Goal: Task Accomplishment & Management: Manage account settings

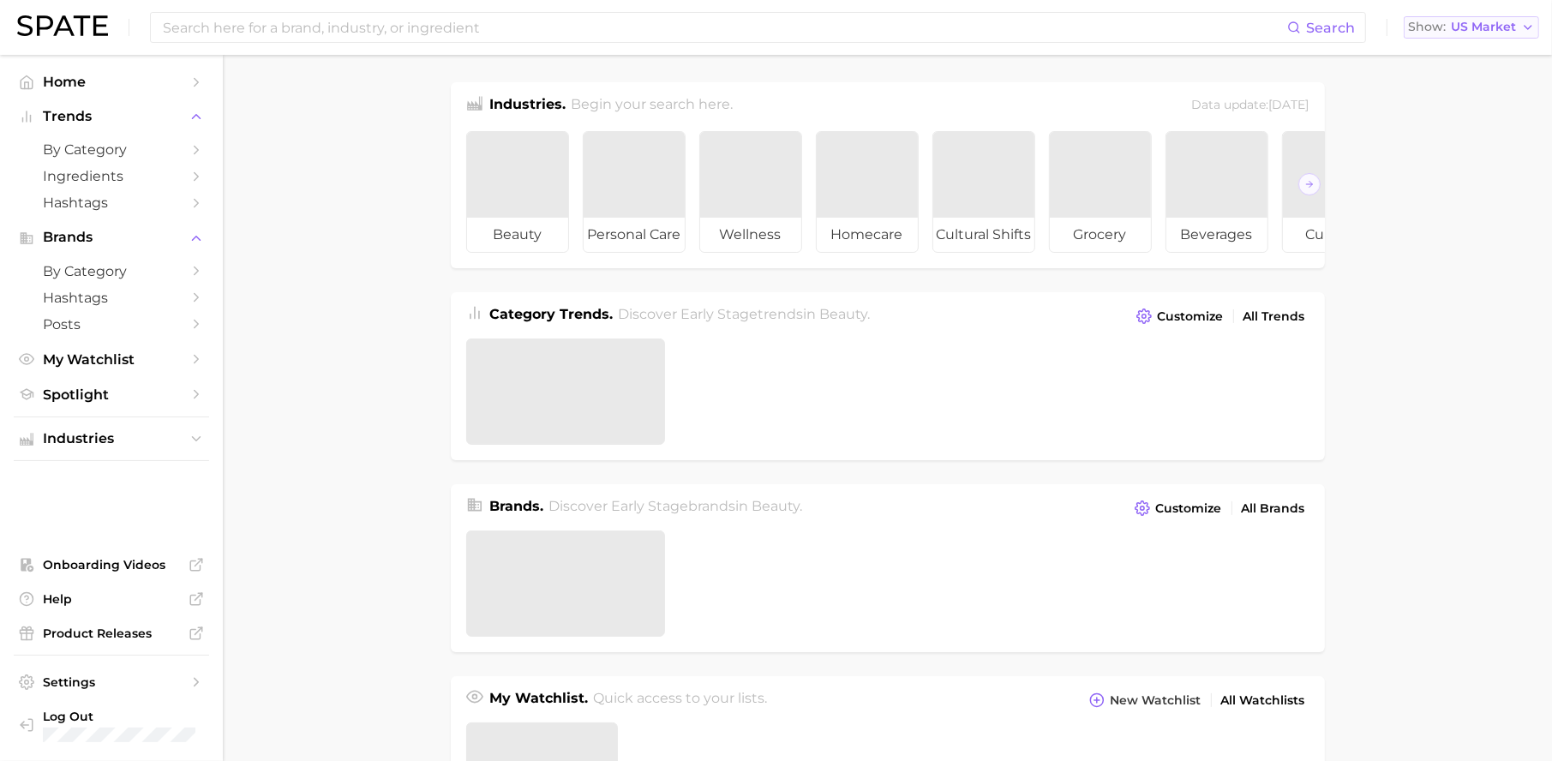
click at [1531, 26] on polyline "button" at bounding box center [1527, 27] width 7 height 3
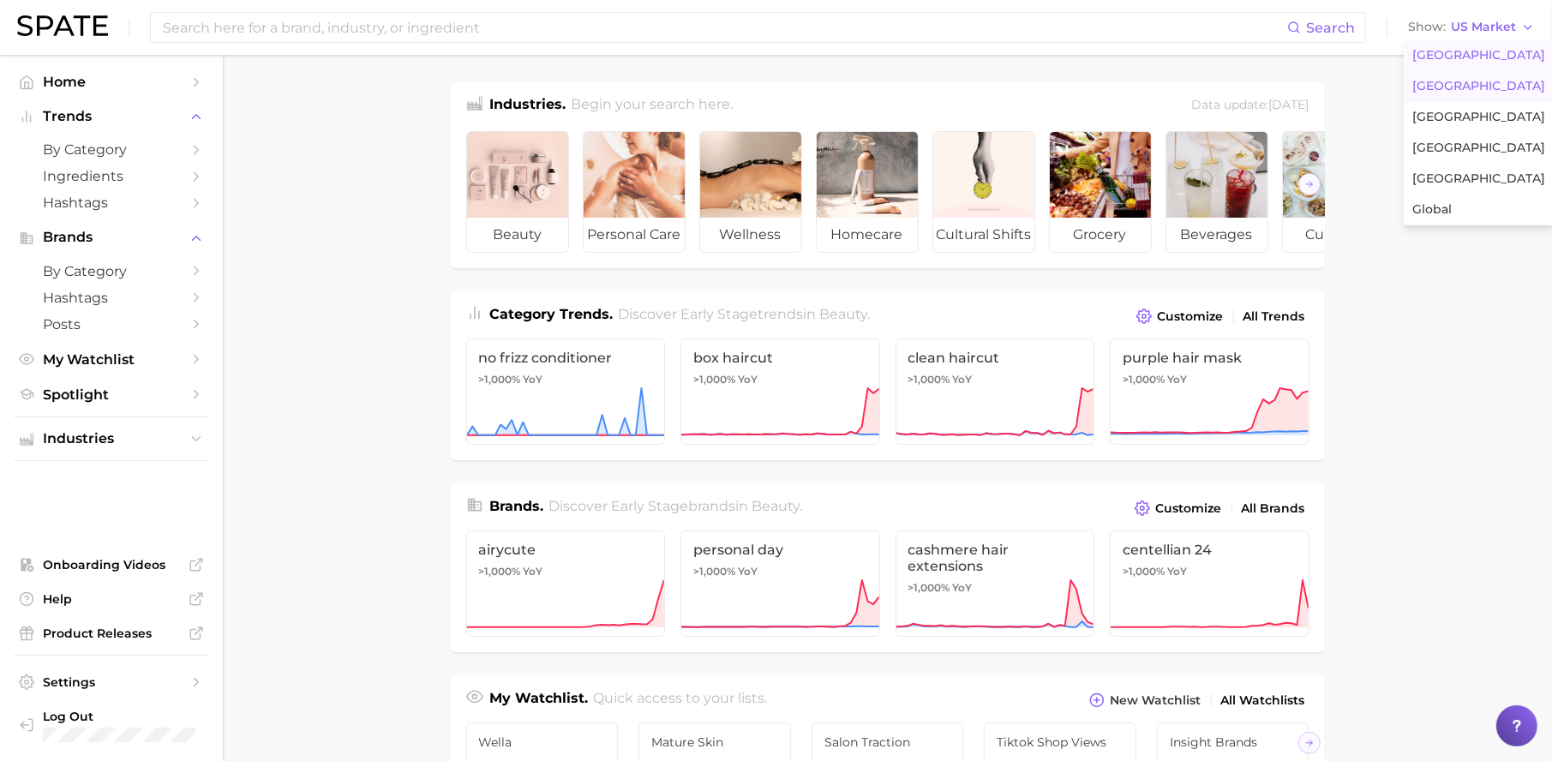
click at [1485, 81] on span "United Kingdom" at bounding box center [1478, 86] width 133 height 15
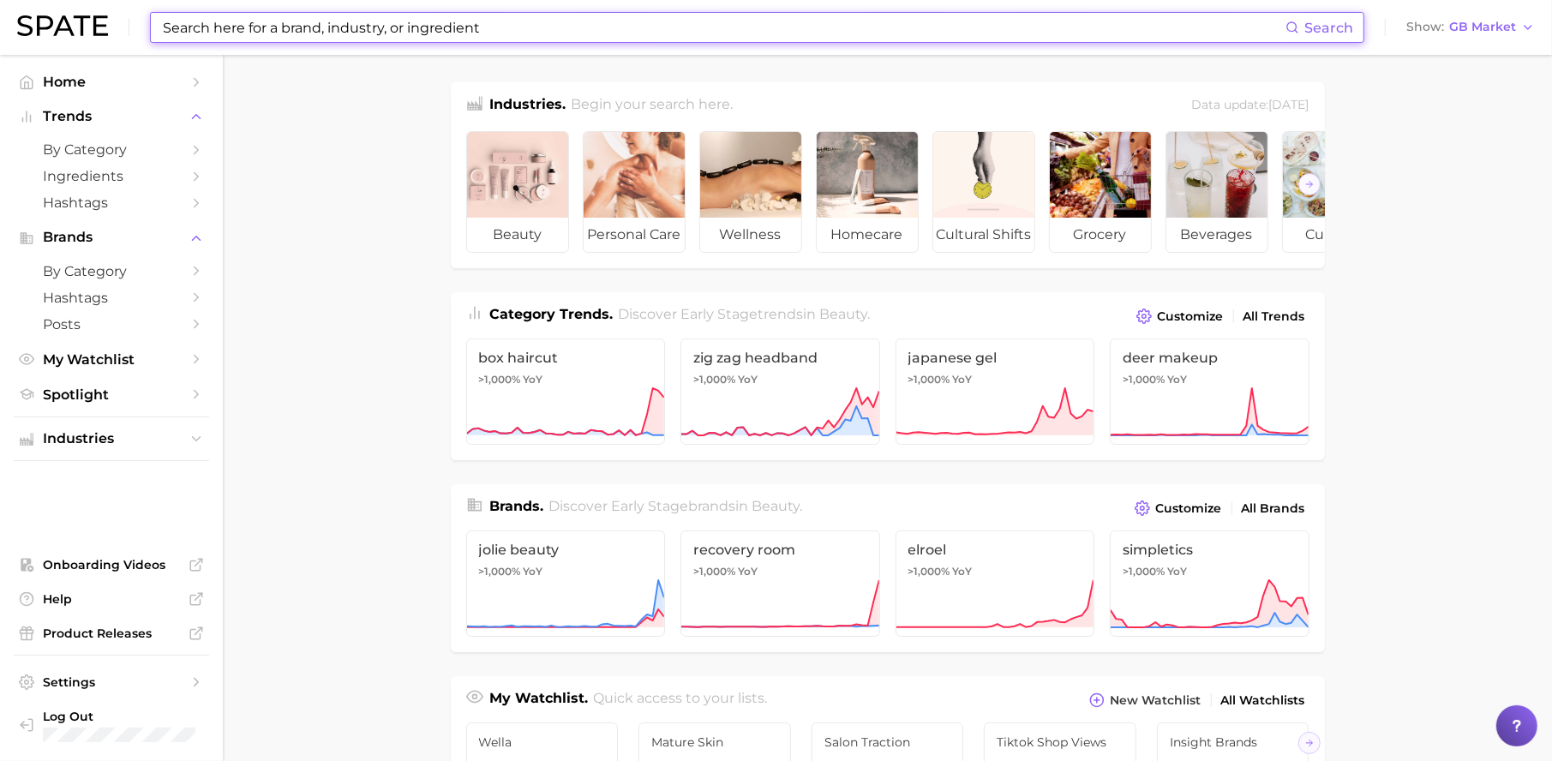
click at [595, 29] on input at bounding box center [723, 27] width 1124 height 29
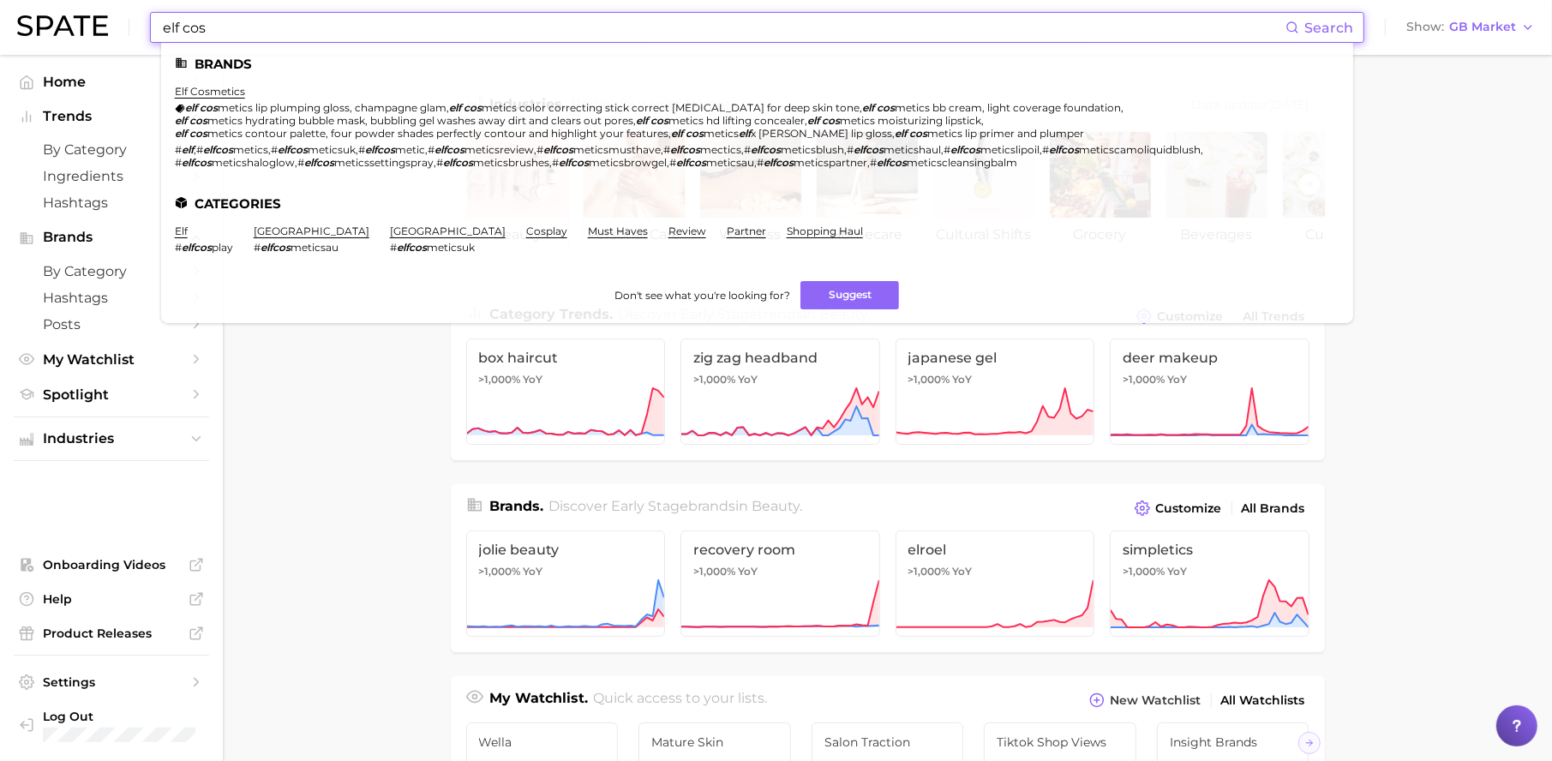
type input "elf cos"
click at [235, 98] on li "elf cosmetics elf cos metics lip plumping gloss, champagne glam , elf cos metic…" at bounding box center [747, 127] width 1144 height 84
click at [234, 93] on link "elf cosmetics" at bounding box center [210, 91] width 70 height 13
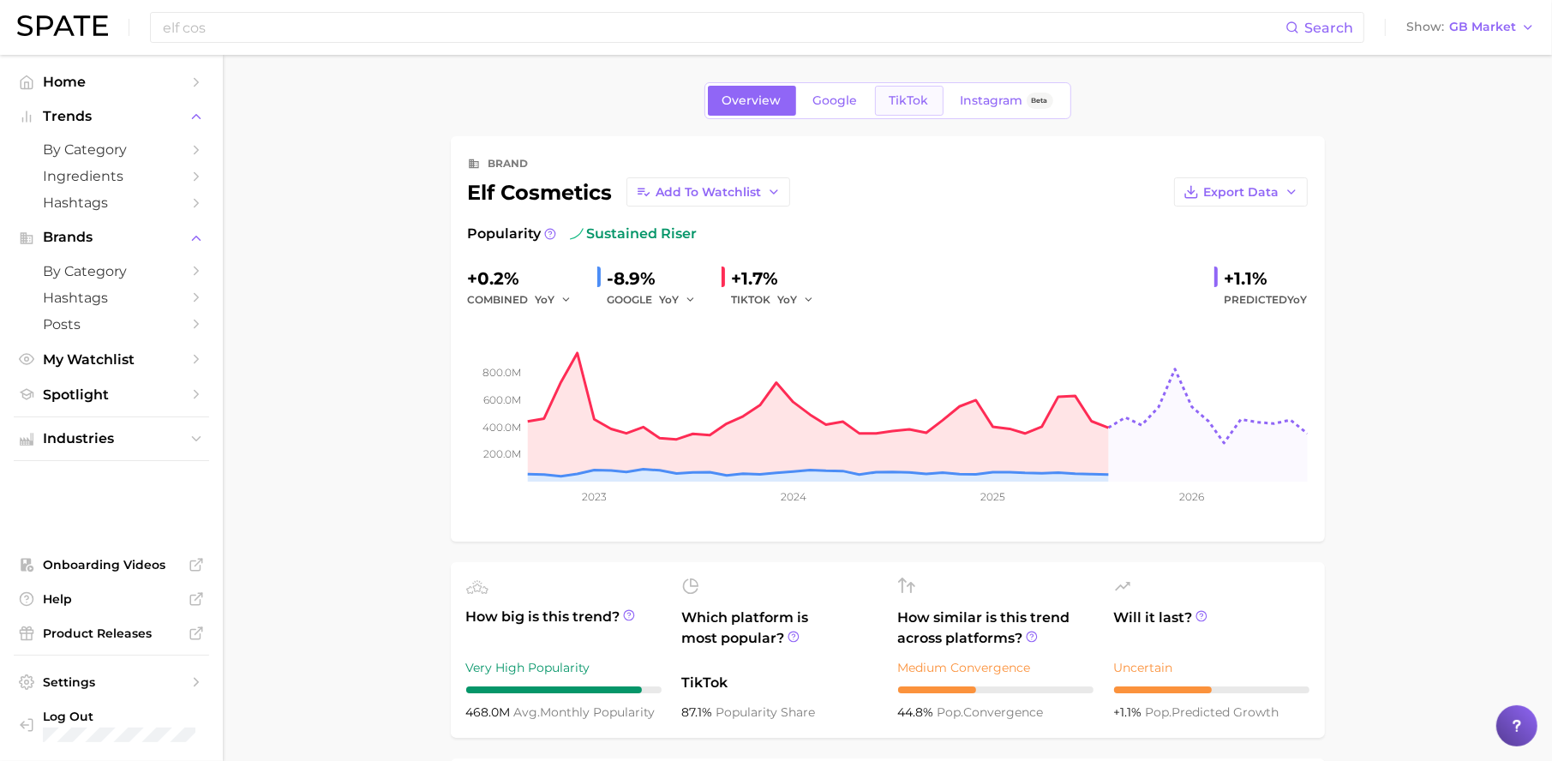
click at [907, 111] on link "TikTok" at bounding box center [909, 101] width 69 height 30
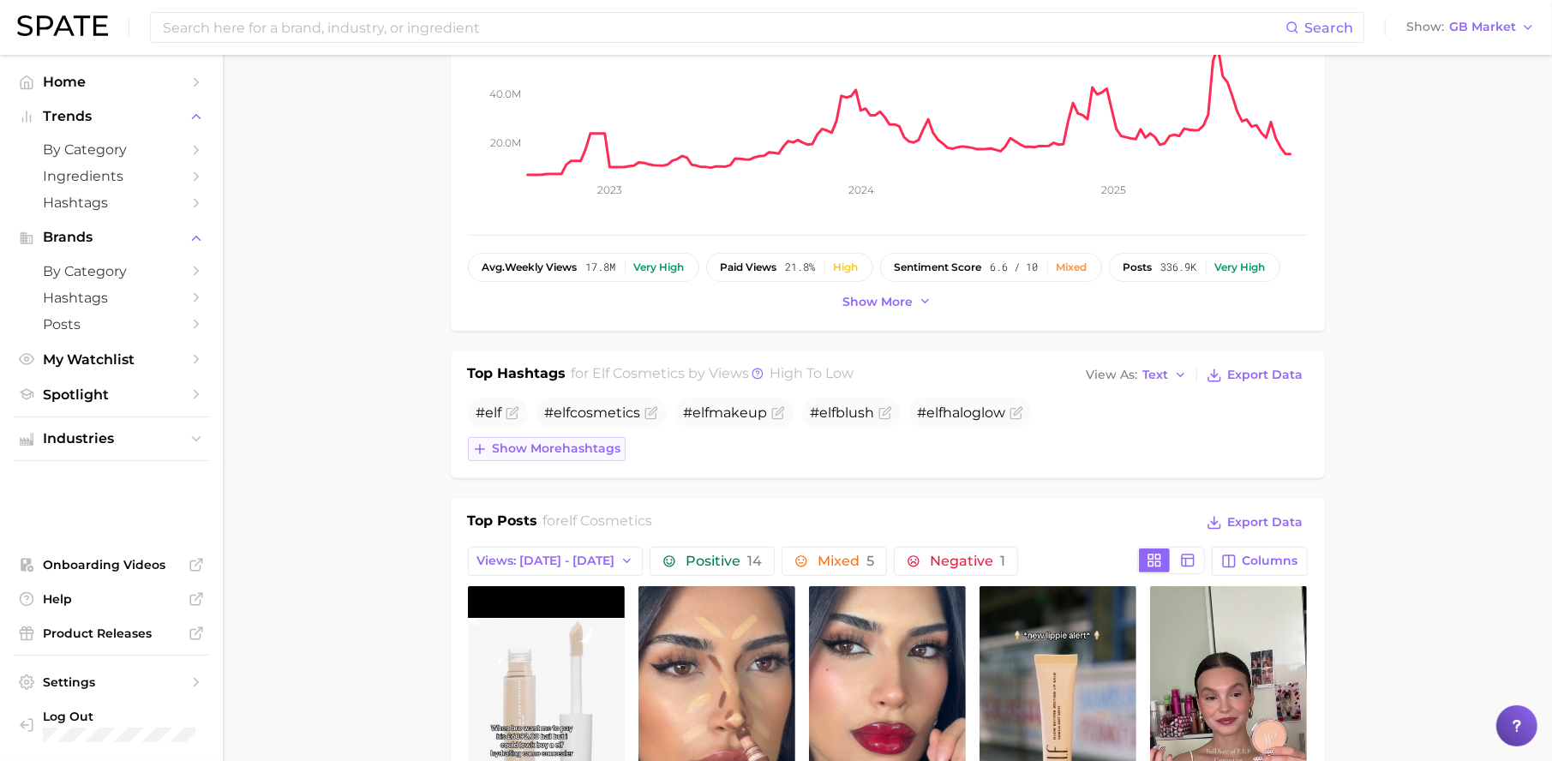
click at [586, 459] on button "Show more hashtags" at bounding box center [547, 449] width 158 height 24
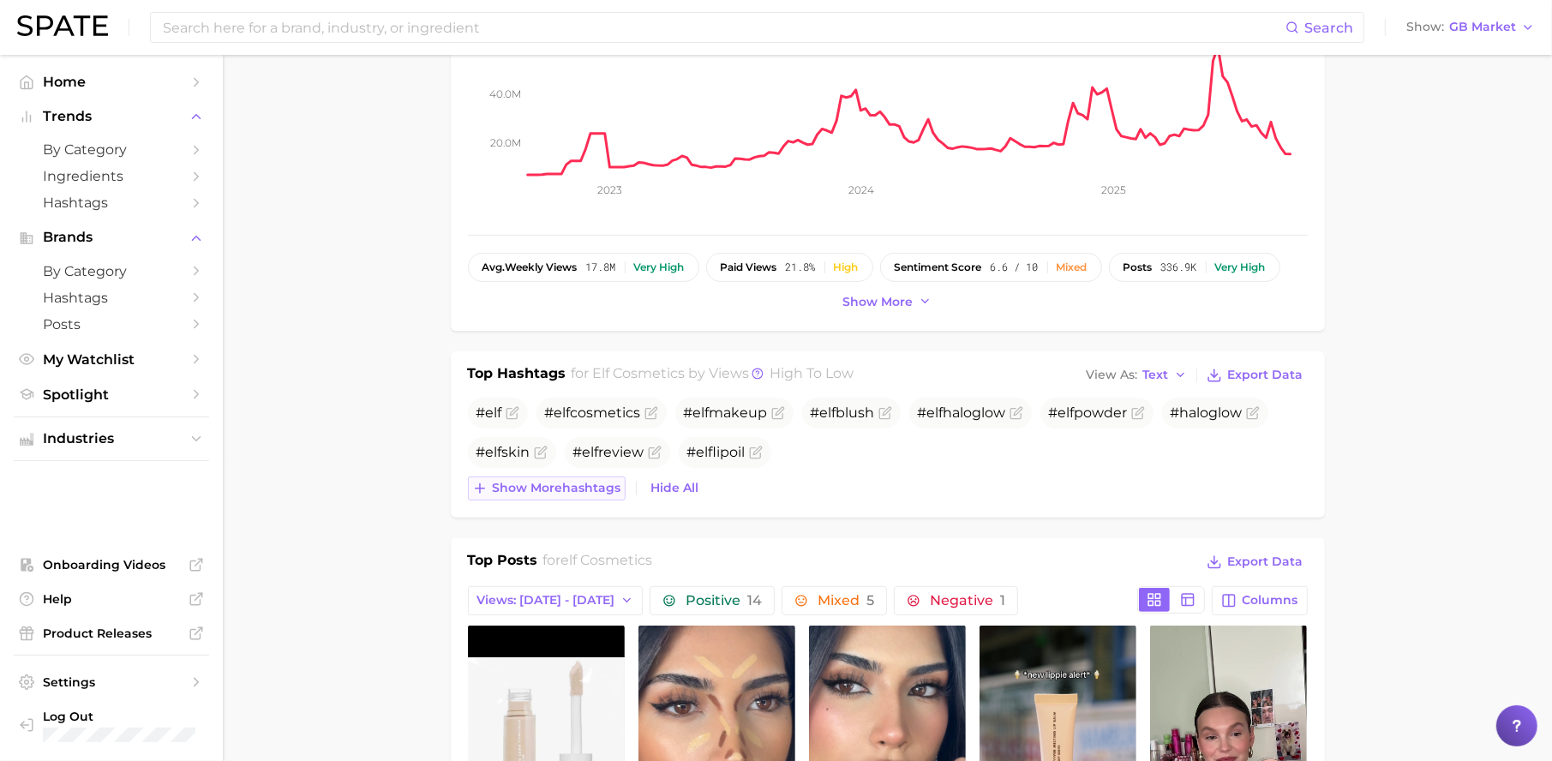
click at [581, 489] on span "Show more hashtags" at bounding box center [557, 488] width 129 height 15
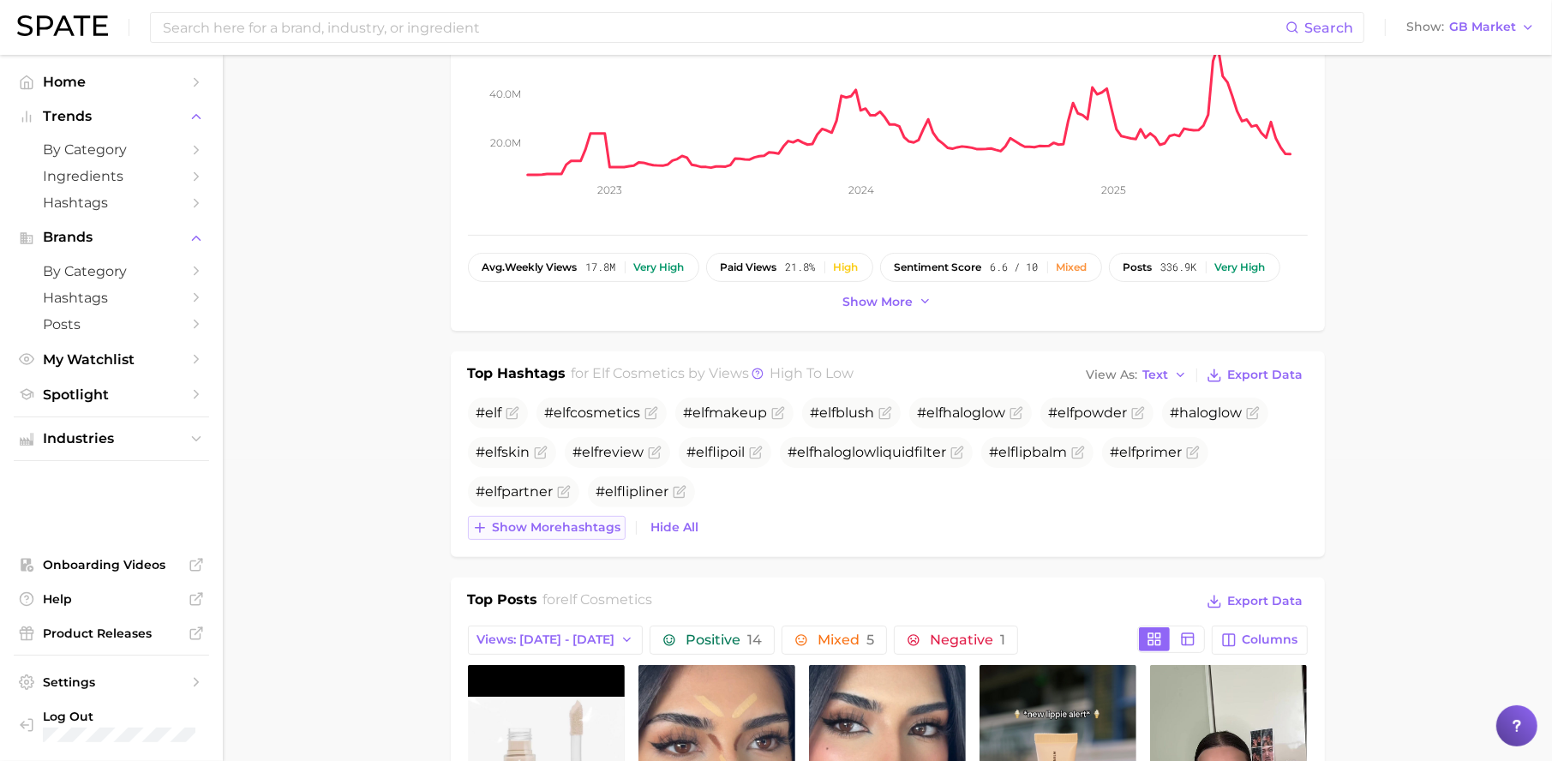
click at [588, 537] on button "Show more hashtags" at bounding box center [547, 528] width 158 height 24
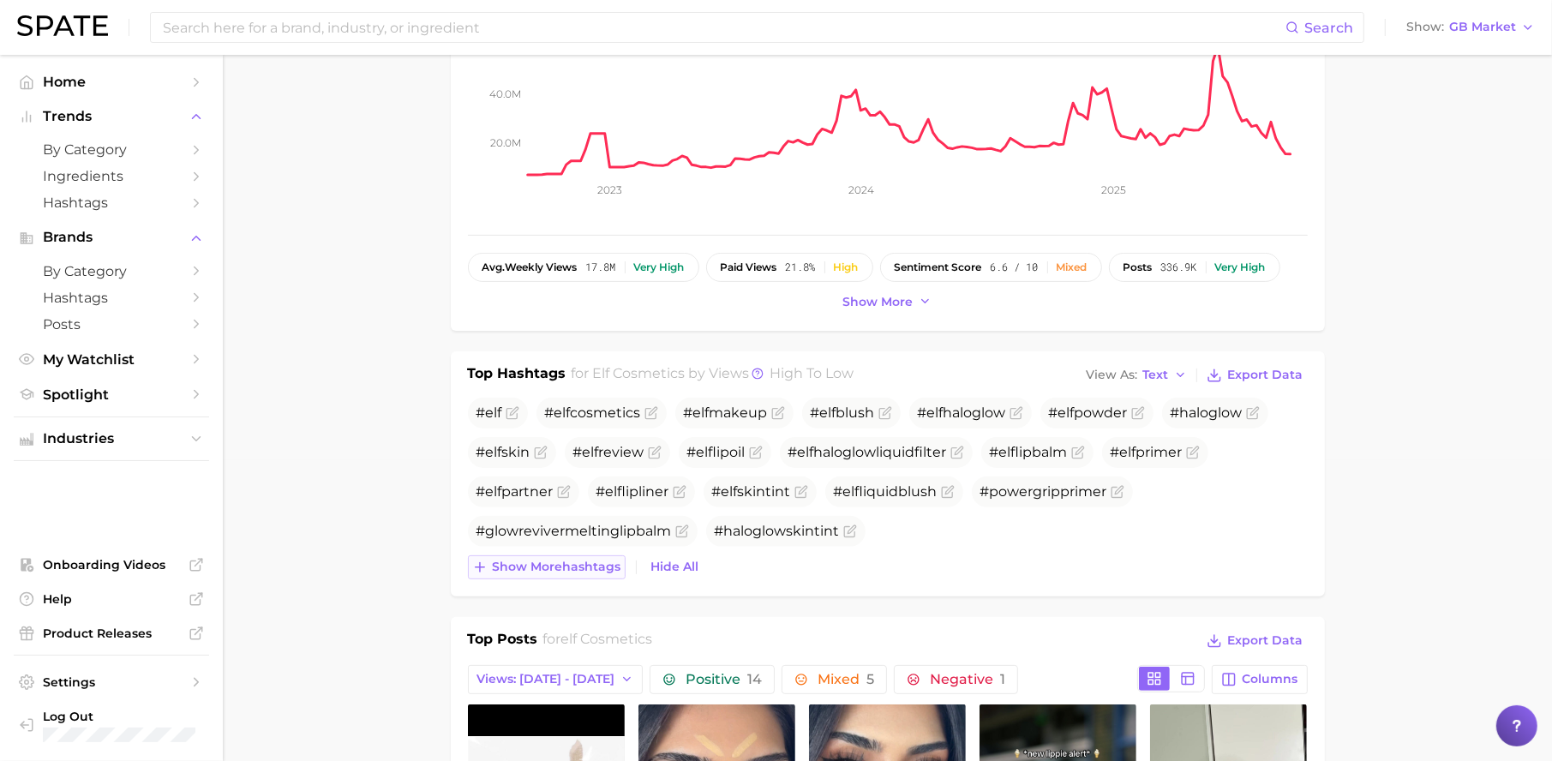
click at [602, 571] on span "Show more hashtags" at bounding box center [557, 567] width 129 height 15
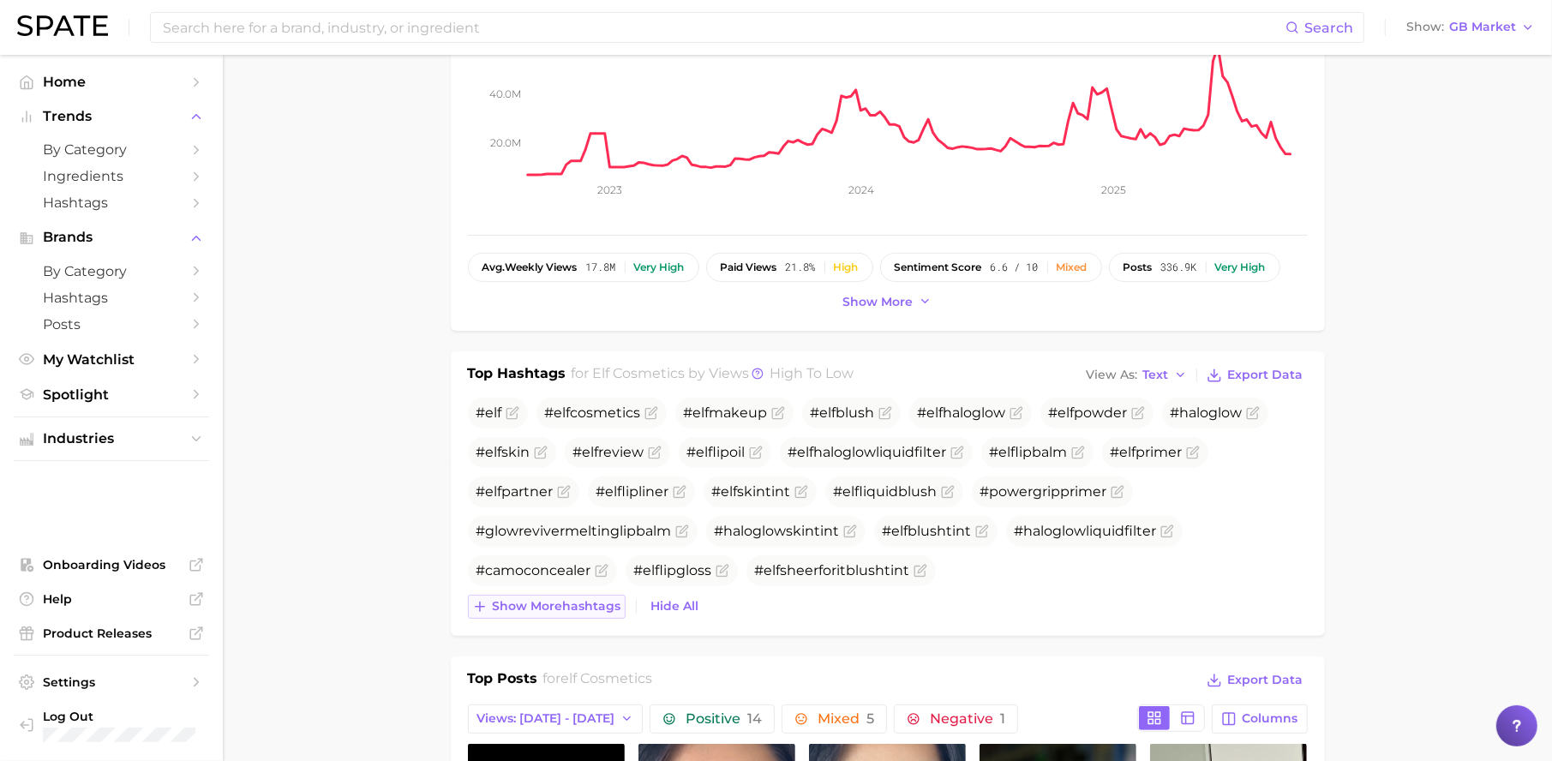
click at [599, 609] on span "Show more hashtags" at bounding box center [557, 606] width 129 height 15
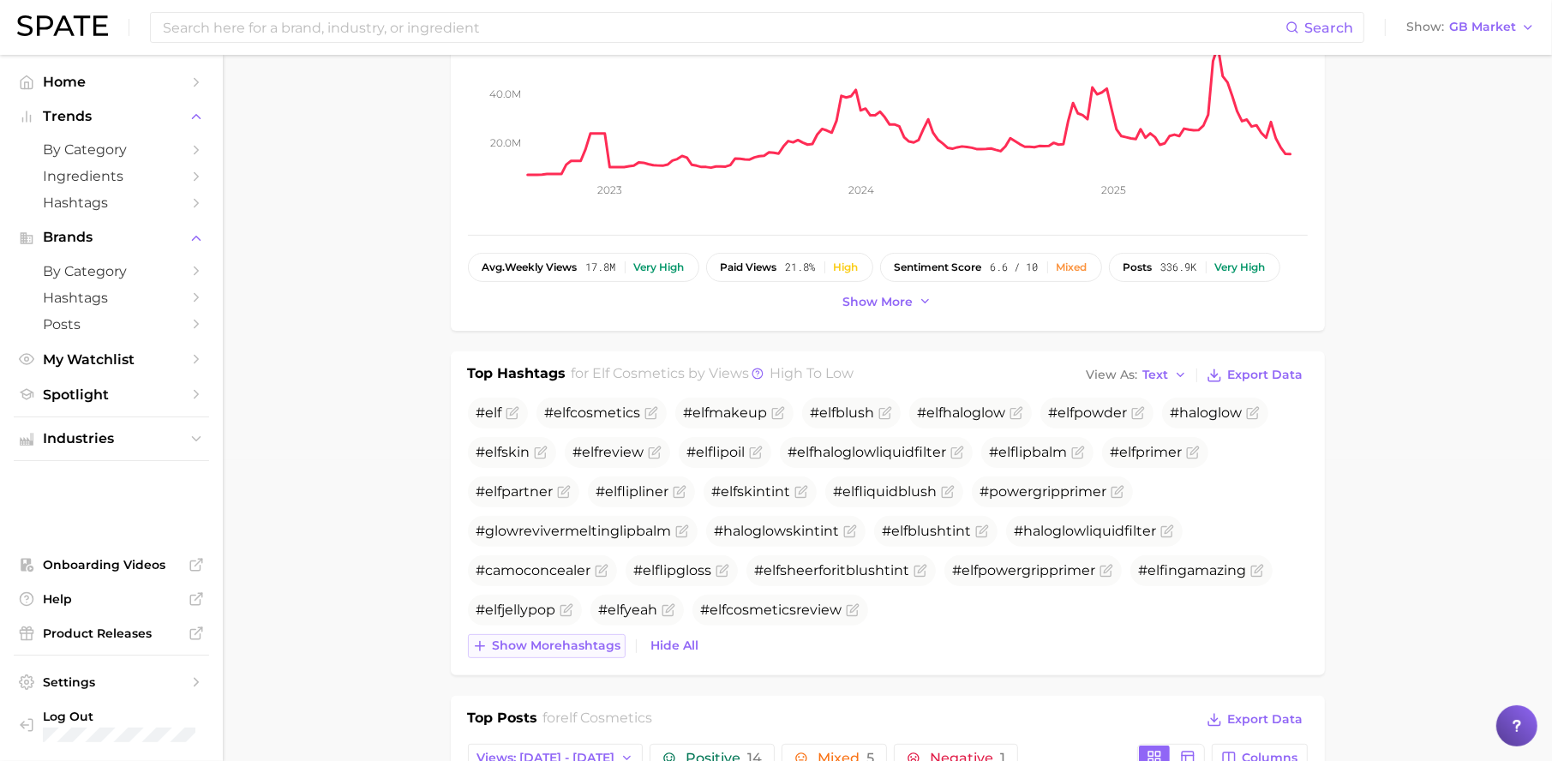
click at [589, 653] on span "Show more hashtags" at bounding box center [557, 645] width 129 height 15
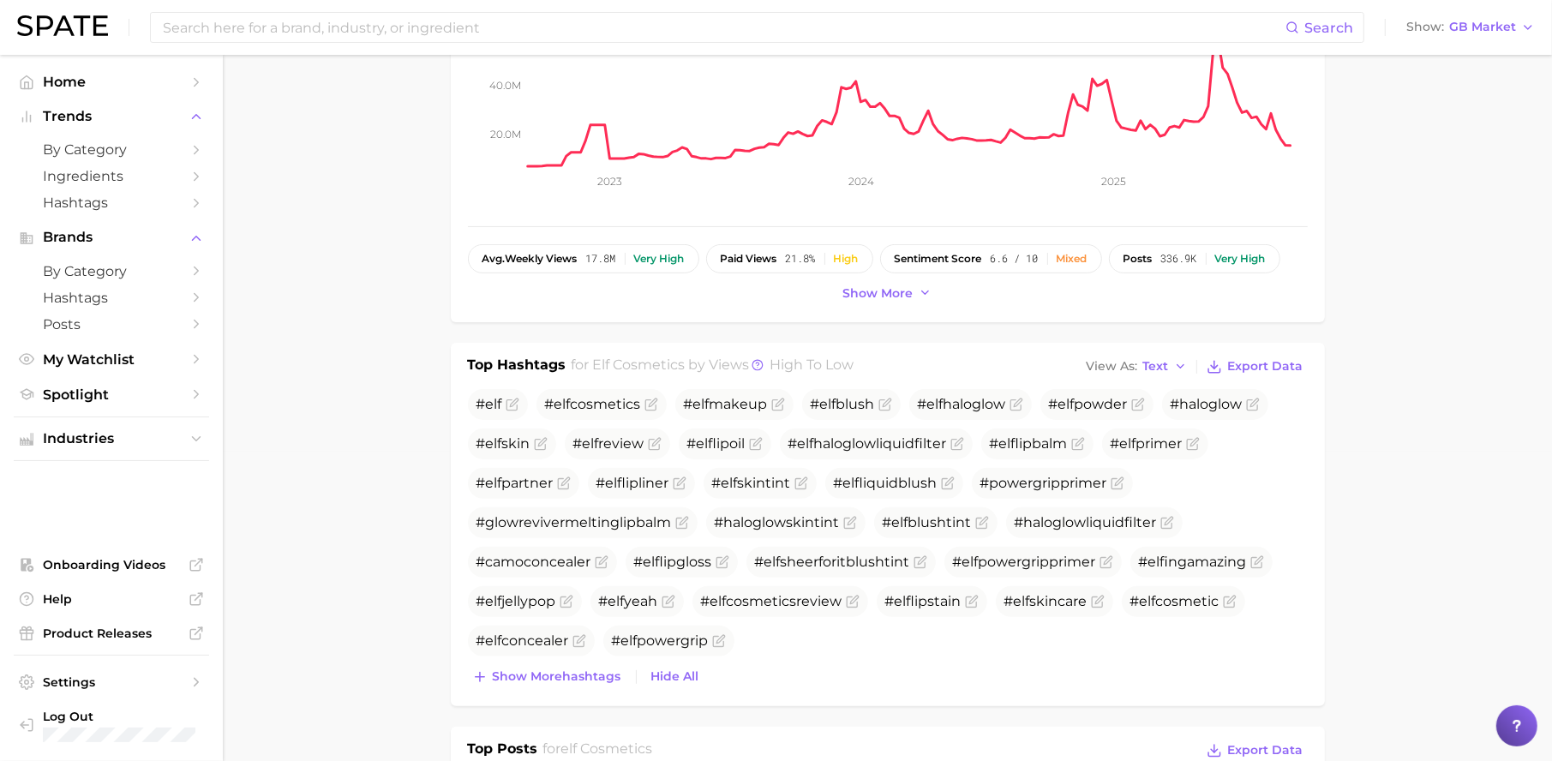
scroll to position [344, 0]
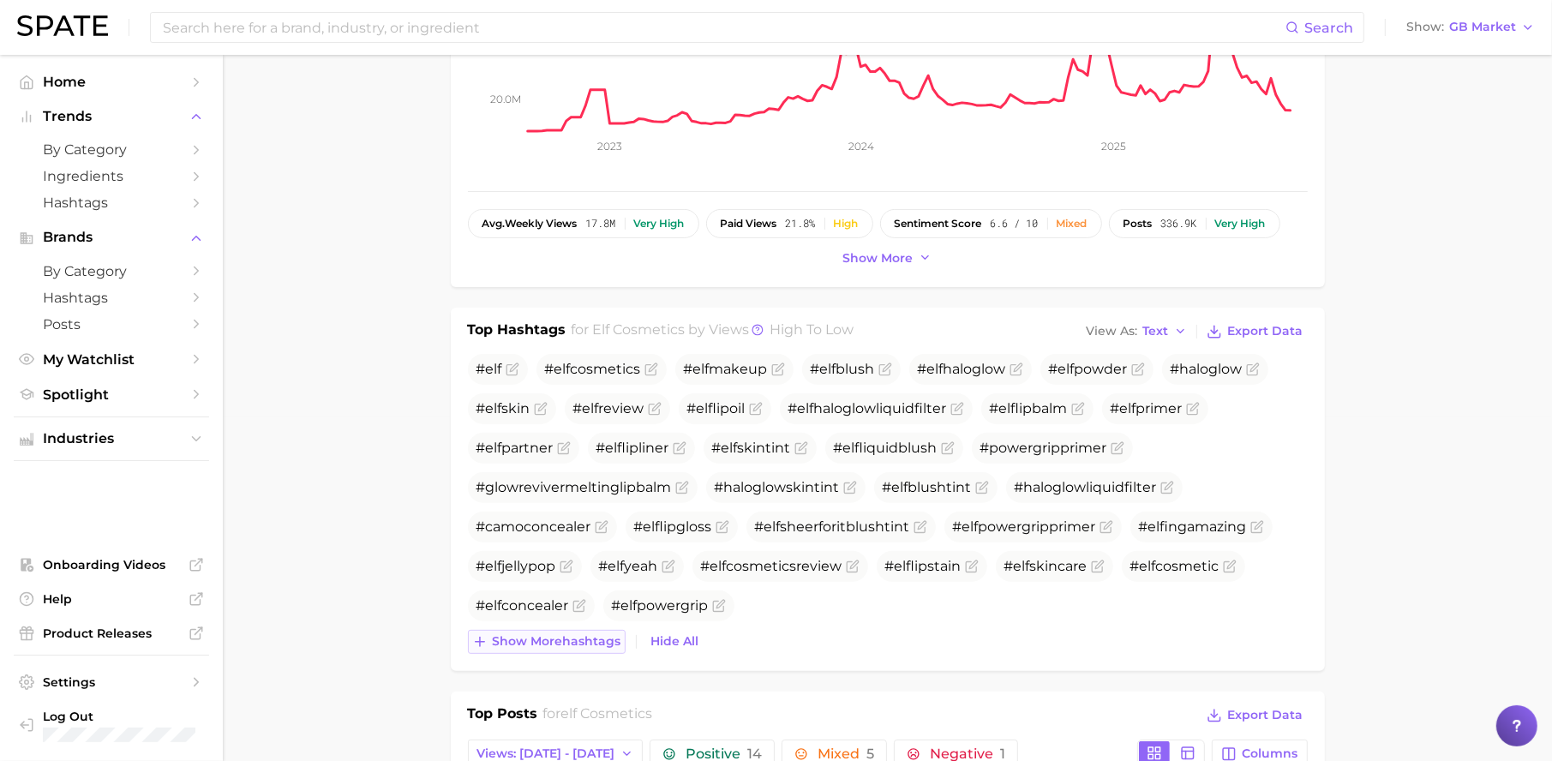
click at [600, 649] on span "Show more hashtags" at bounding box center [557, 641] width 129 height 15
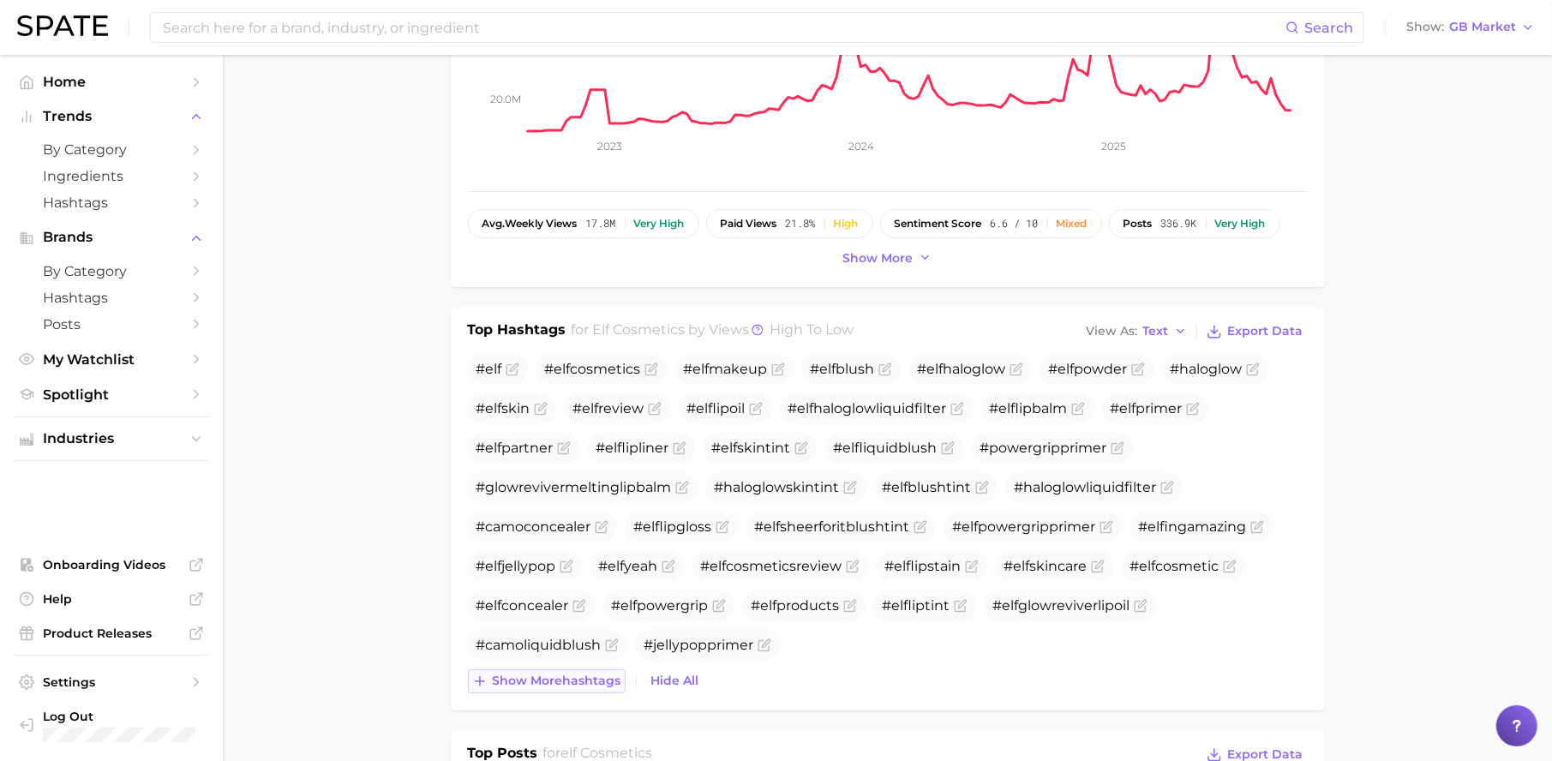
click at [585, 686] on span "Show more hashtags" at bounding box center [557, 681] width 129 height 15
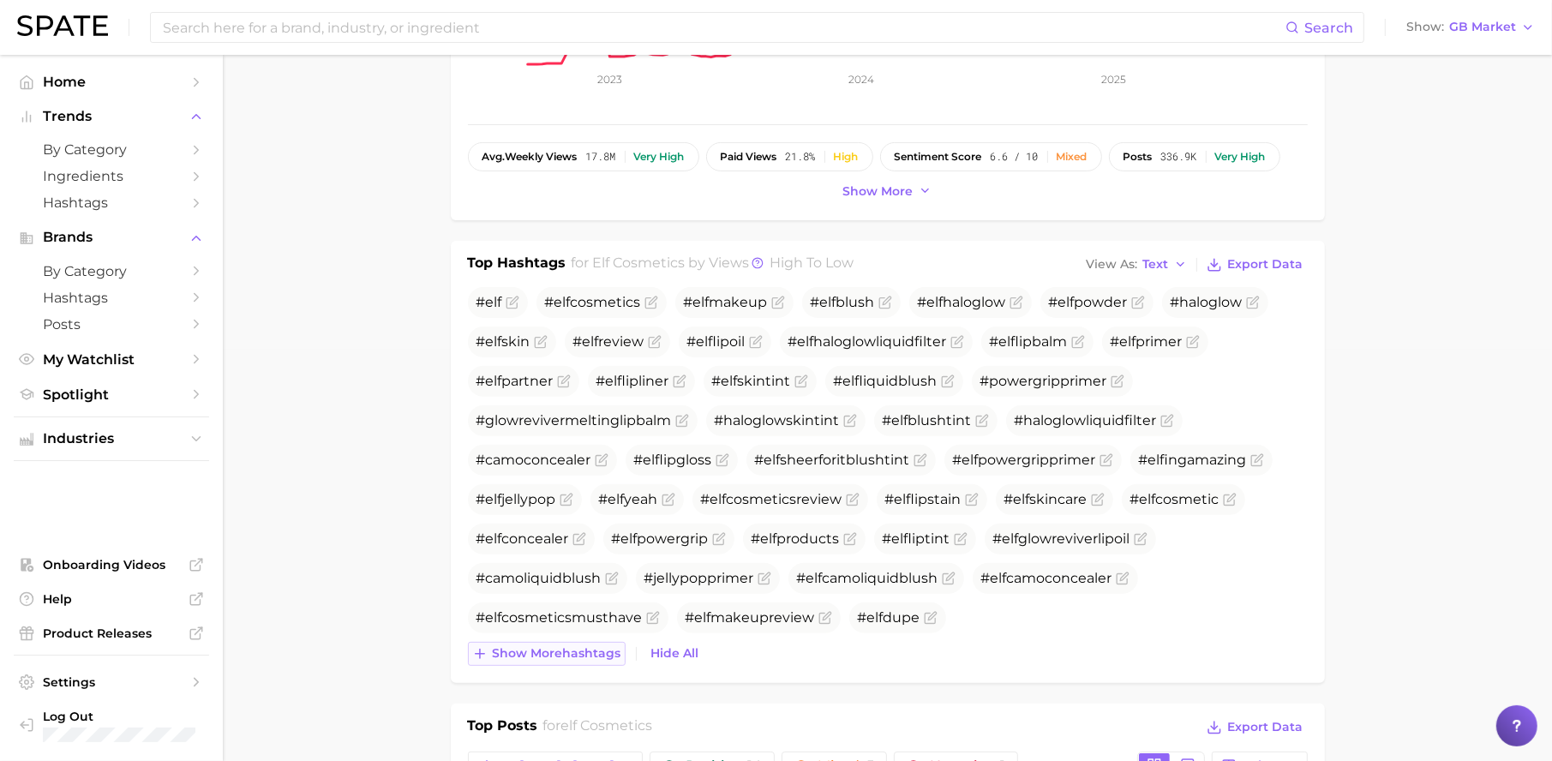
scroll to position [414, 0]
click at [585, 656] on span "Show more hashtags" at bounding box center [557, 651] width 129 height 15
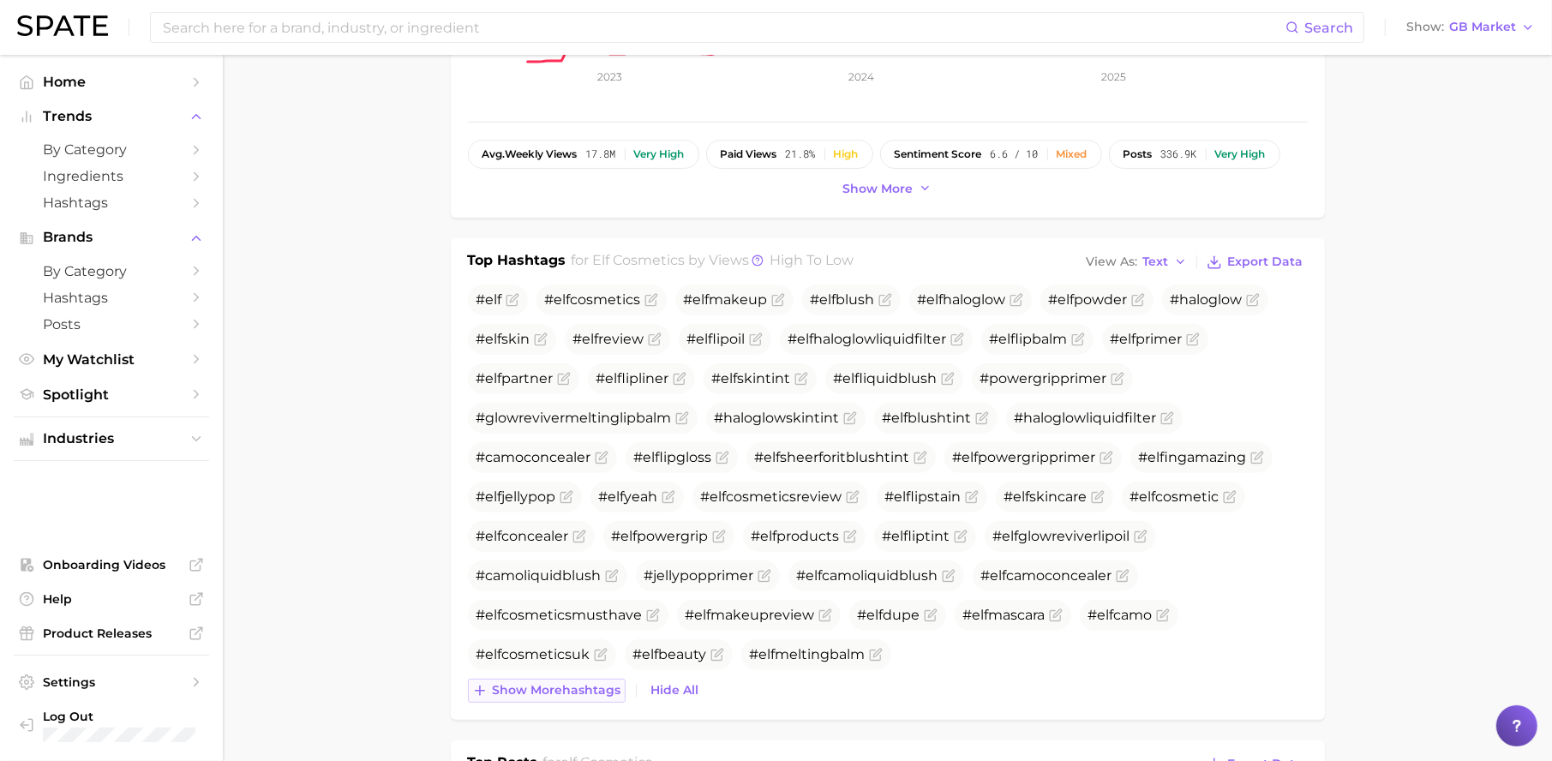
click at [578, 697] on span "Show more hashtags" at bounding box center [557, 690] width 129 height 15
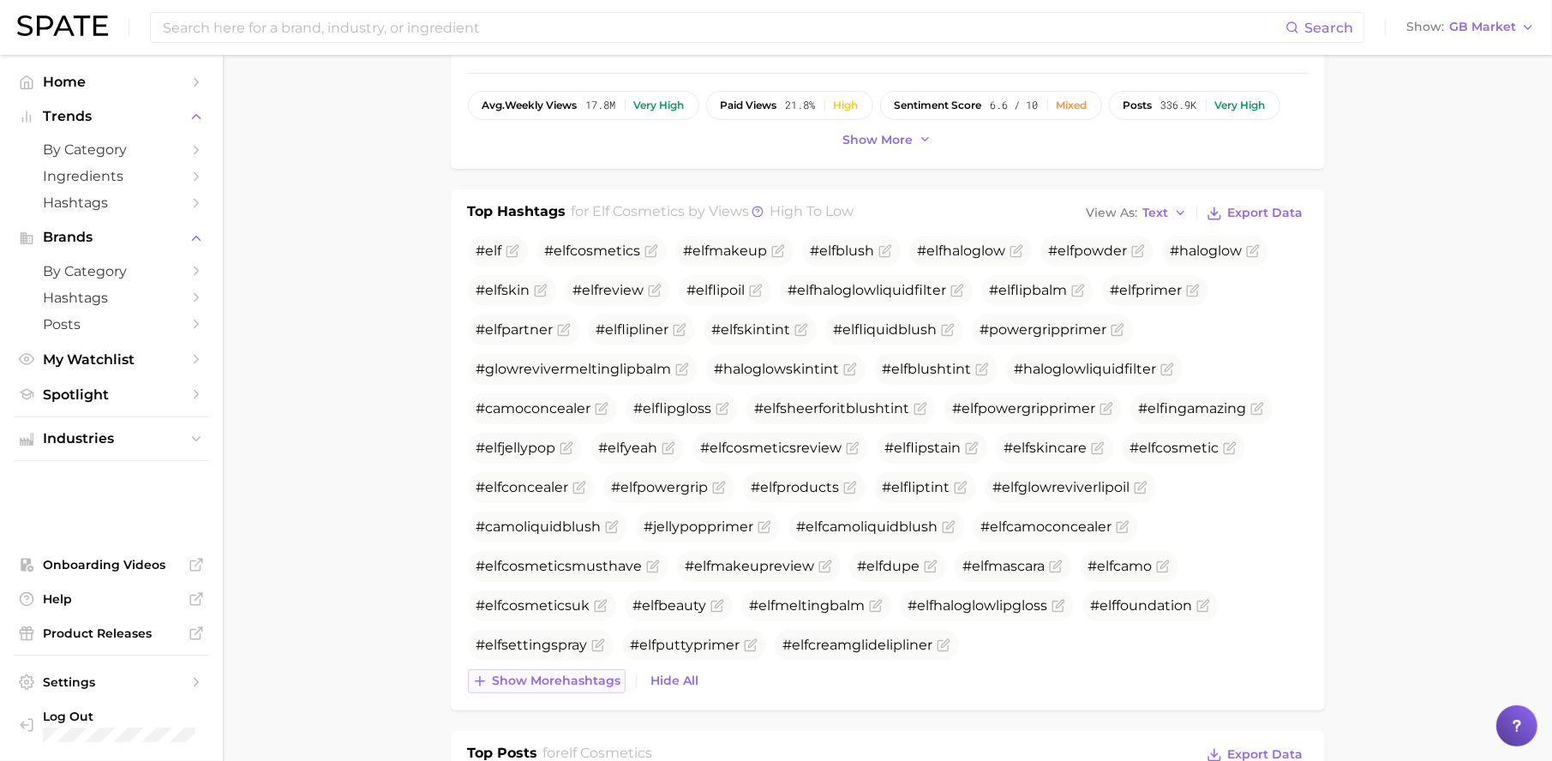
scroll to position [464, 0]
click at [588, 676] on span "Show more hashtags" at bounding box center [557, 680] width 129 height 15
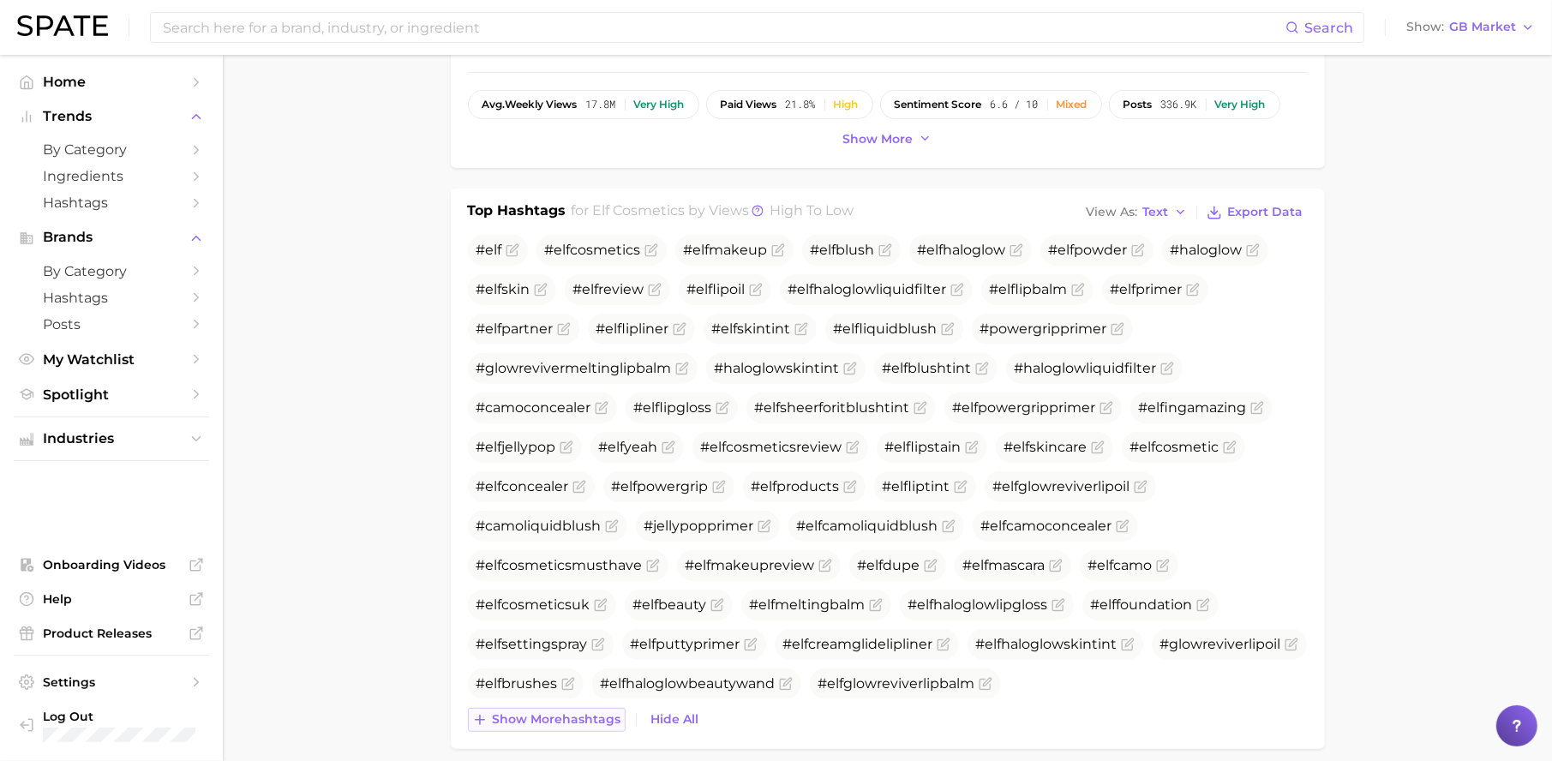
click at [585, 724] on span "Show more hashtags" at bounding box center [557, 719] width 129 height 15
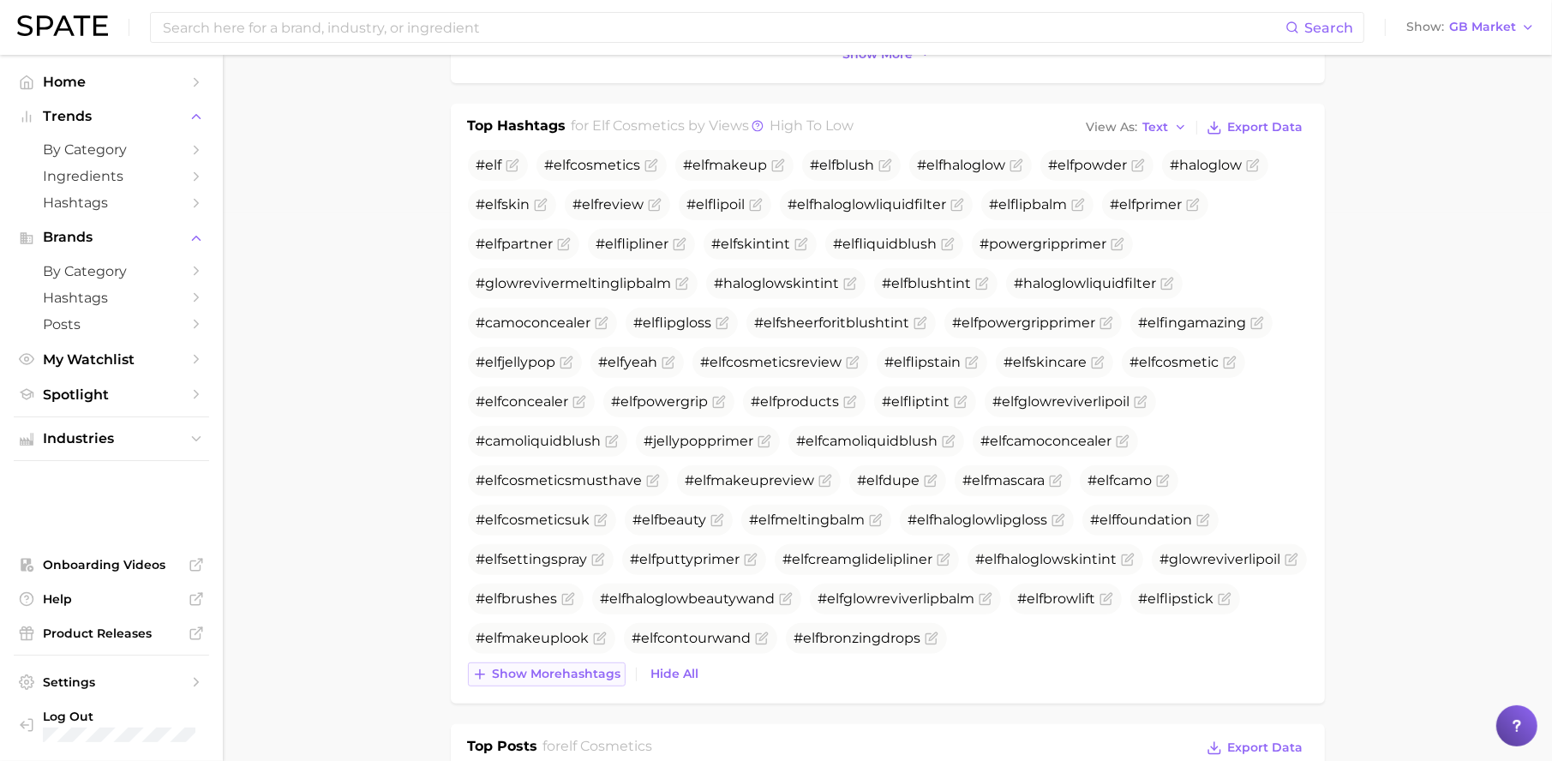
click at [581, 670] on span "Show more hashtags" at bounding box center [557, 674] width 129 height 15
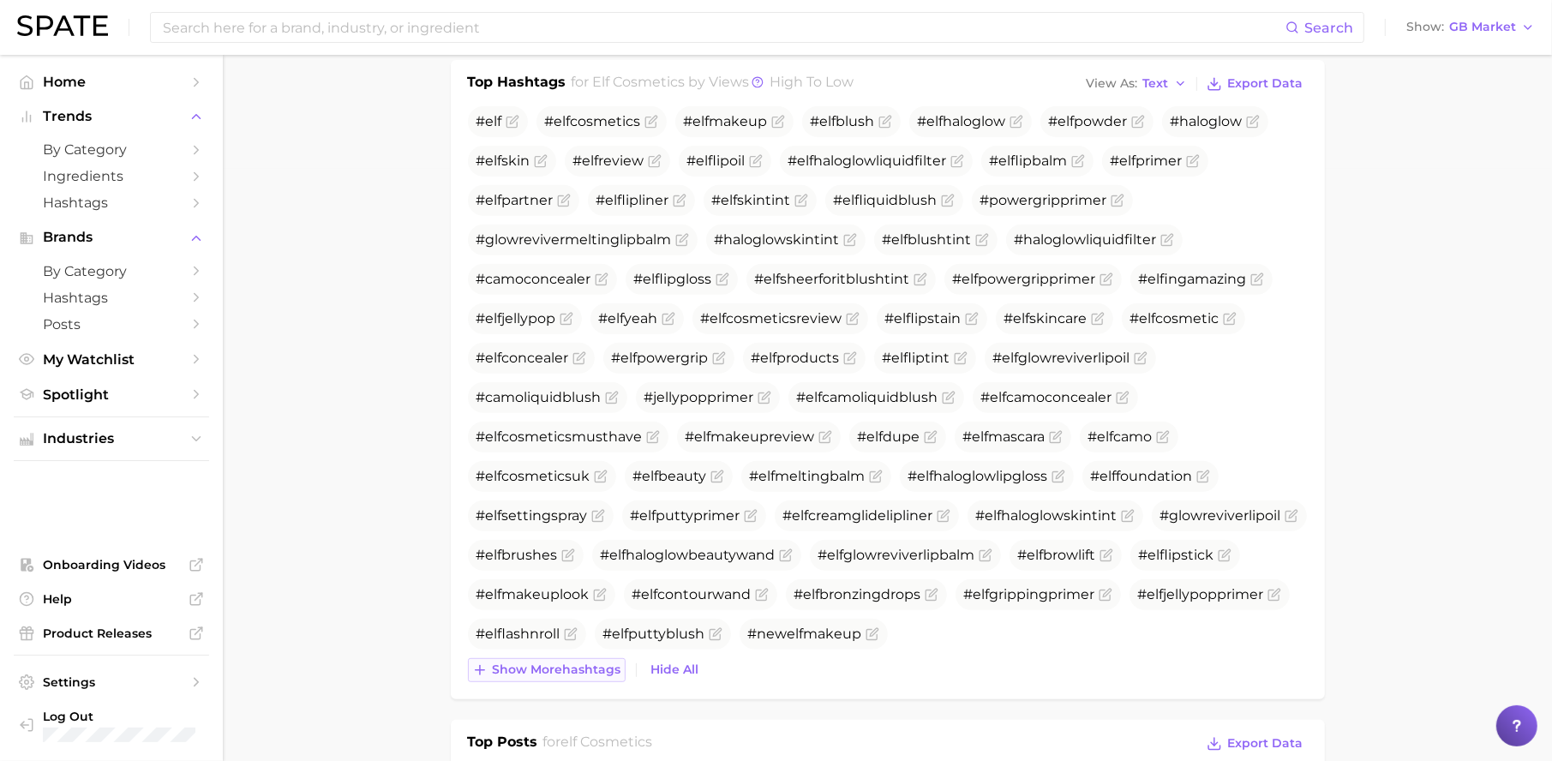
click at [584, 663] on span "Show more hashtags" at bounding box center [557, 669] width 129 height 15
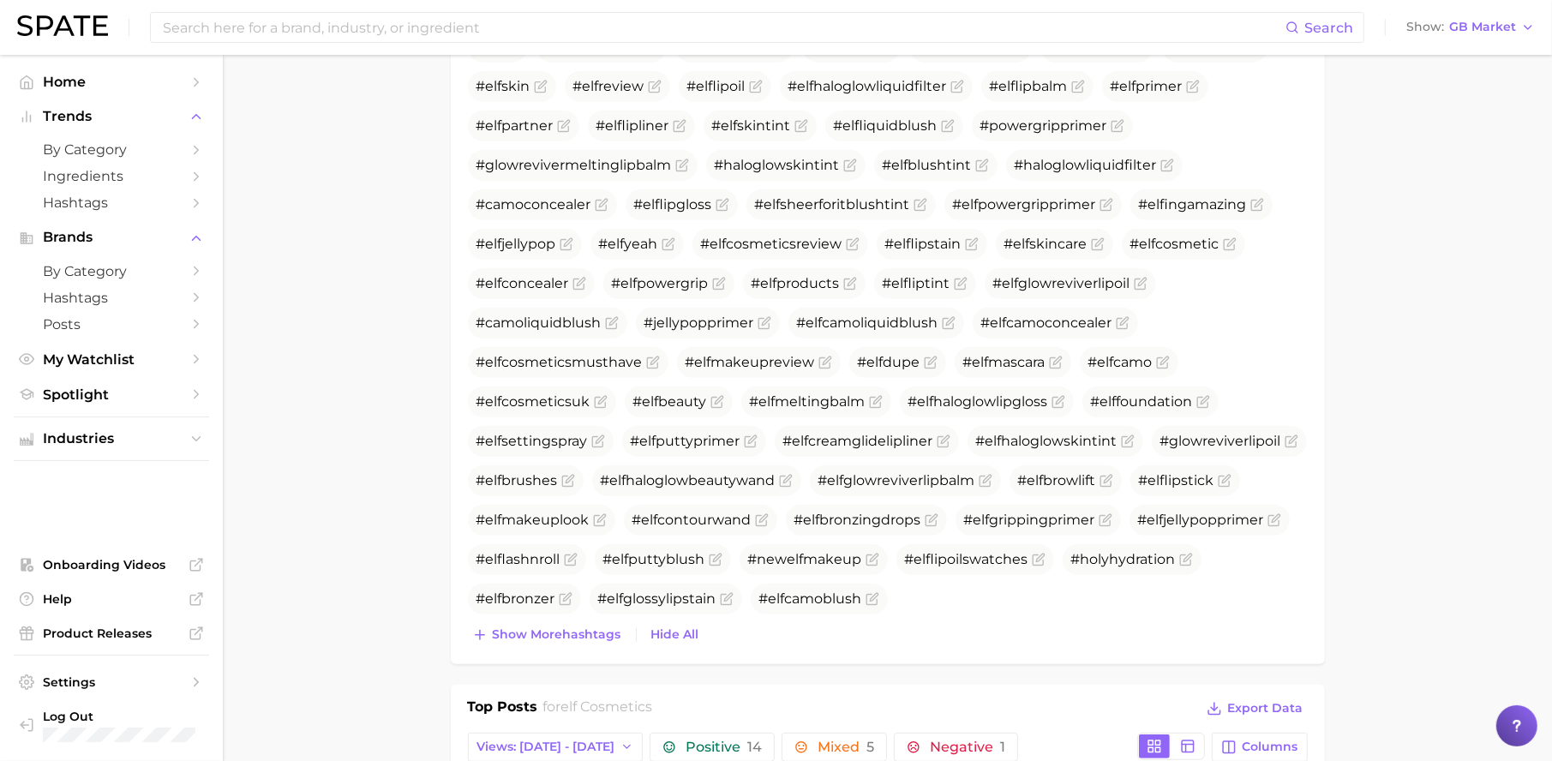
scroll to position [669, 0]
click at [590, 639] on span "Show more hashtags" at bounding box center [557, 632] width 129 height 15
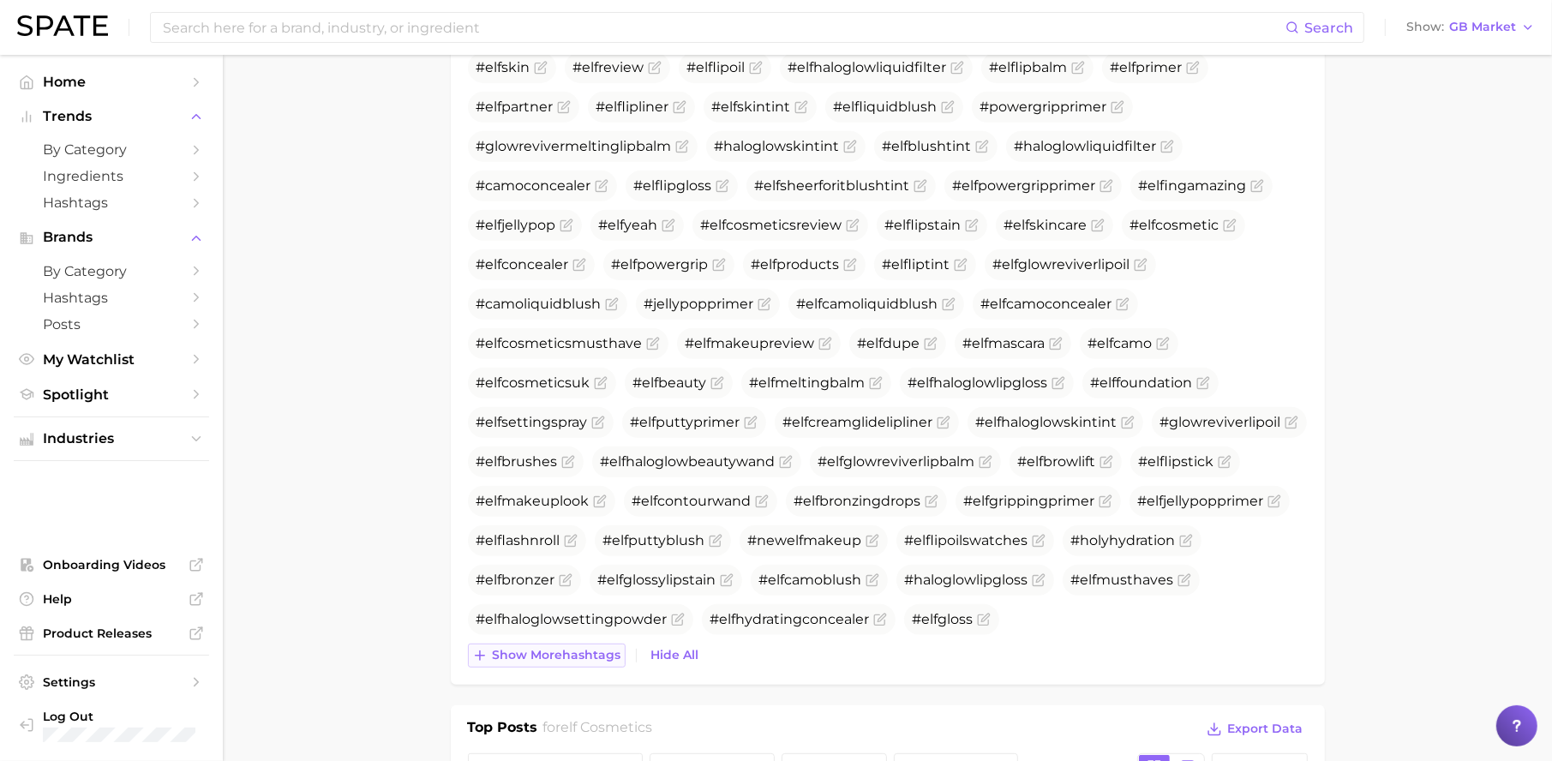
scroll to position [687, 0]
click at [584, 661] on span "Show more hashtags" at bounding box center [557, 653] width 129 height 15
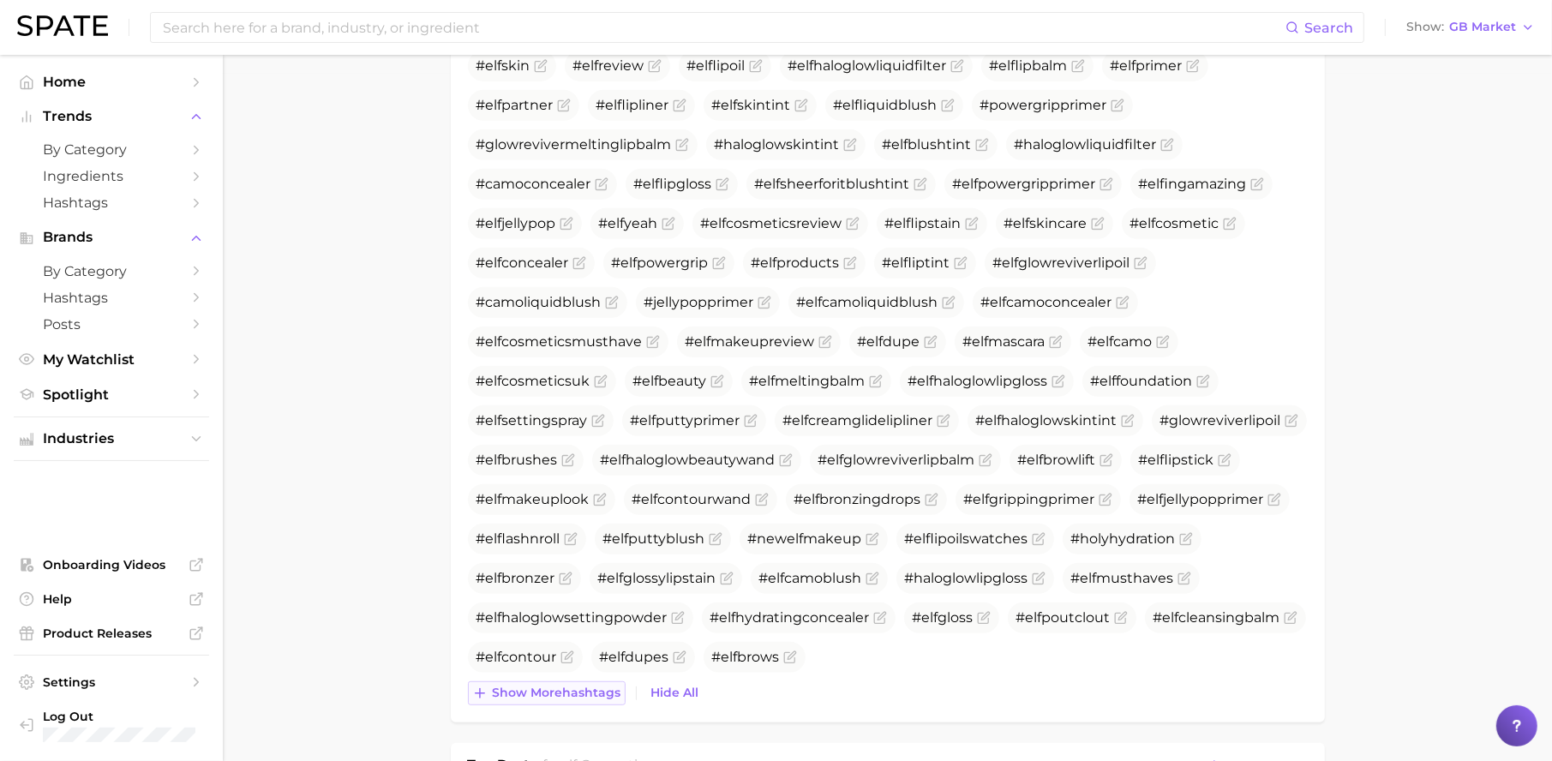
click at [585, 698] on span "Show more hashtags" at bounding box center [557, 693] width 129 height 15
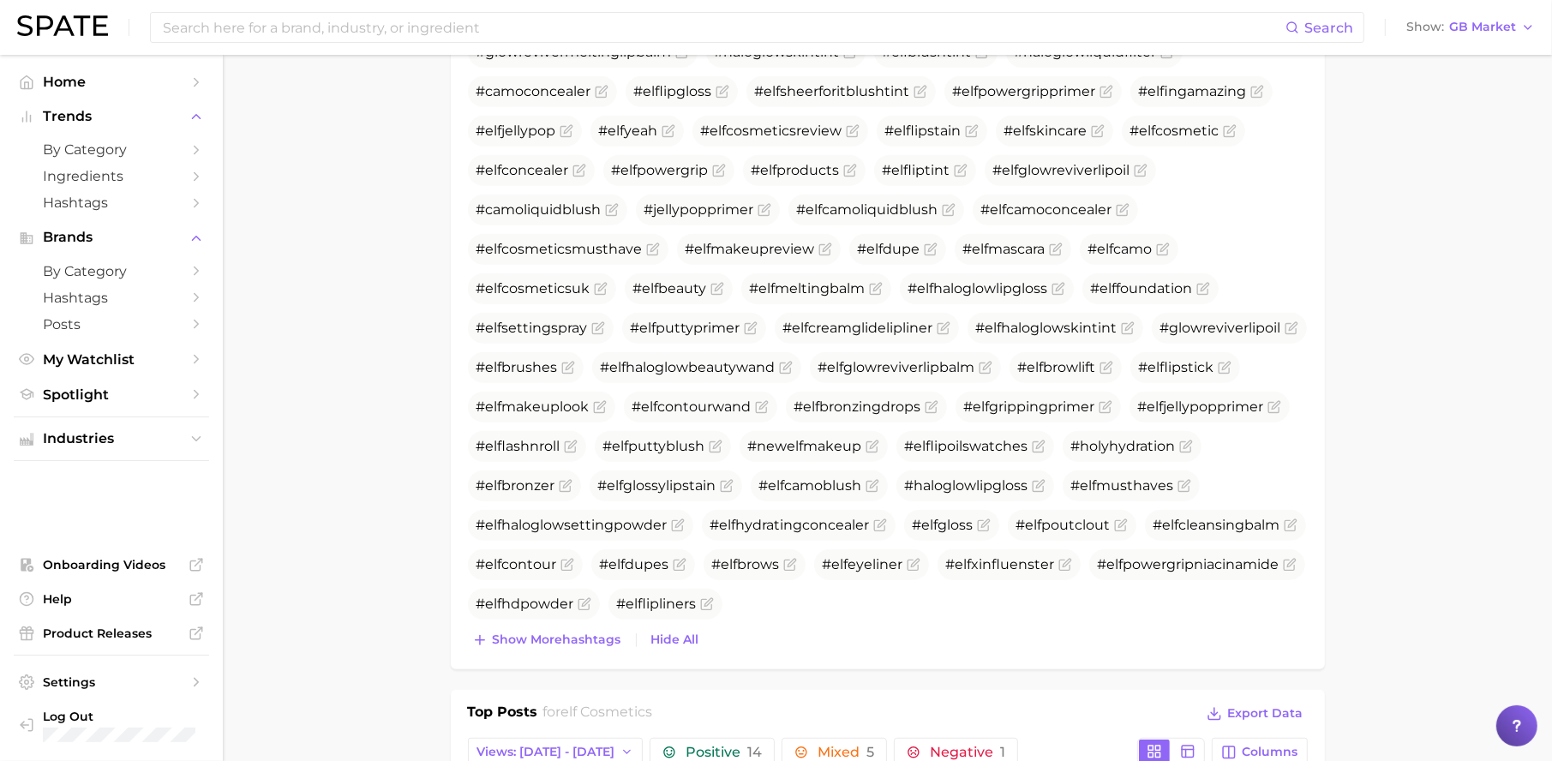
scroll to position [807, 0]
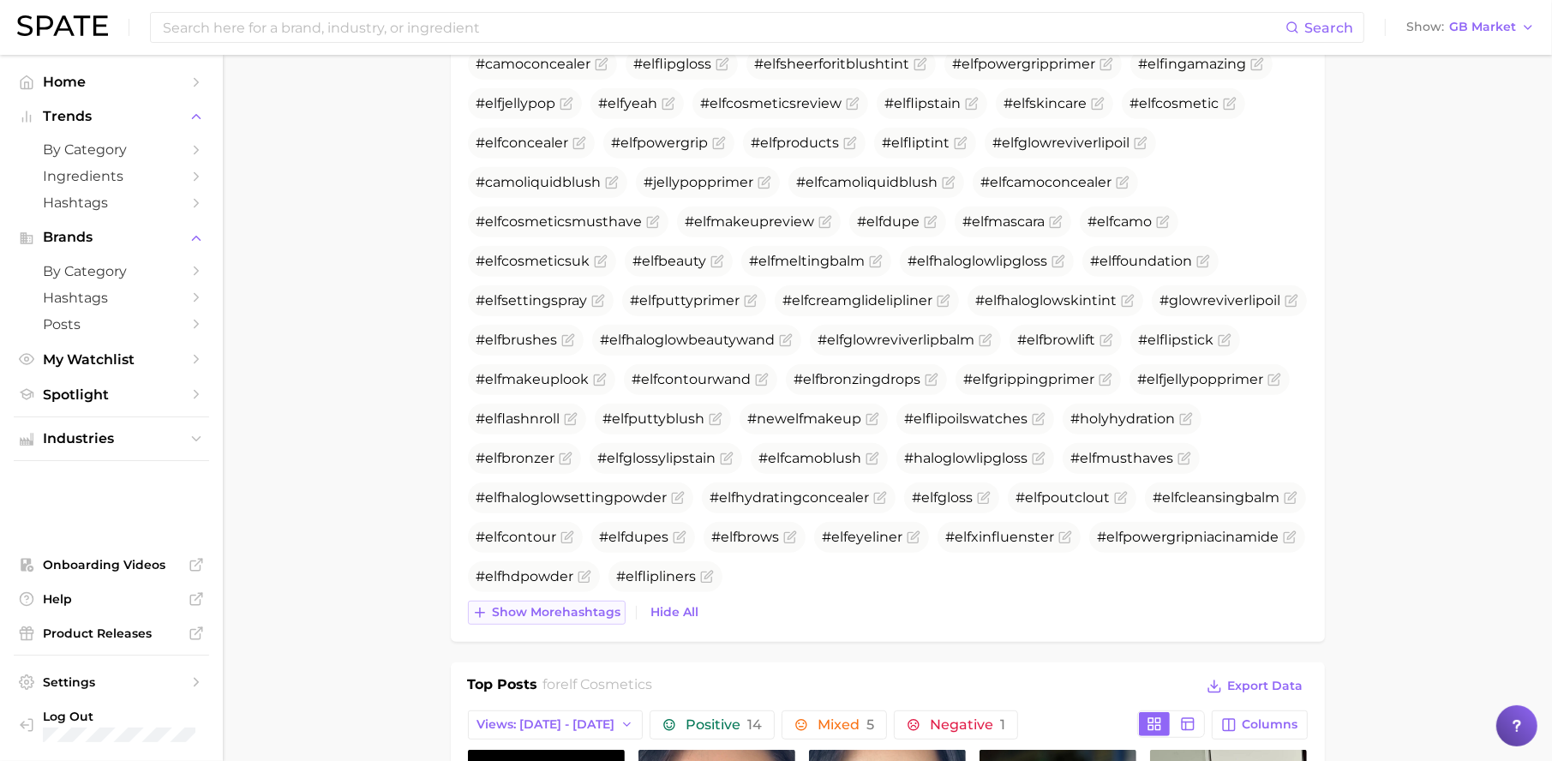
click at [592, 611] on span "Show more hashtags" at bounding box center [557, 612] width 129 height 15
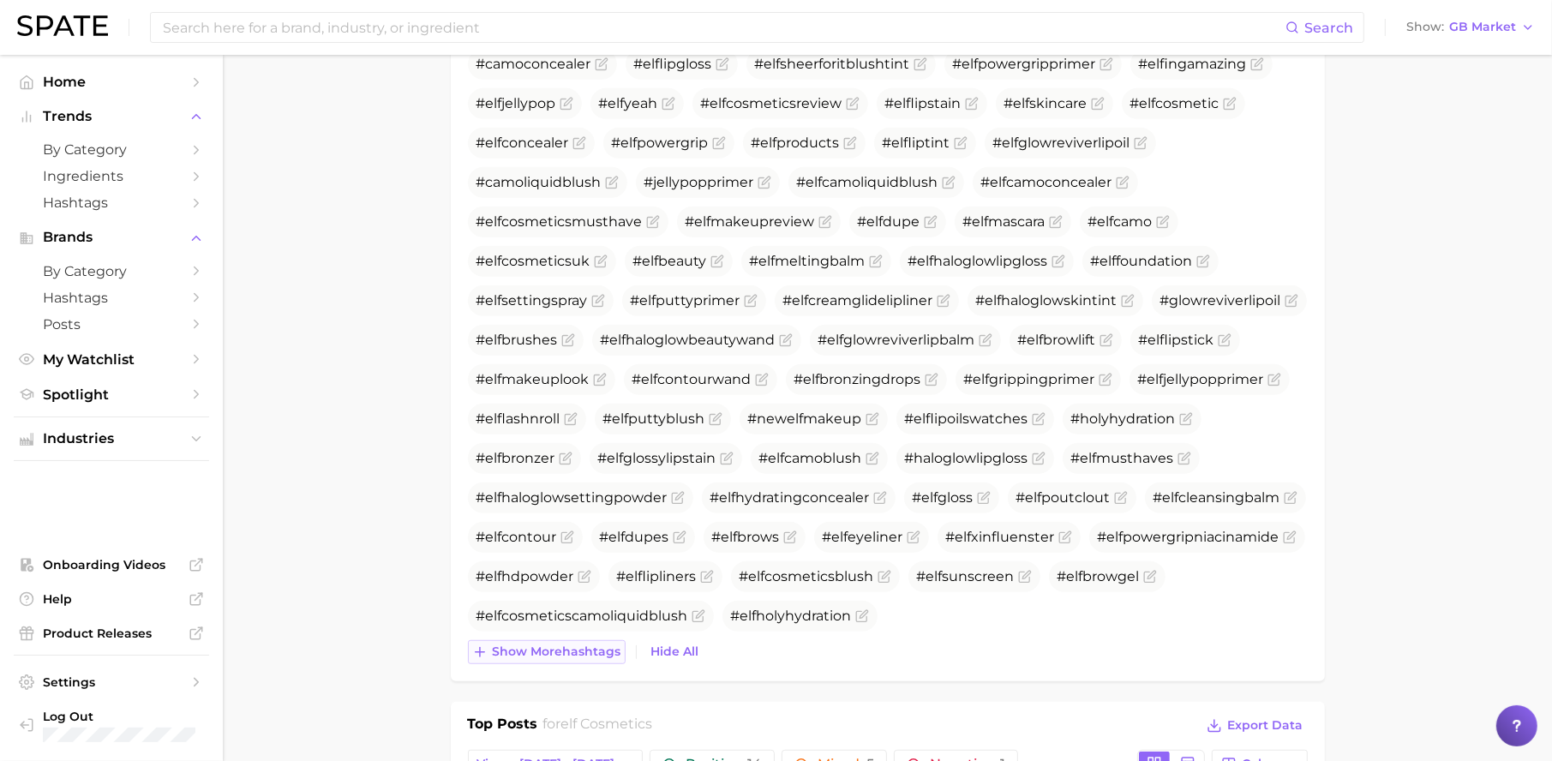
click at [589, 654] on span "Show more hashtags" at bounding box center [557, 651] width 129 height 15
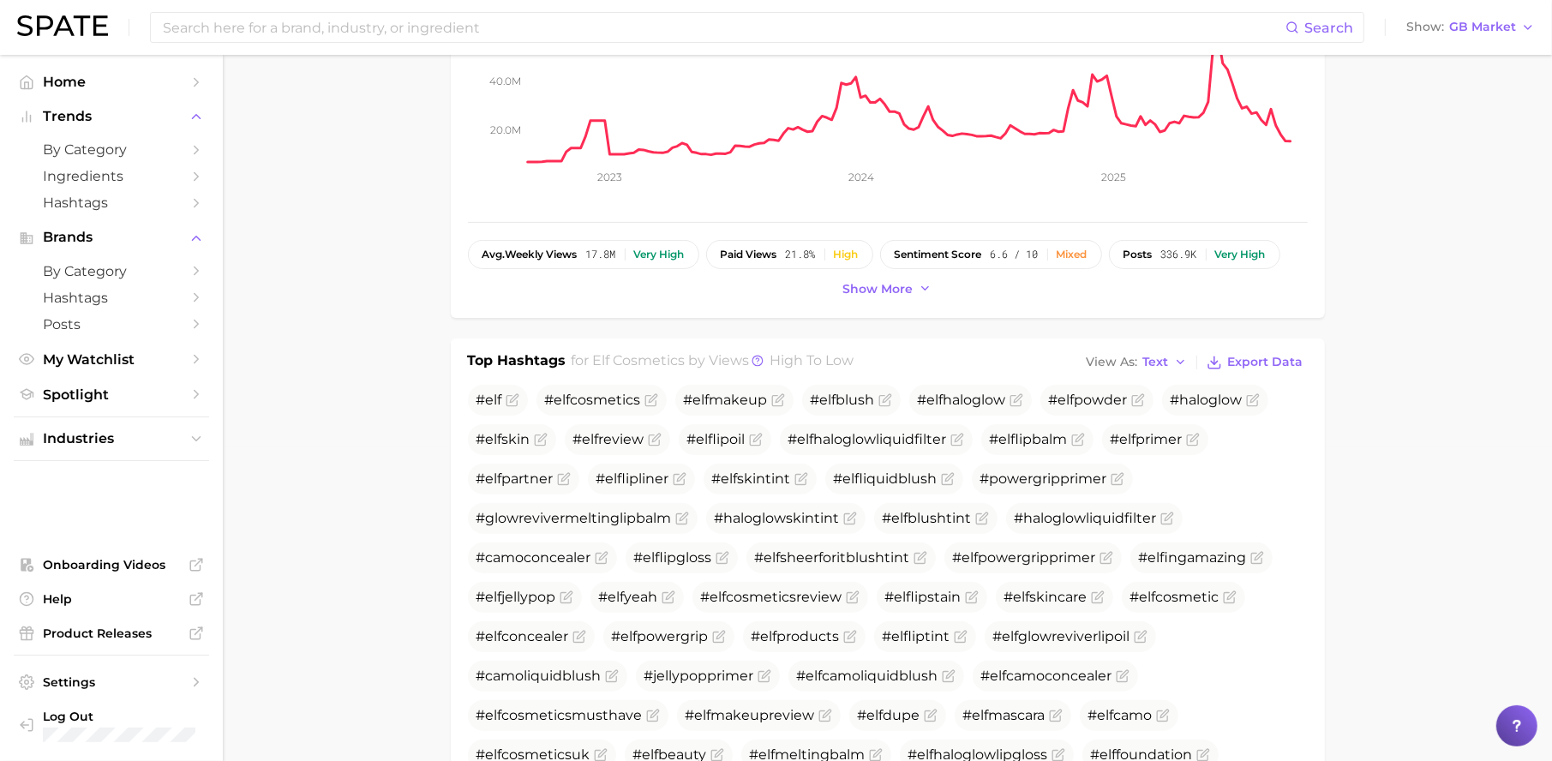
scroll to position [0, 0]
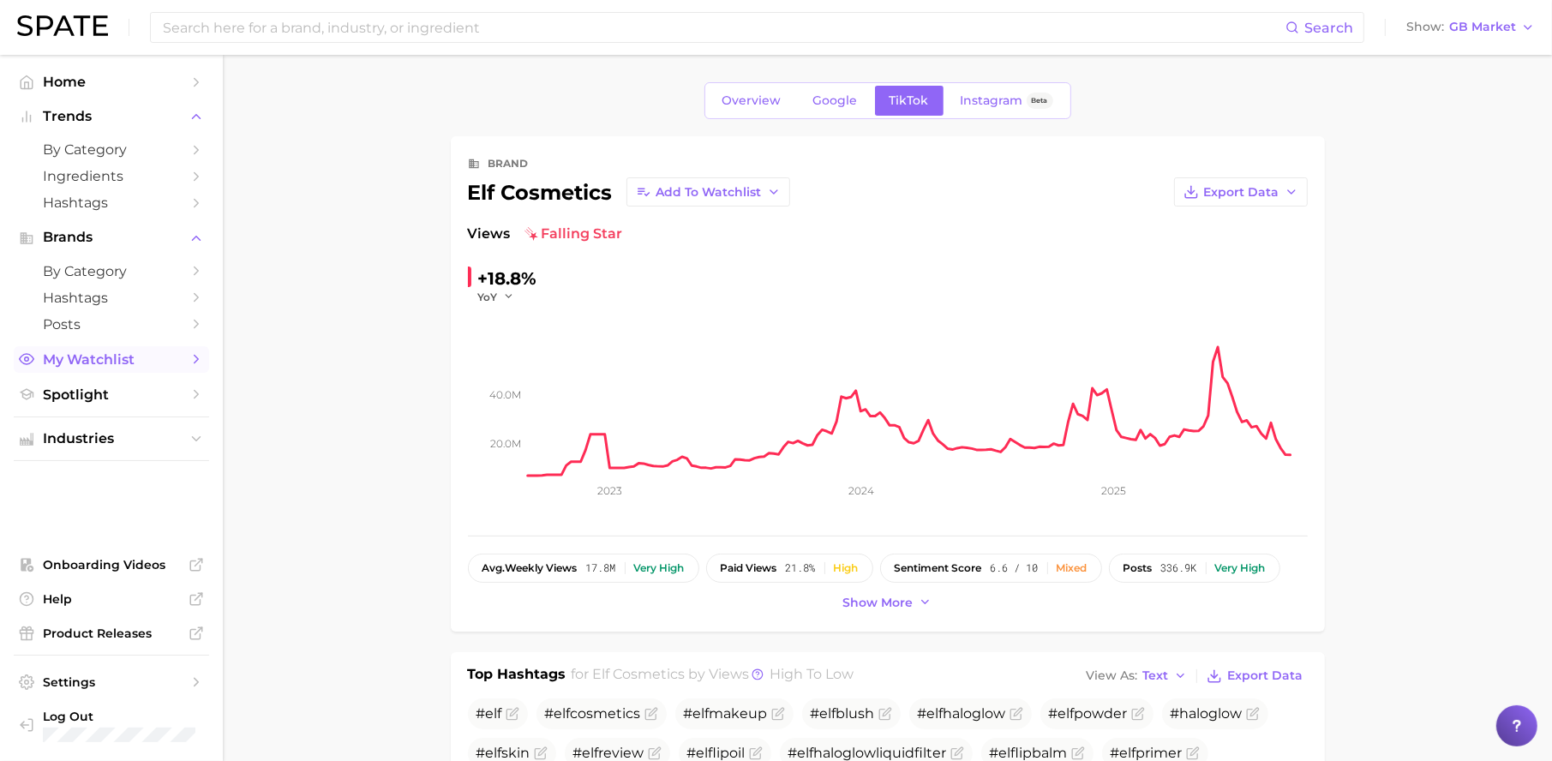
click at [106, 347] on link "My Watchlist" at bounding box center [111, 359] width 195 height 27
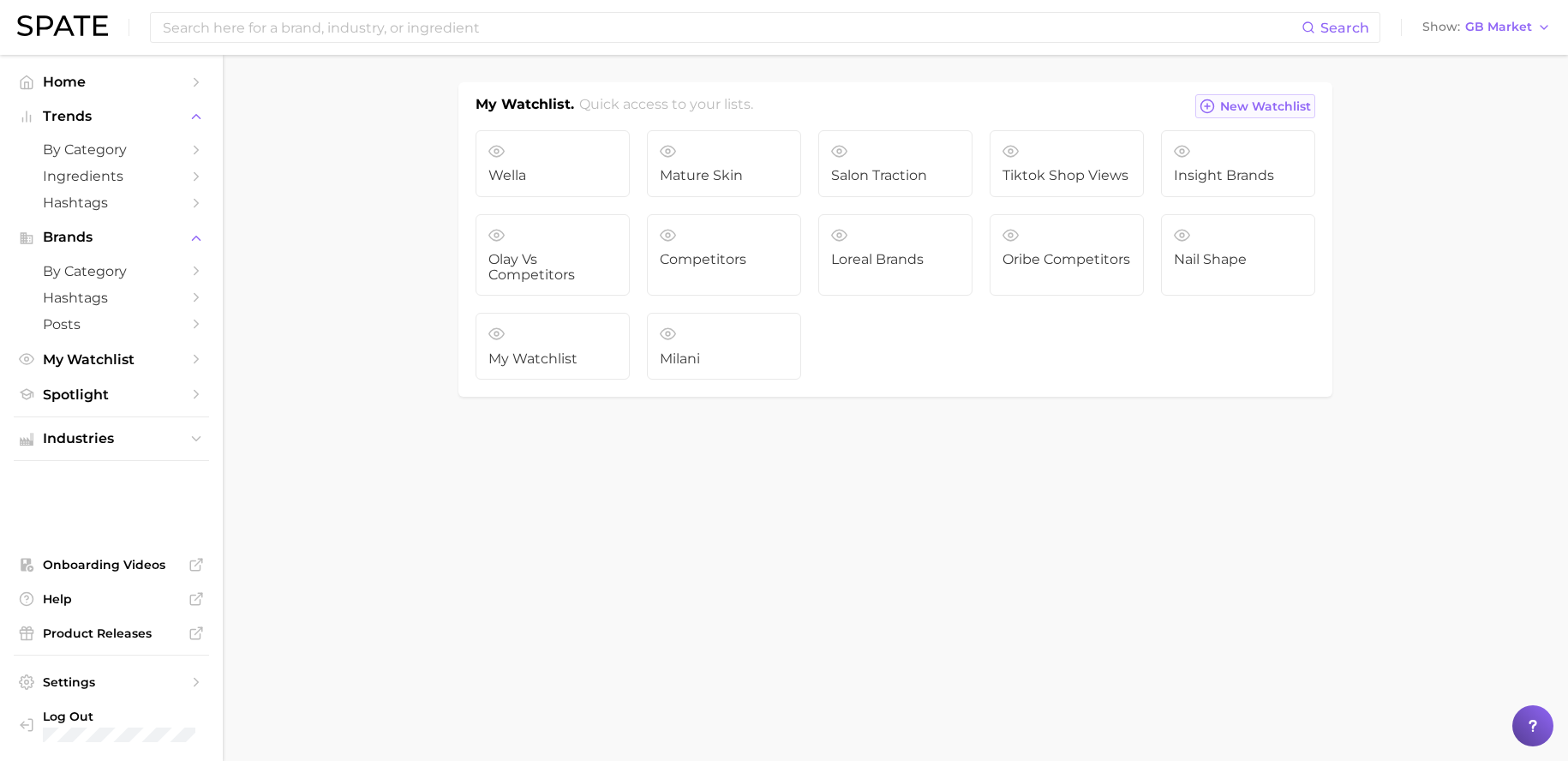
click at [1237, 111] on span "New Watchlist" at bounding box center [1265, 106] width 91 height 15
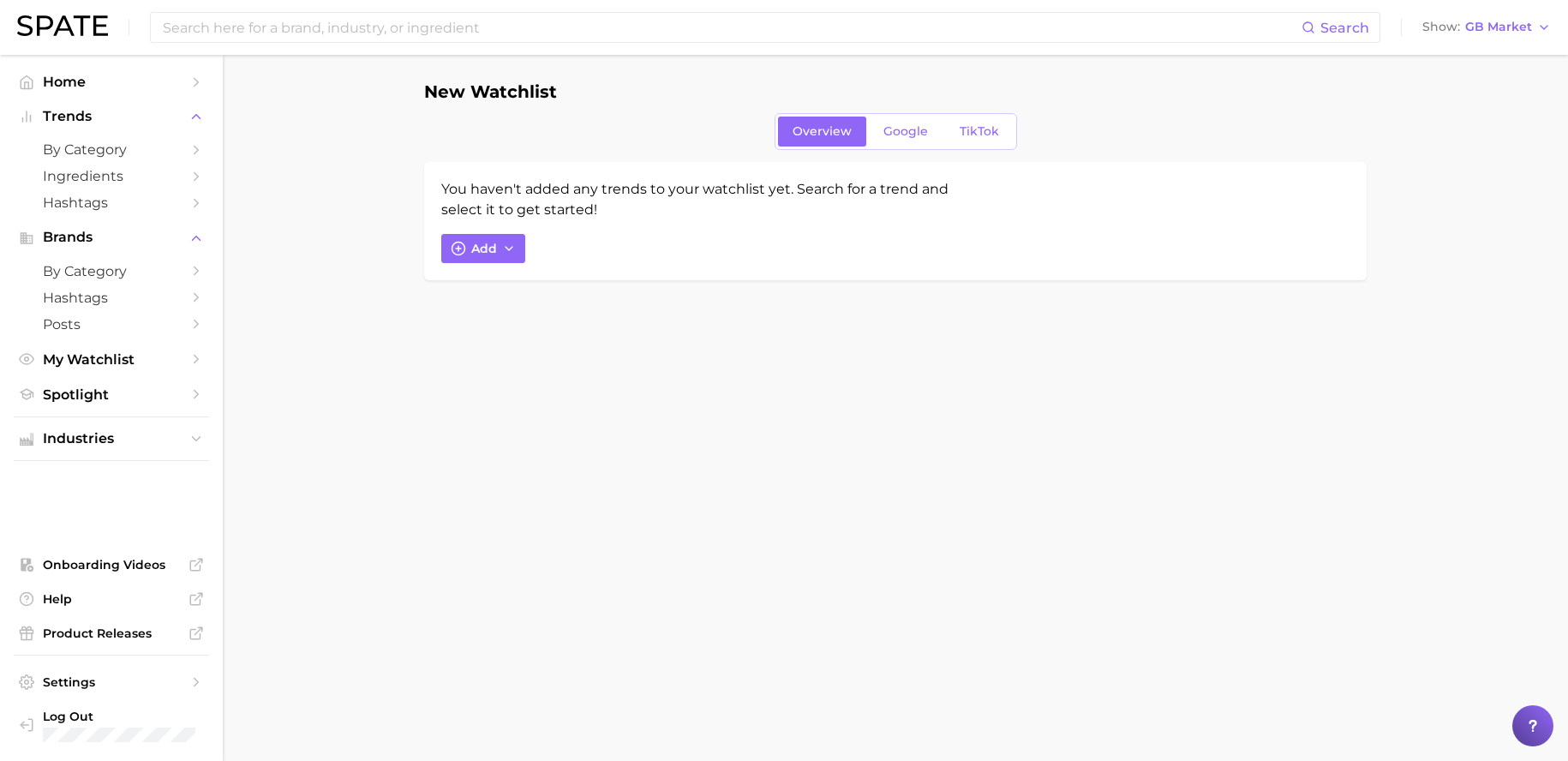
click at [454, 264] on div "You haven't added any trends to your watchlist yet. Search for a trend and sele…" at bounding box center [895, 221] width 943 height 118
click at [460, 255] on circle "button" at bounding box center [458, 248] width 13 height 13
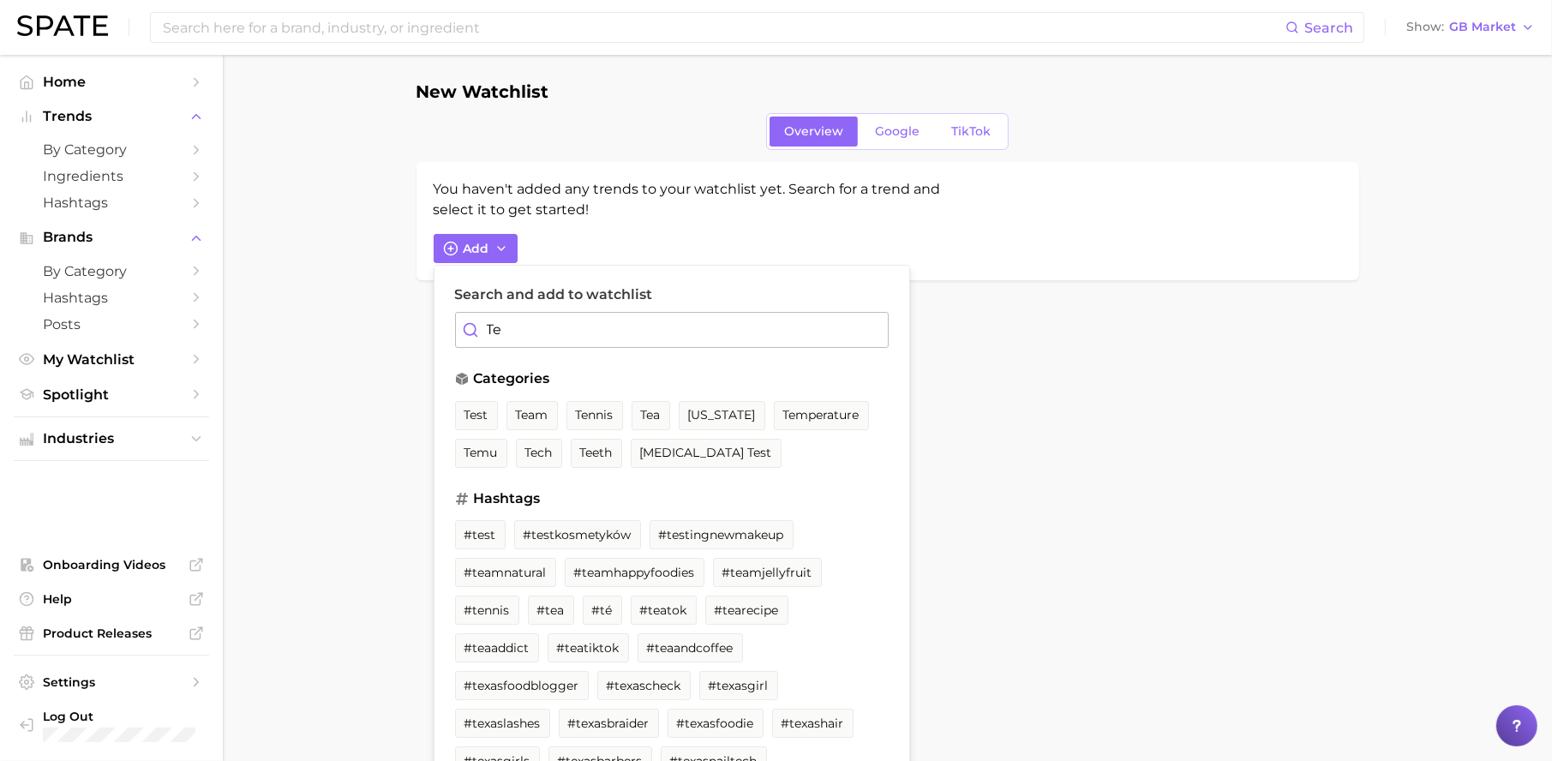
type input "T"
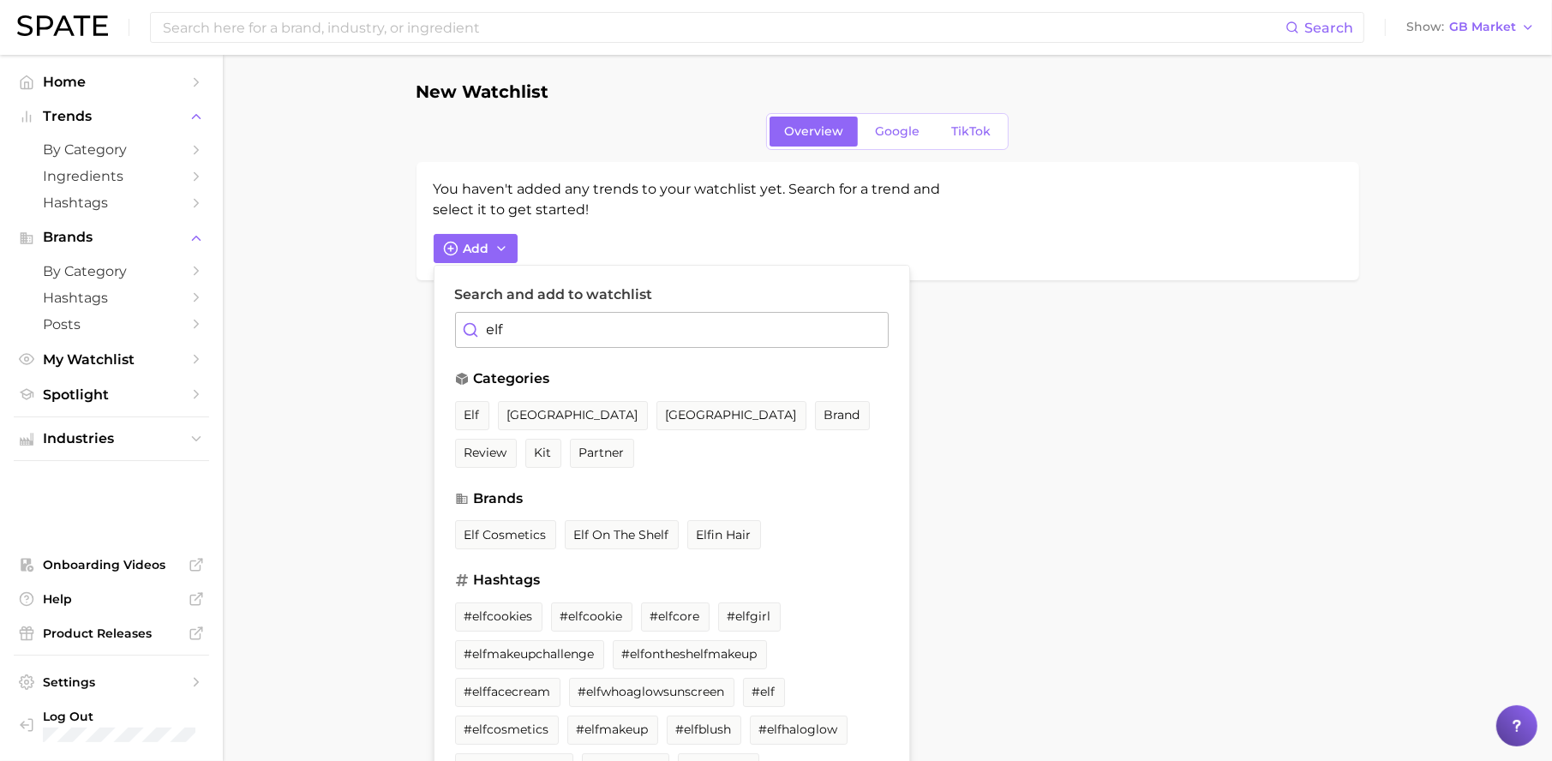
type input "elf"
click at [835, 492] on div "brands" at bounding box center [672, 498] width 434 height 21
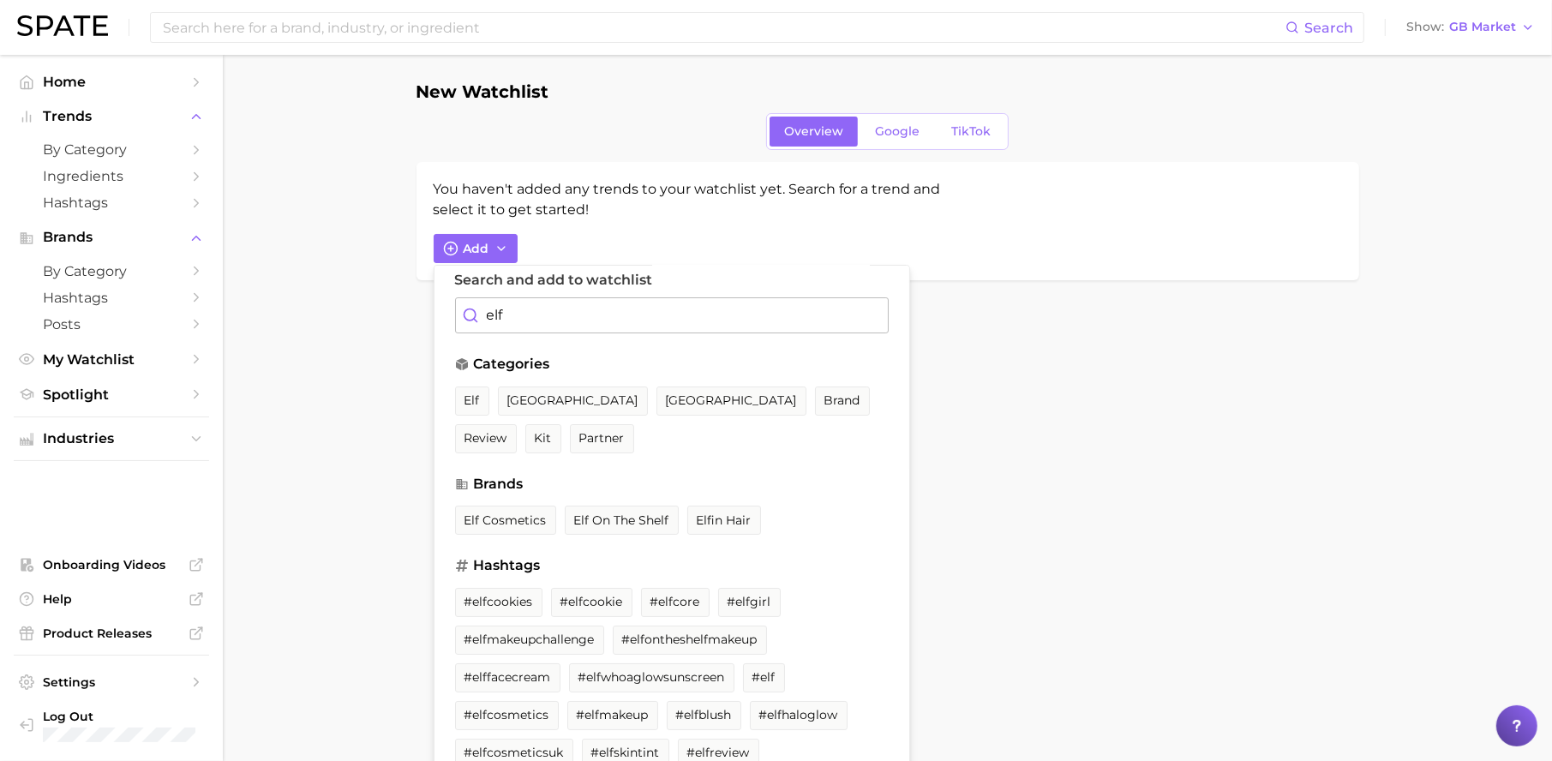
scroll to position [18, 0]
click at [470, 402] on span "elf" at bounding box center [471, 397] width 15 height 15
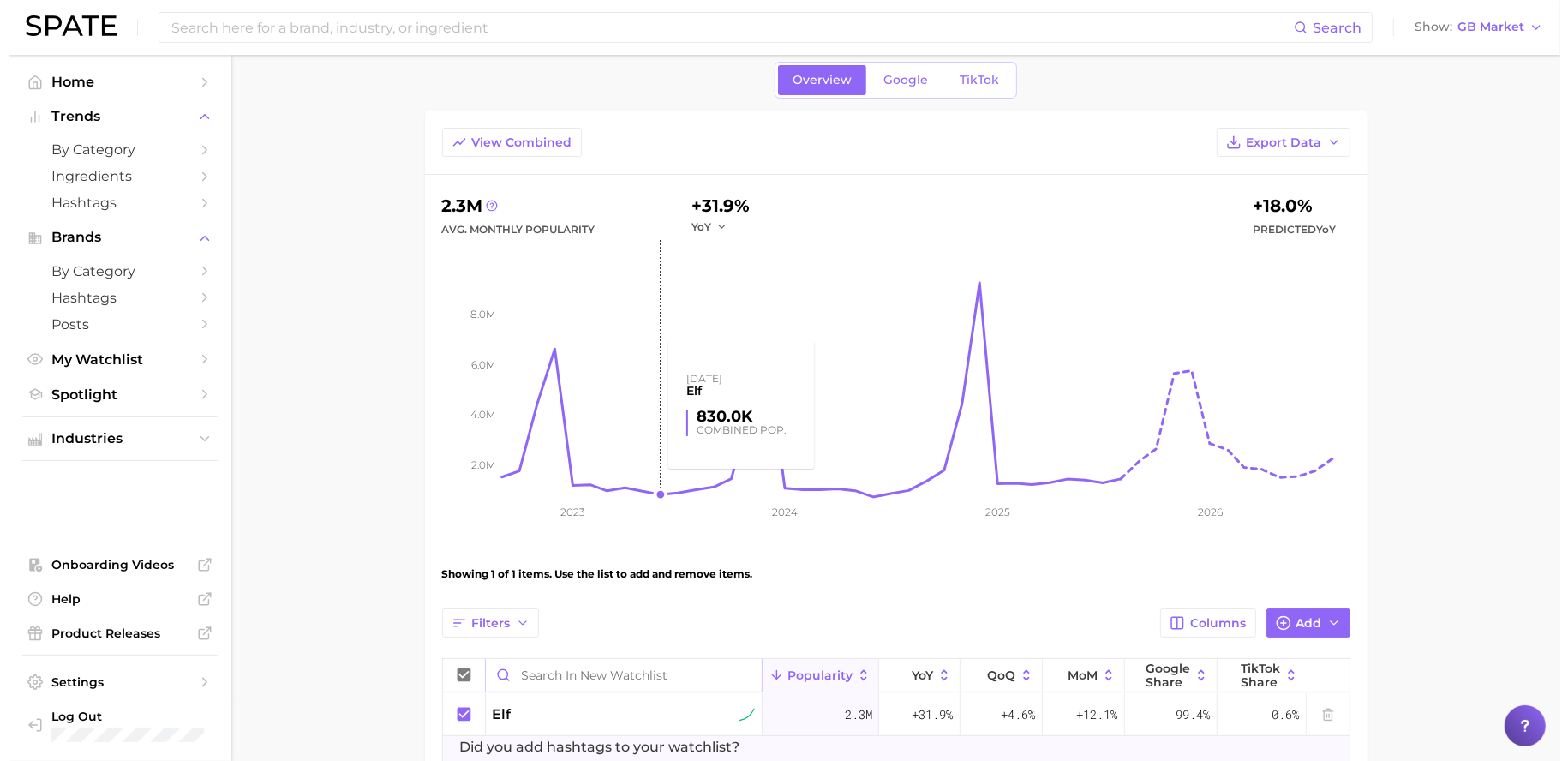
scroll to position [184, 0]
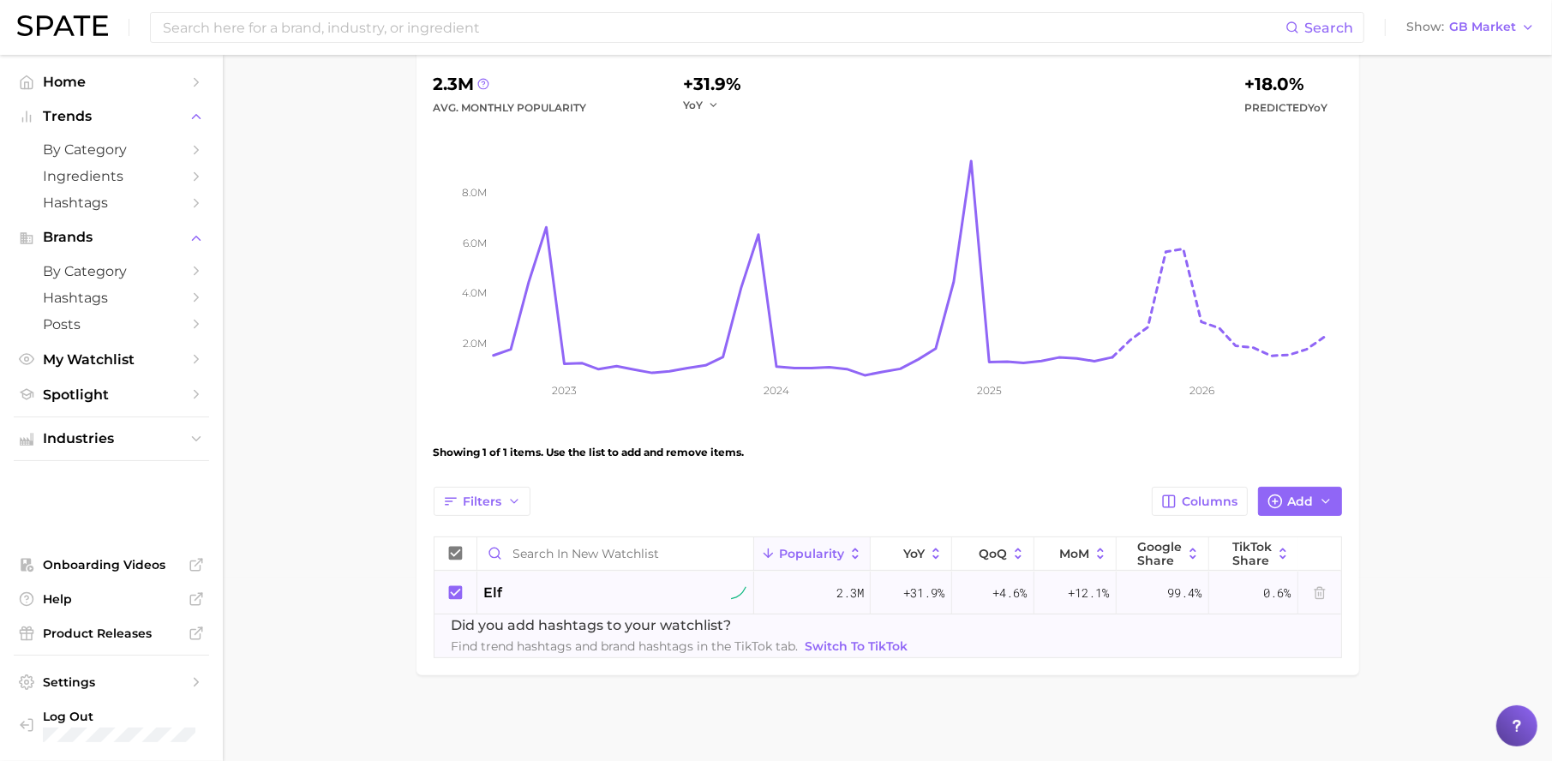
click at [495, 590] on span "elf" at bounding box center [493, 593] width 19 height 21
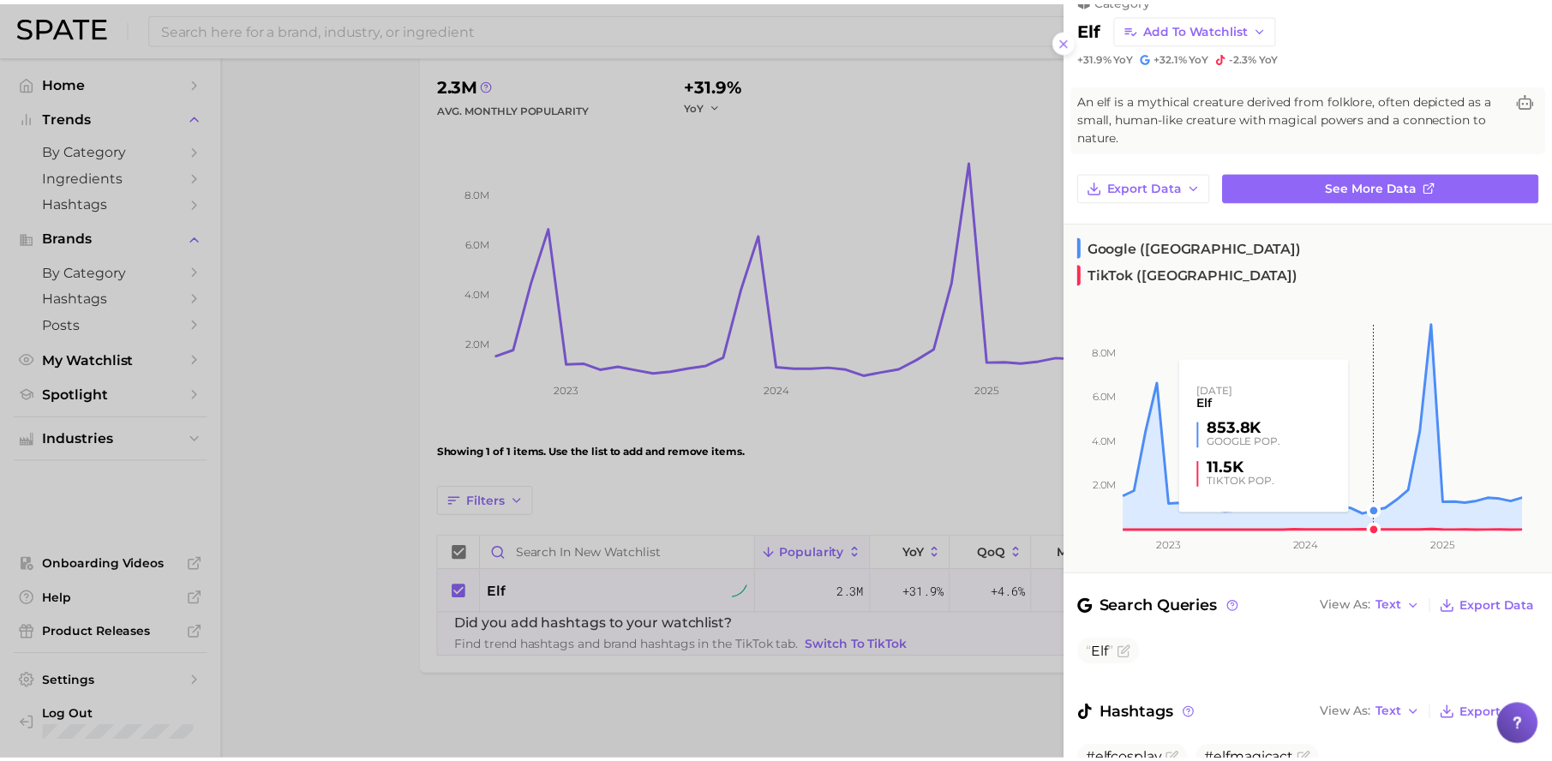
scroll to position [0, 0]
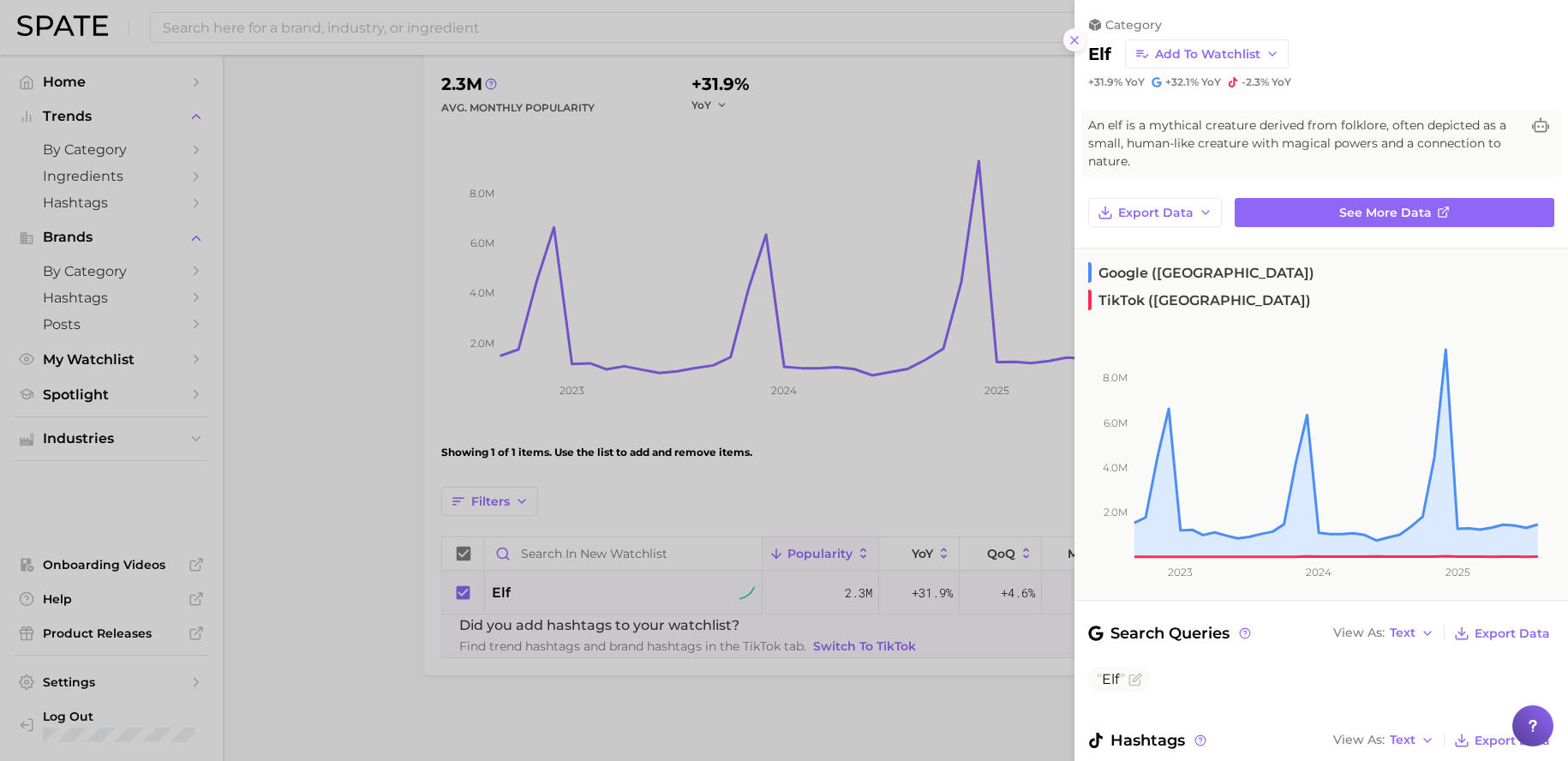
click at [1076, 38] on line at bounding box center [1074, 40] width 7 height 7
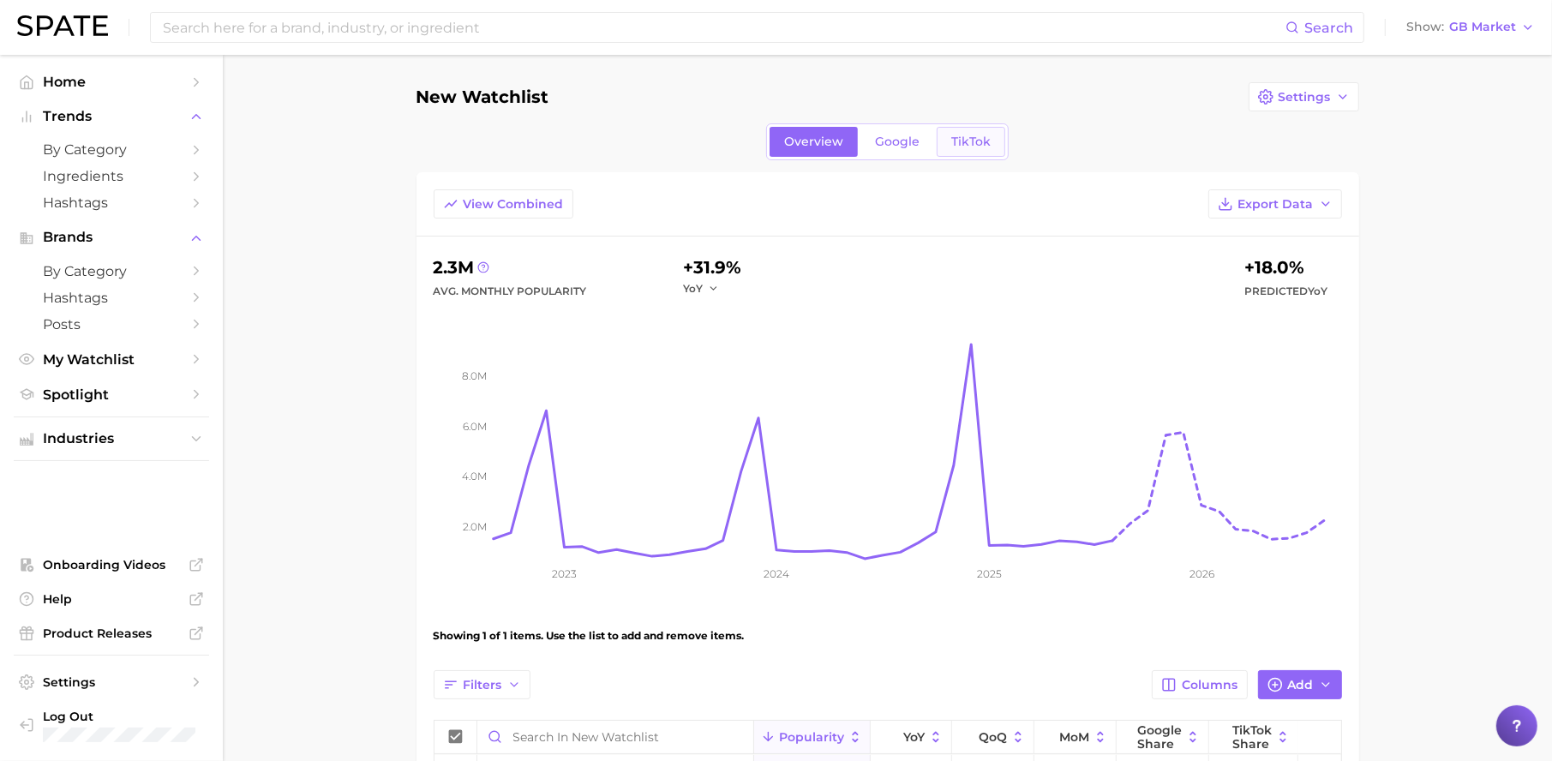
click at [955, 141] on span "TikTok" at bounding box center [970, 142] width 39 height 15
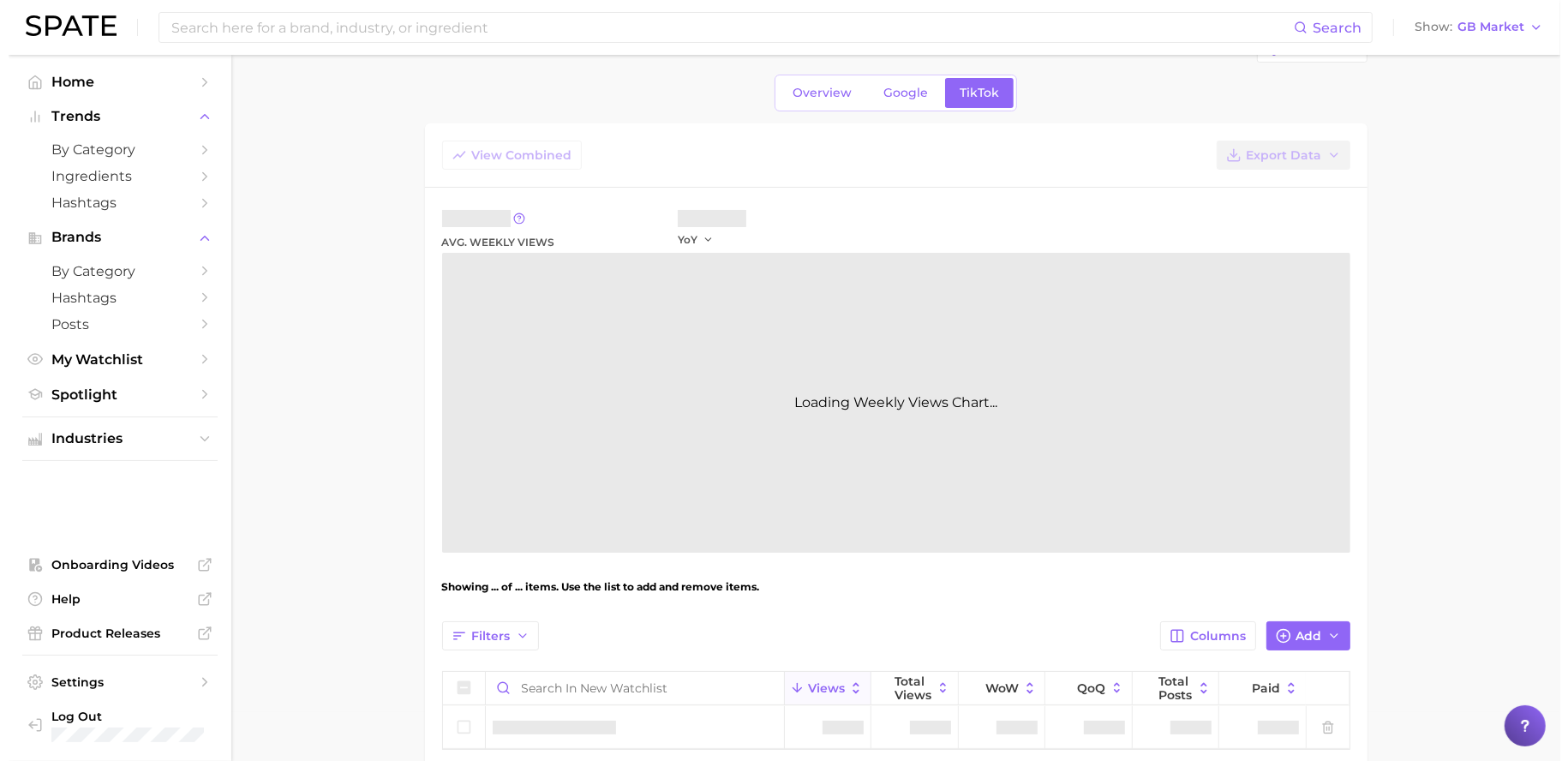
scroll to position [141, 0]
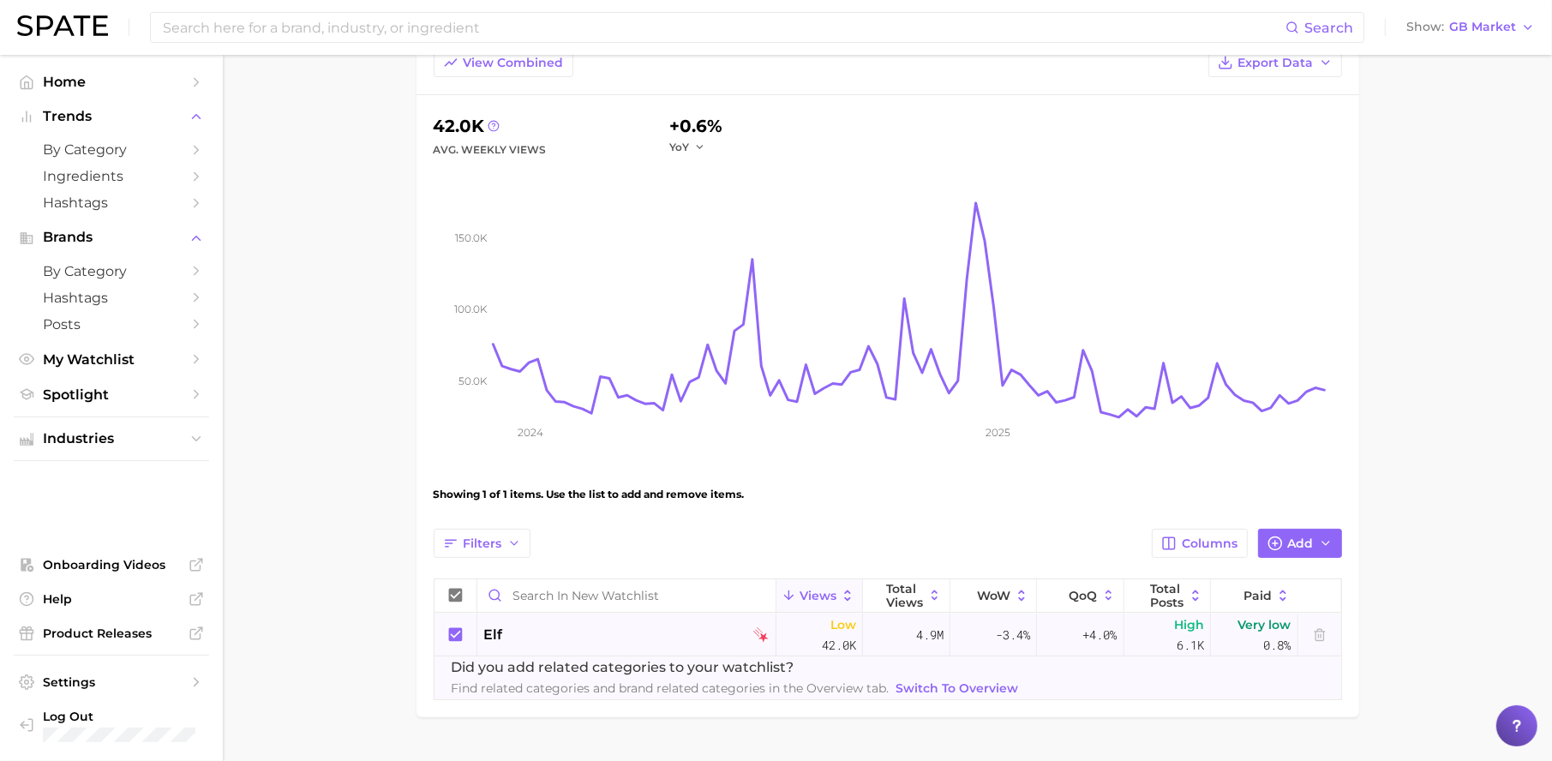
click at [518, 641] on div "elf" at bounding box center [626, 635] width 284 height 21
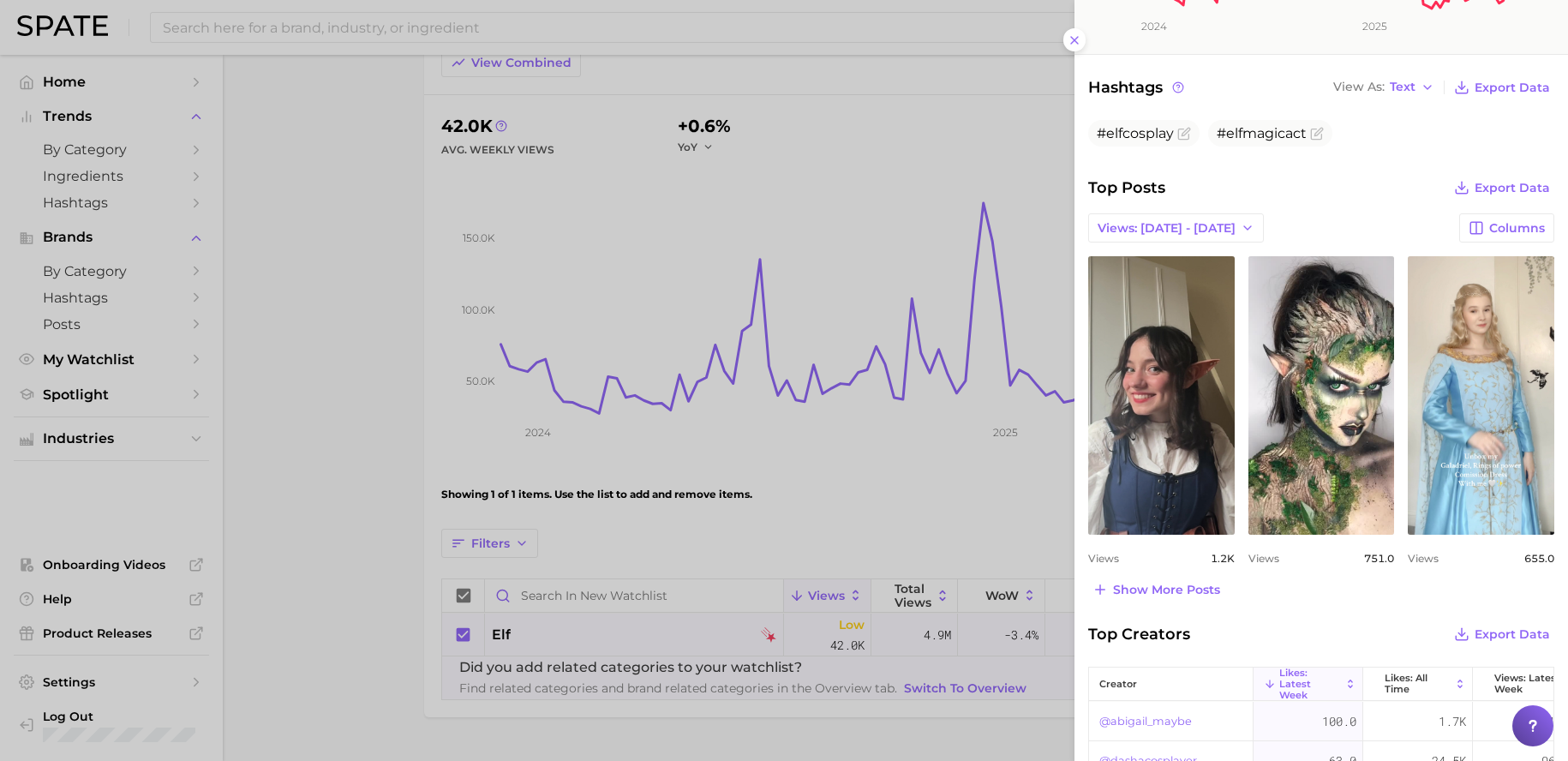
scroll to position [86, 0]
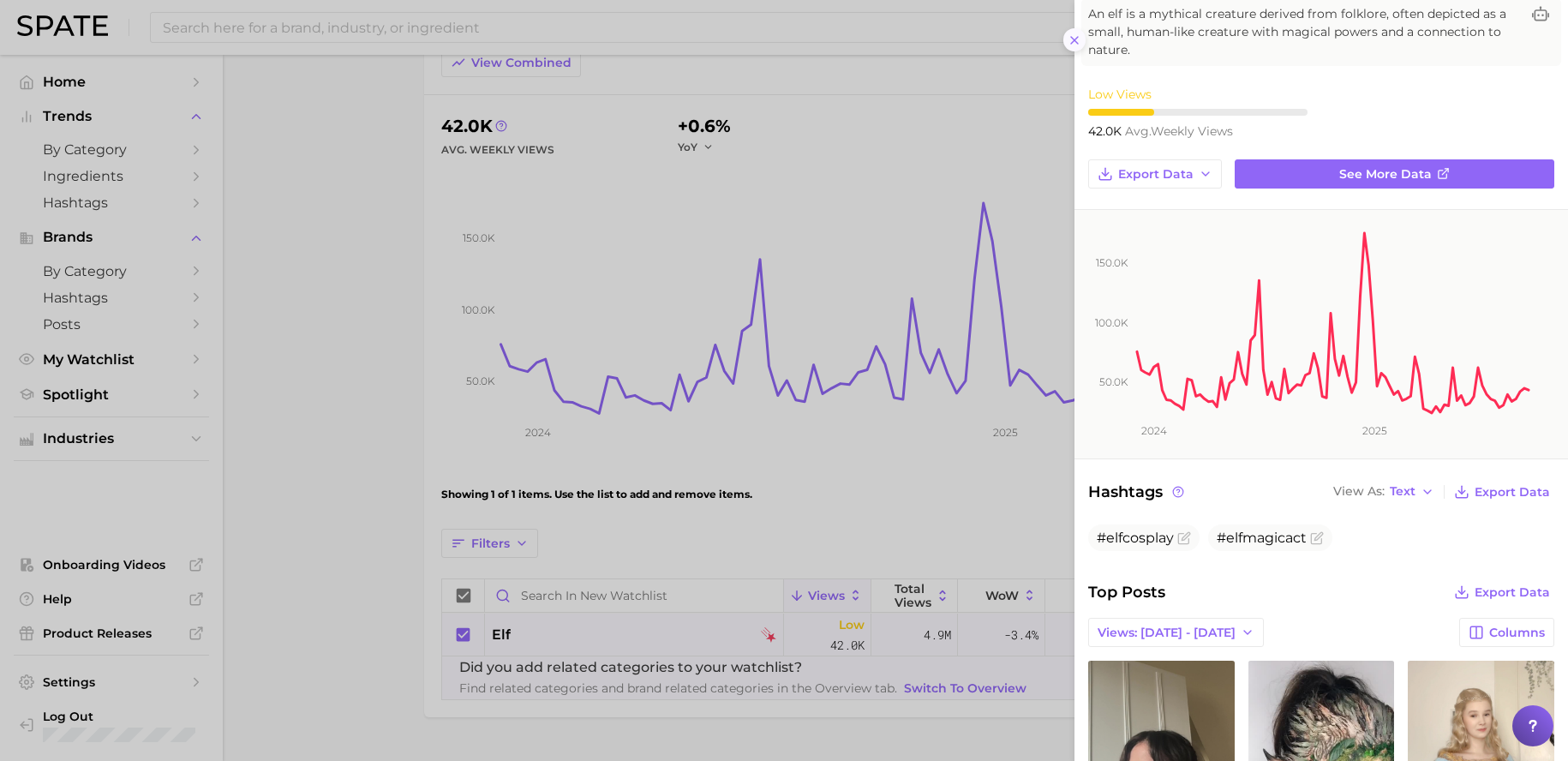
click at [1076, 44] on icon at bounding box center [1075, 40] width 14 height 14
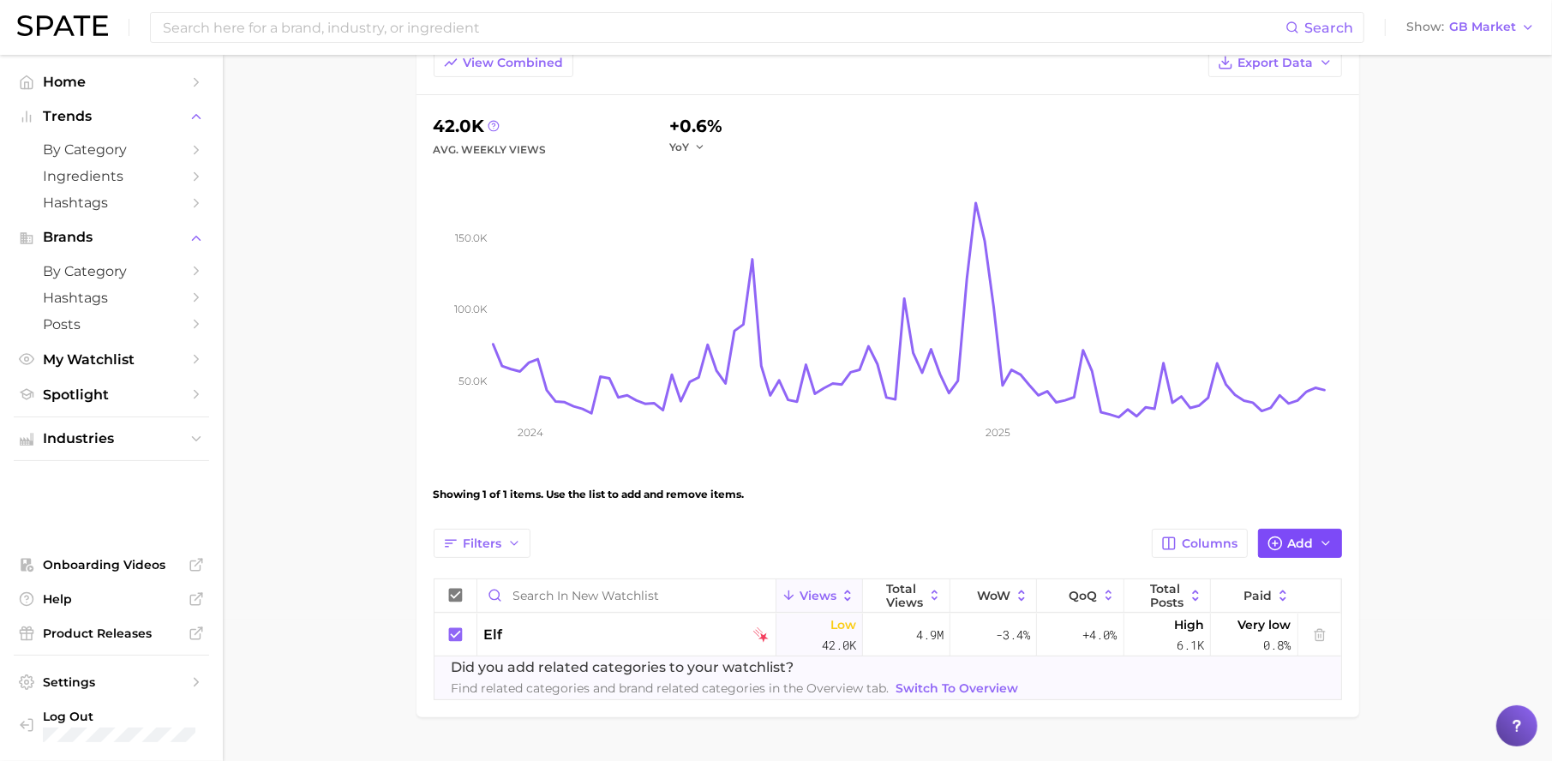
click at [1291, 549] on span "Add" at bounding box center [1301, 543] width 26 height 15
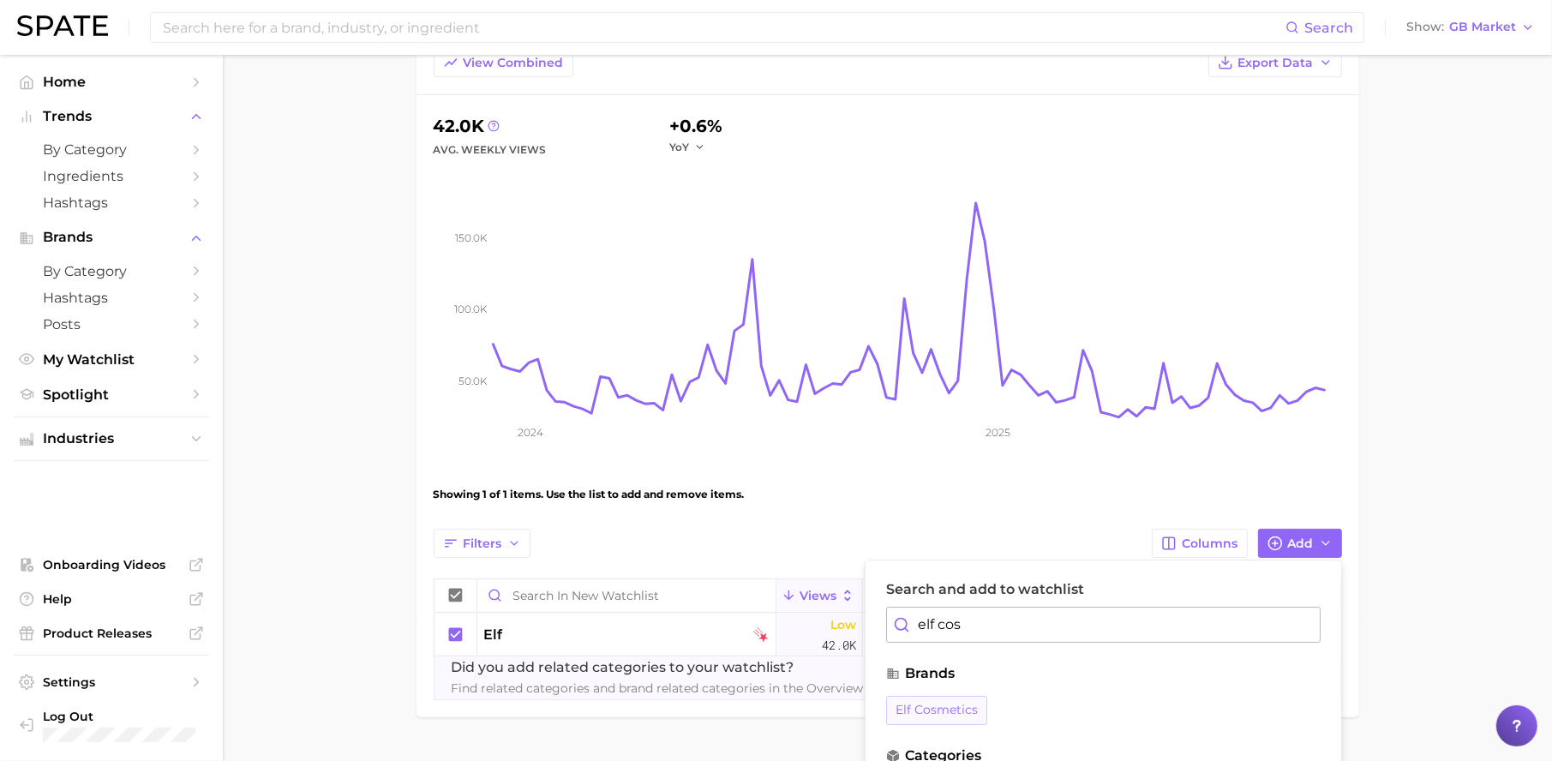
type input "elf cos"
click at [959, 714] on span "elf cosmetics" at bounding box center [936, 710] width 82 height 15
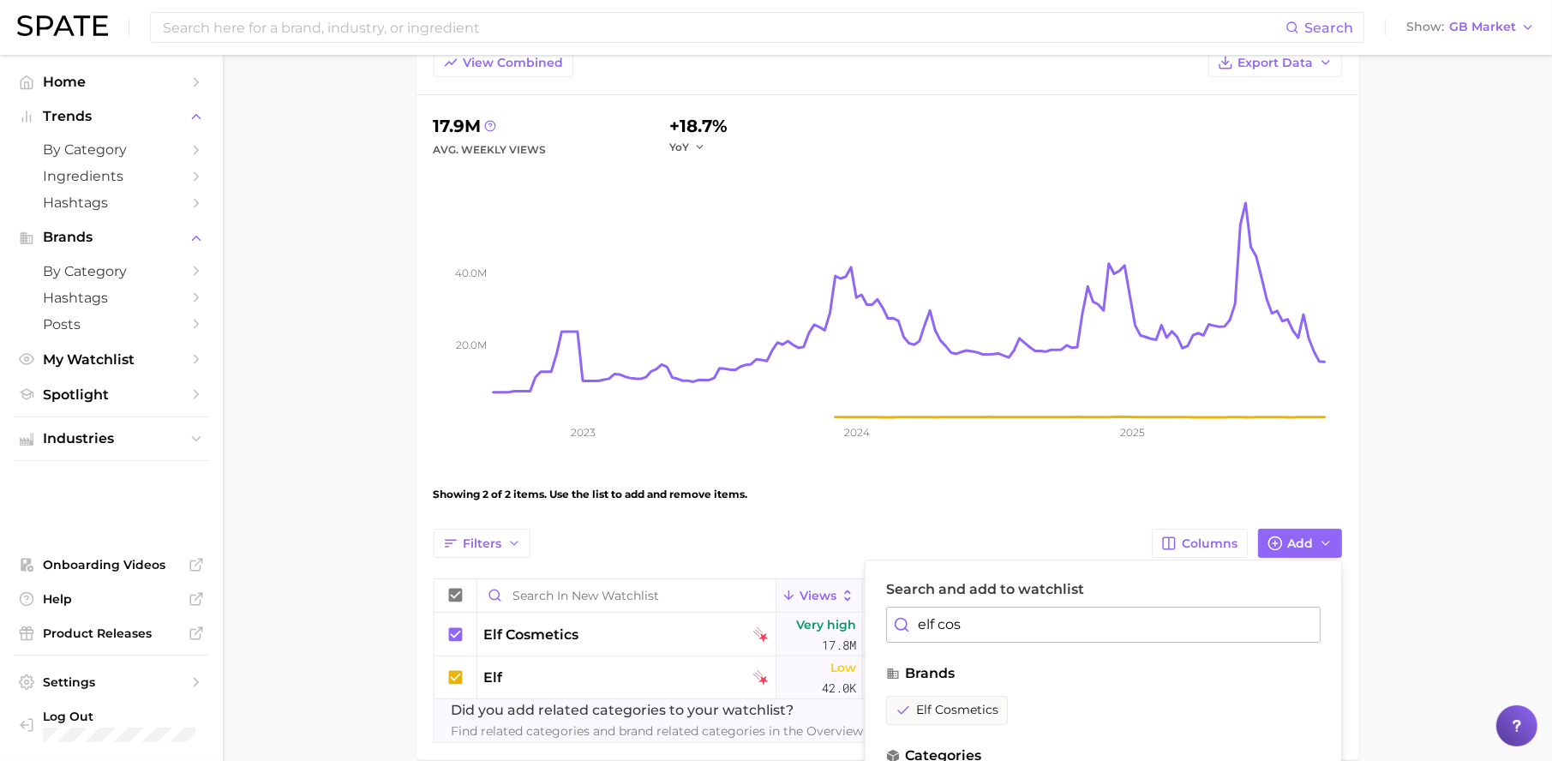
click at [1452, 634] on main "New Watchlist Settings Overview Google TikTok View Combined Export Data 17.9m A…" at bounding box center [887, 379] width 1329 height 932
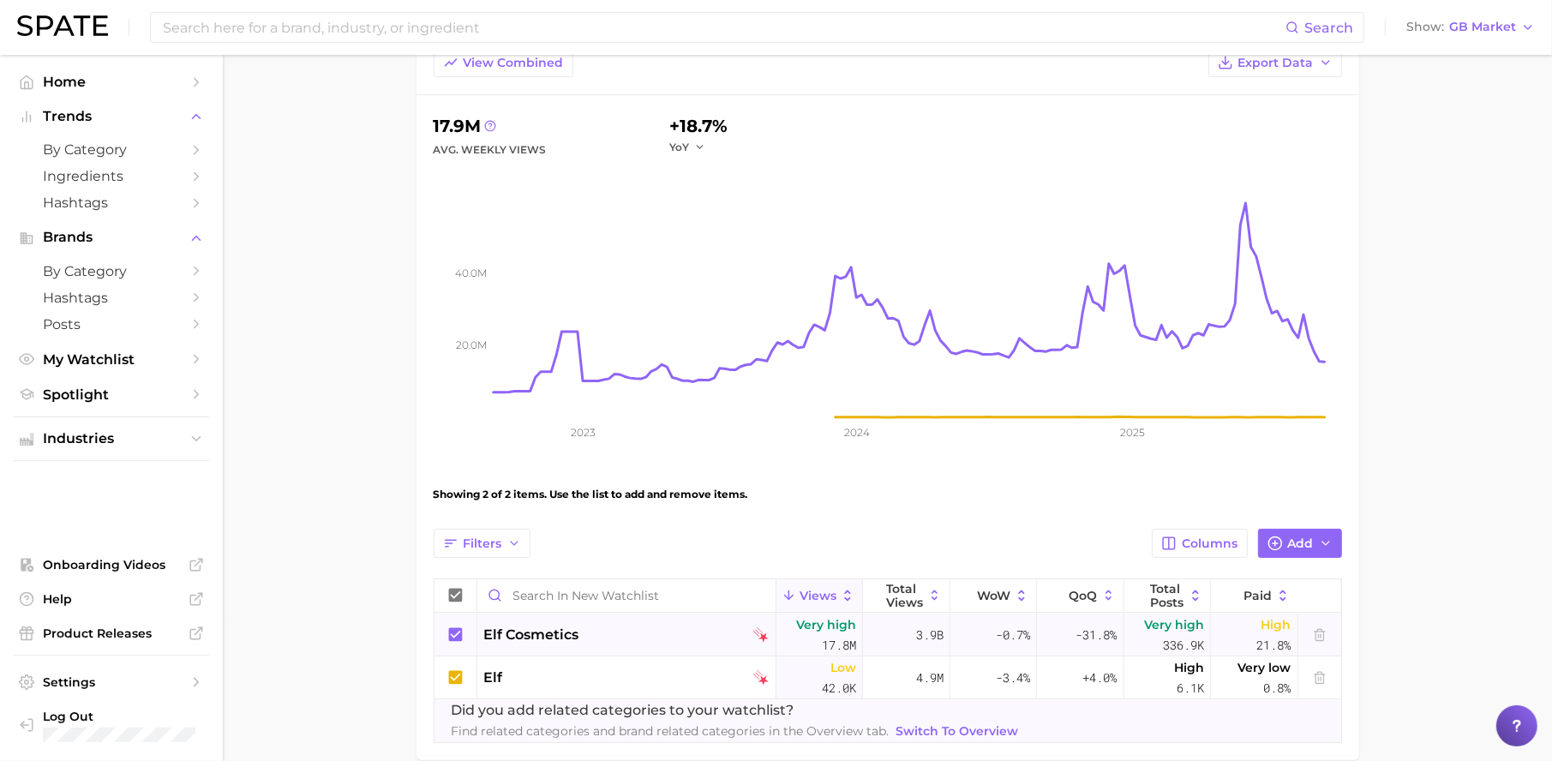
click at [568, 644] on span "elf cosmetics" at bounding box center [531, 635] width 95 height 21
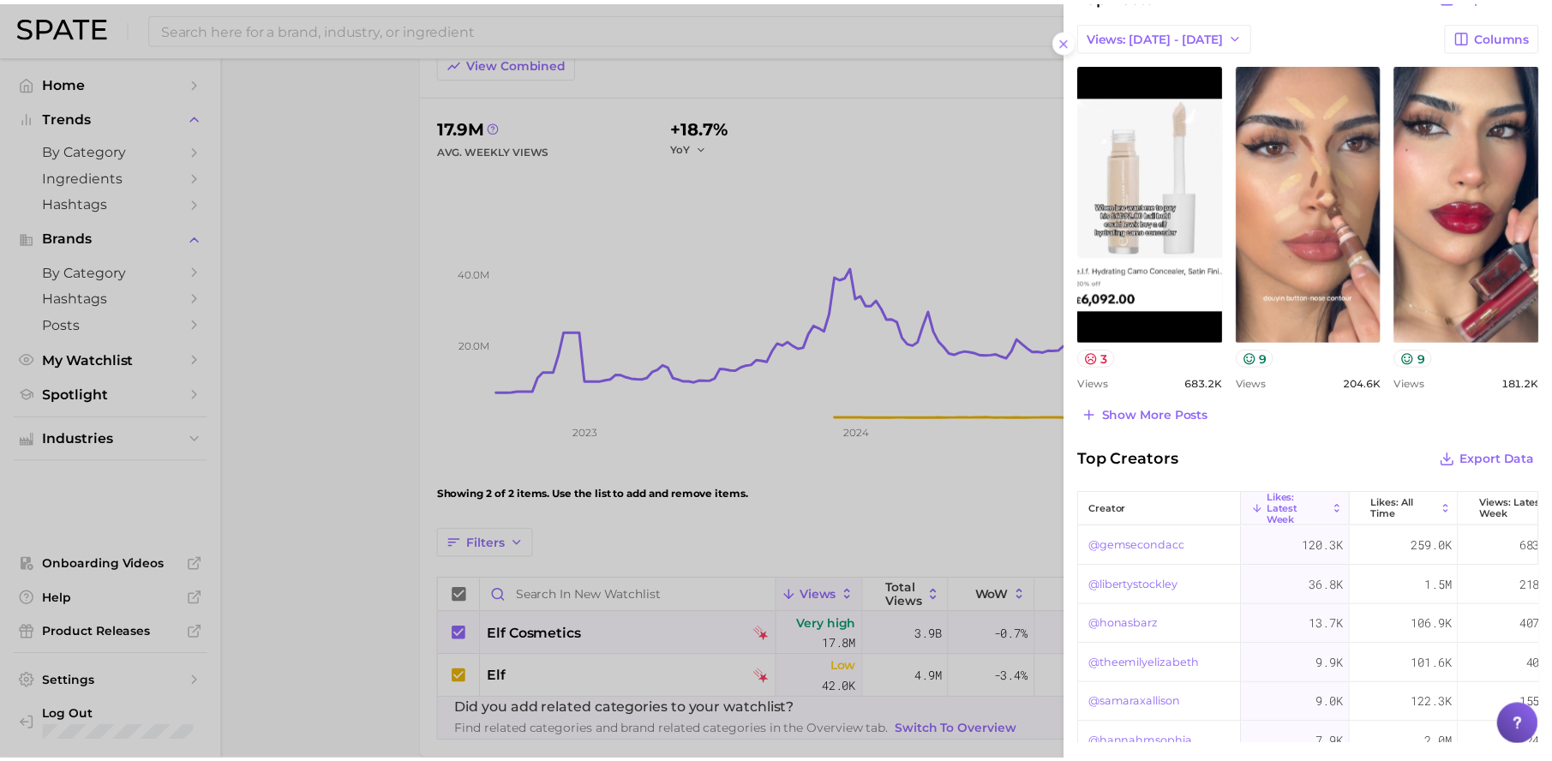
scroll to position [607, 0]
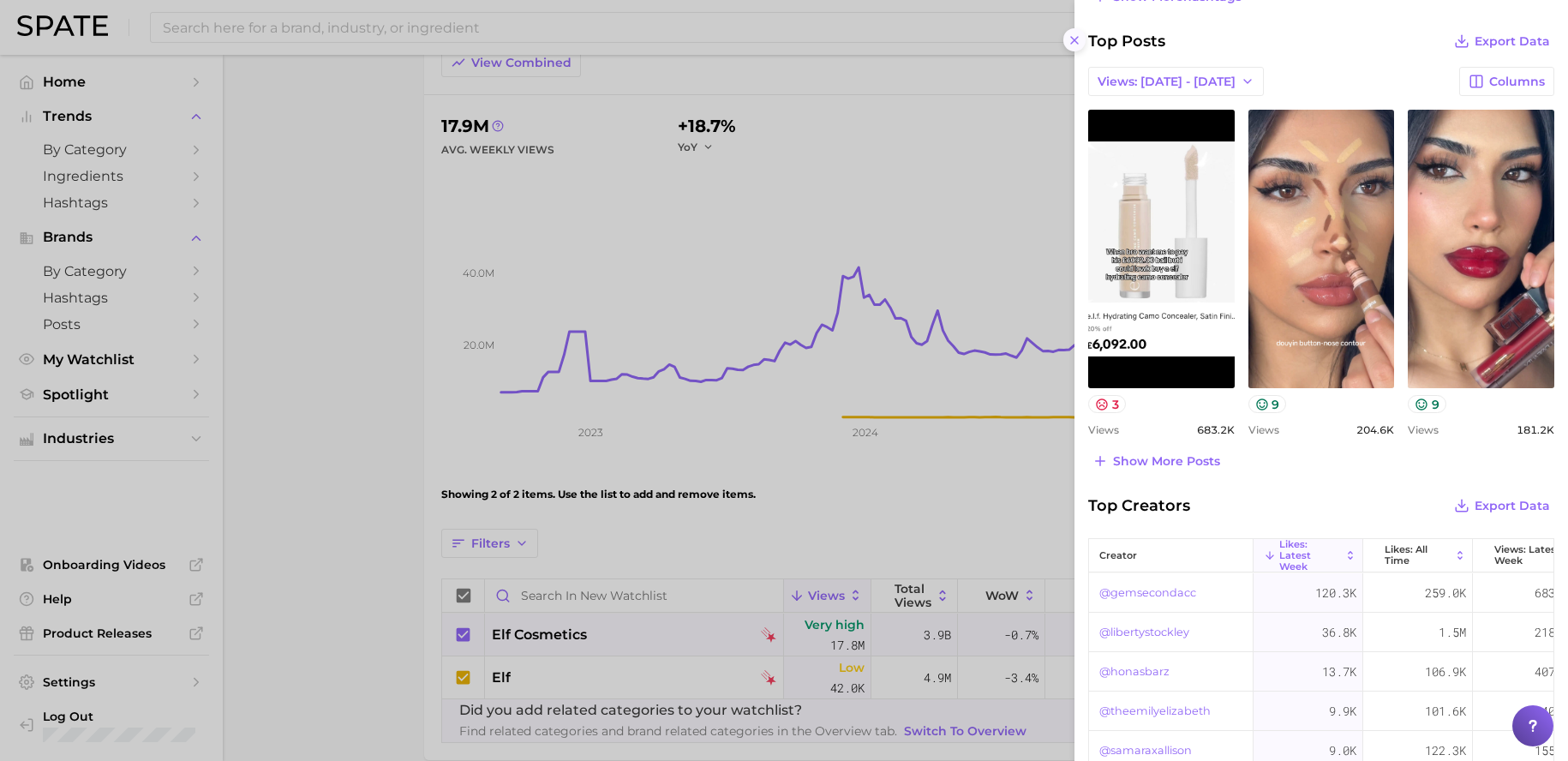
click at [1076, 41] on icon at bounding box center [1075, 40] width 14 height 14
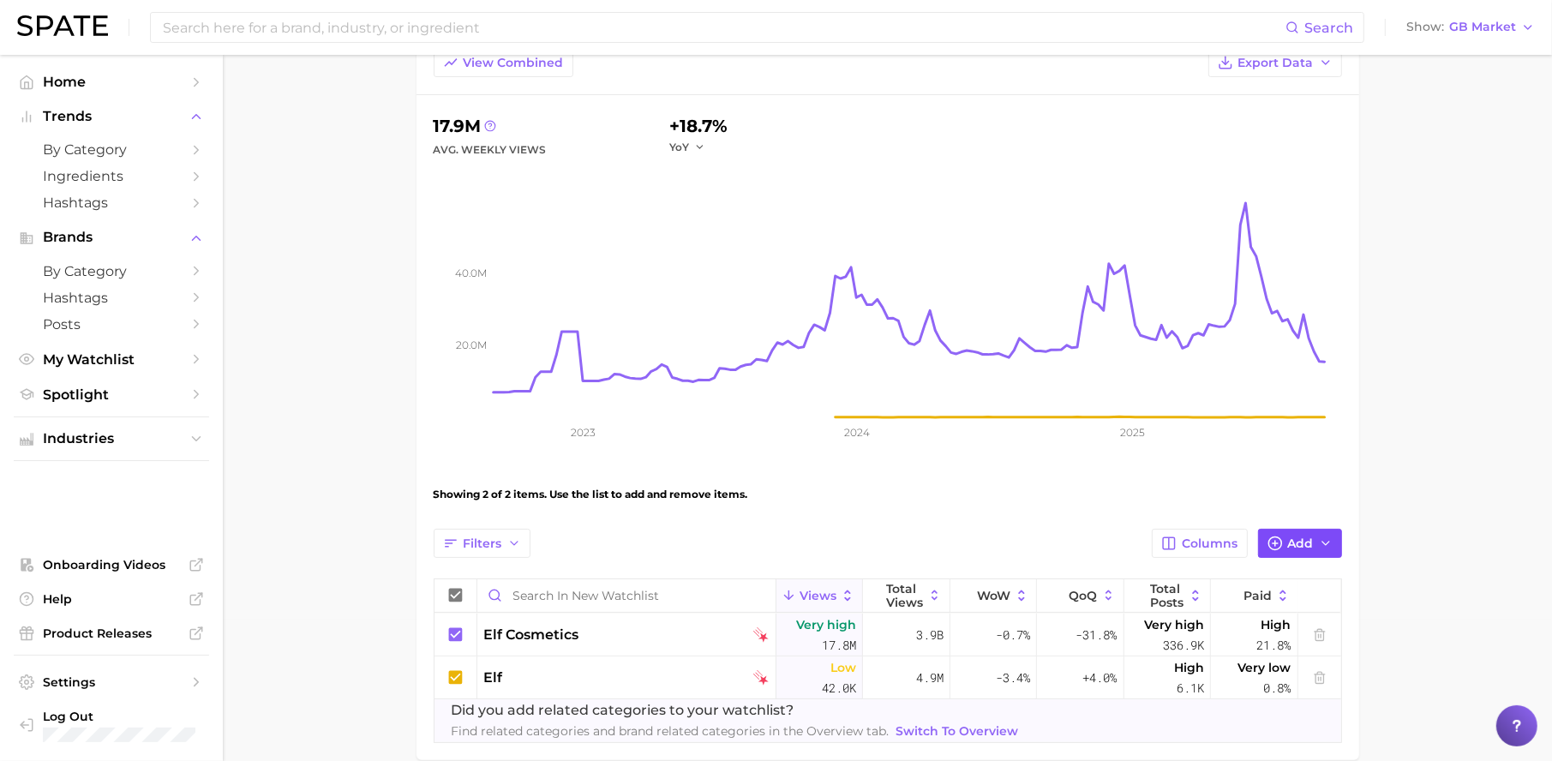
click at [1294, 545] on span "Add" at bounding box center [1301, 543] width 26 height 15
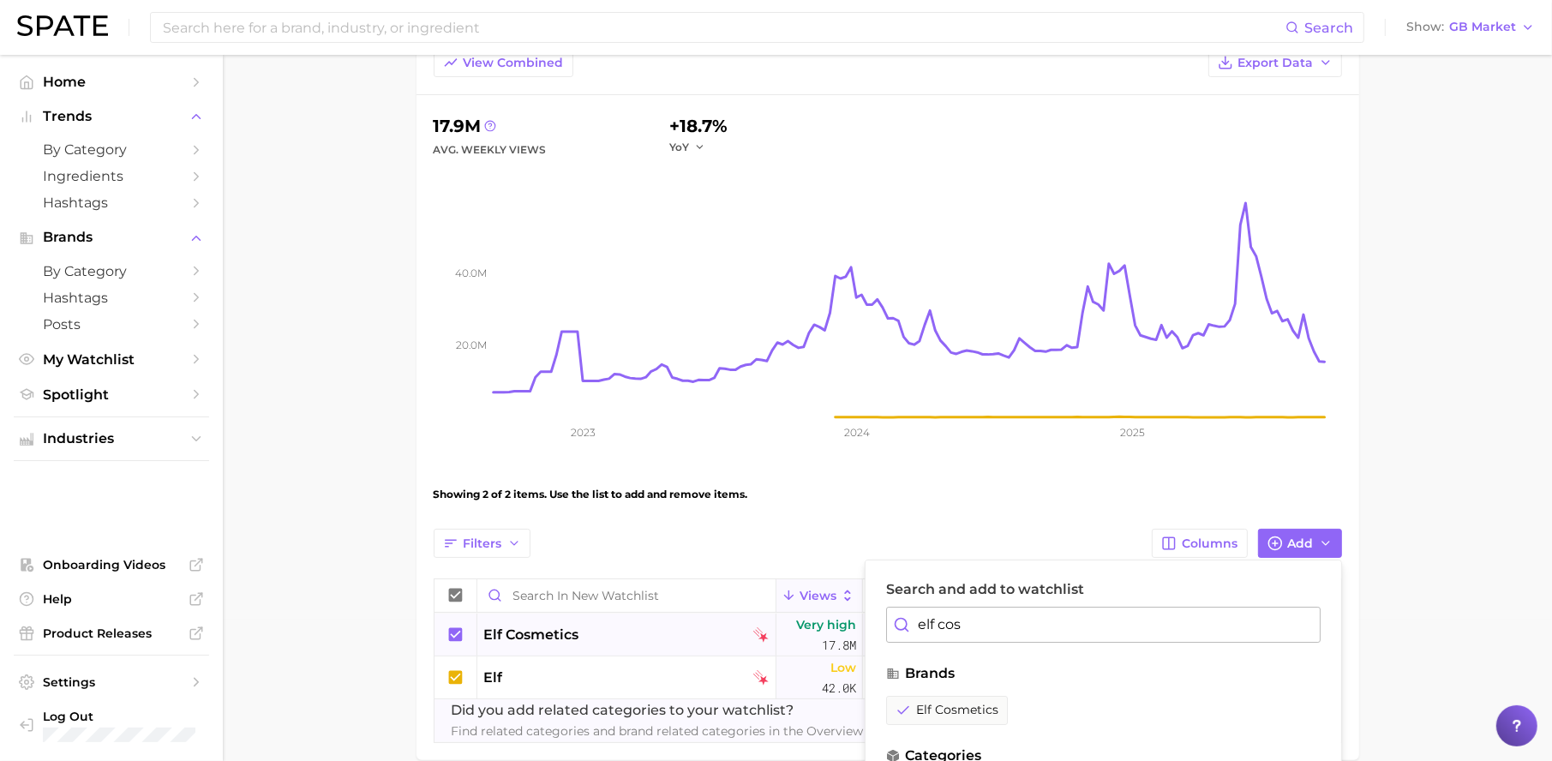
drag, startPoint x: 982, startPoint y: 634, endPoint x: 820, endPoint y: 625, distance: 162.2
click at [820, 625] on div "Filters Columns Add Search and add to watchlist elf cos brands elf cosmetics ca…" at bounding box center [888, 636] width 908 height 214
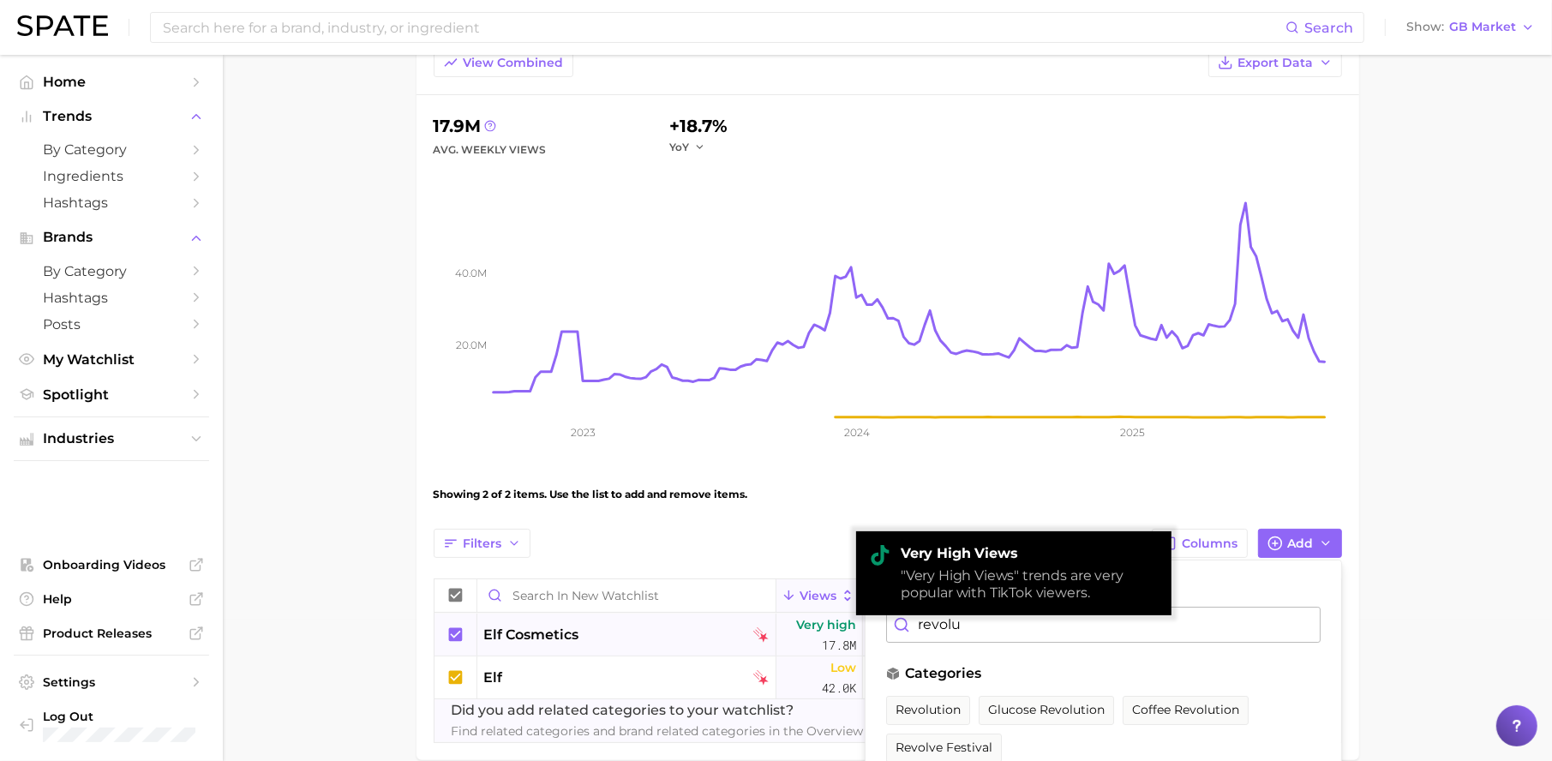
type input "revolut"
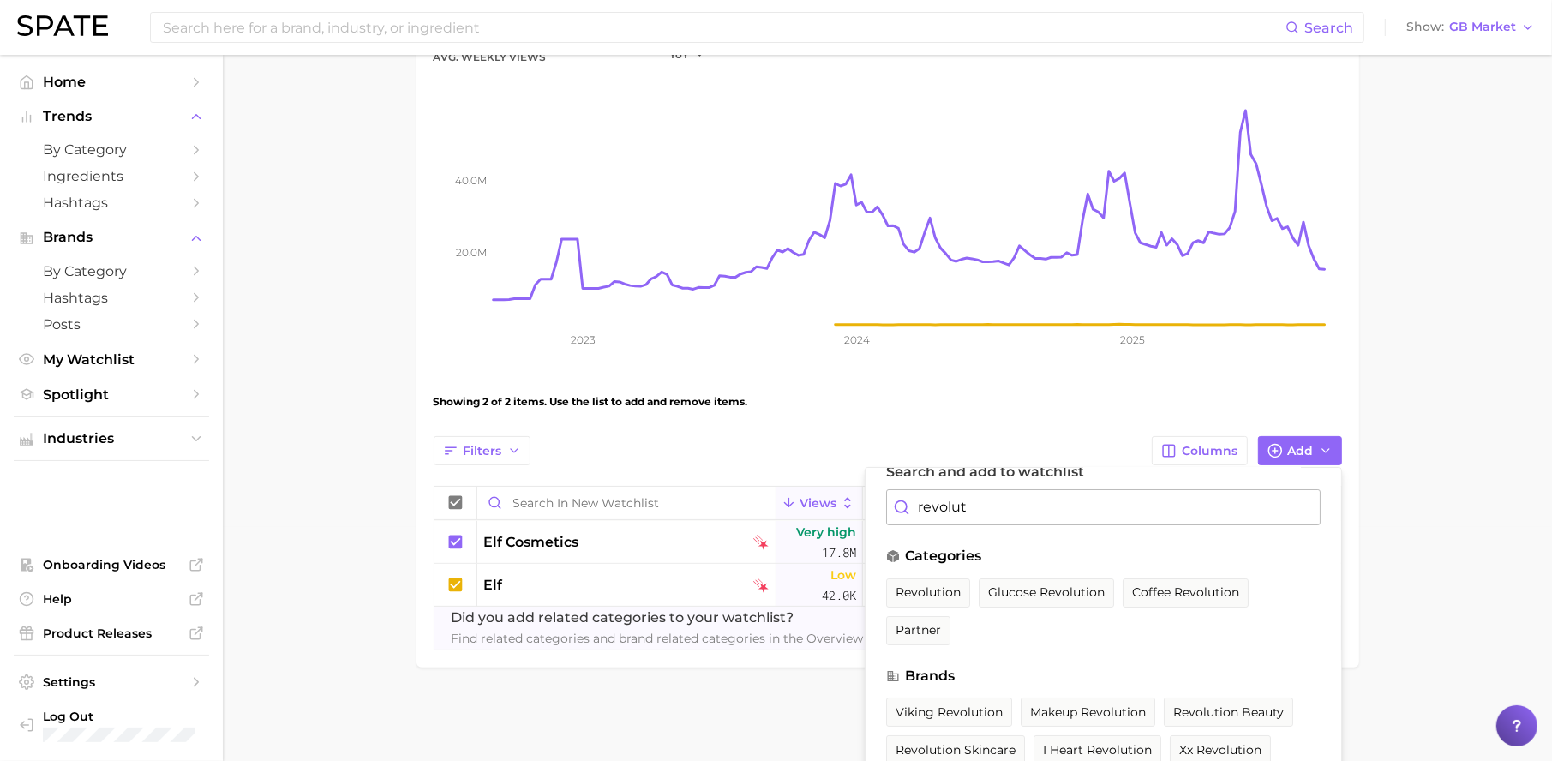
scroll to position [274, 0]
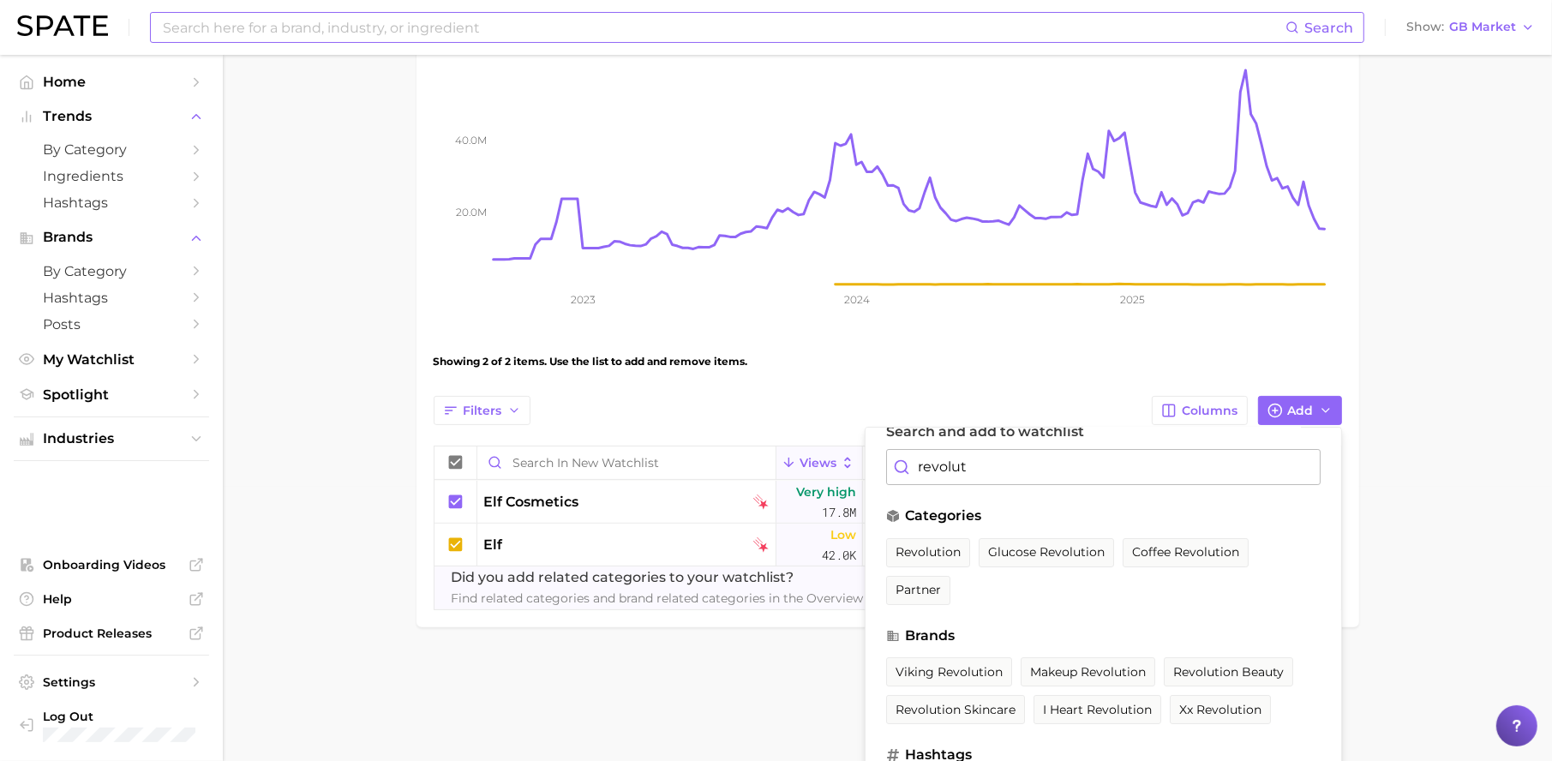
click at [242, 39] on input at bounding box center [723, 27] width 1124 height 29
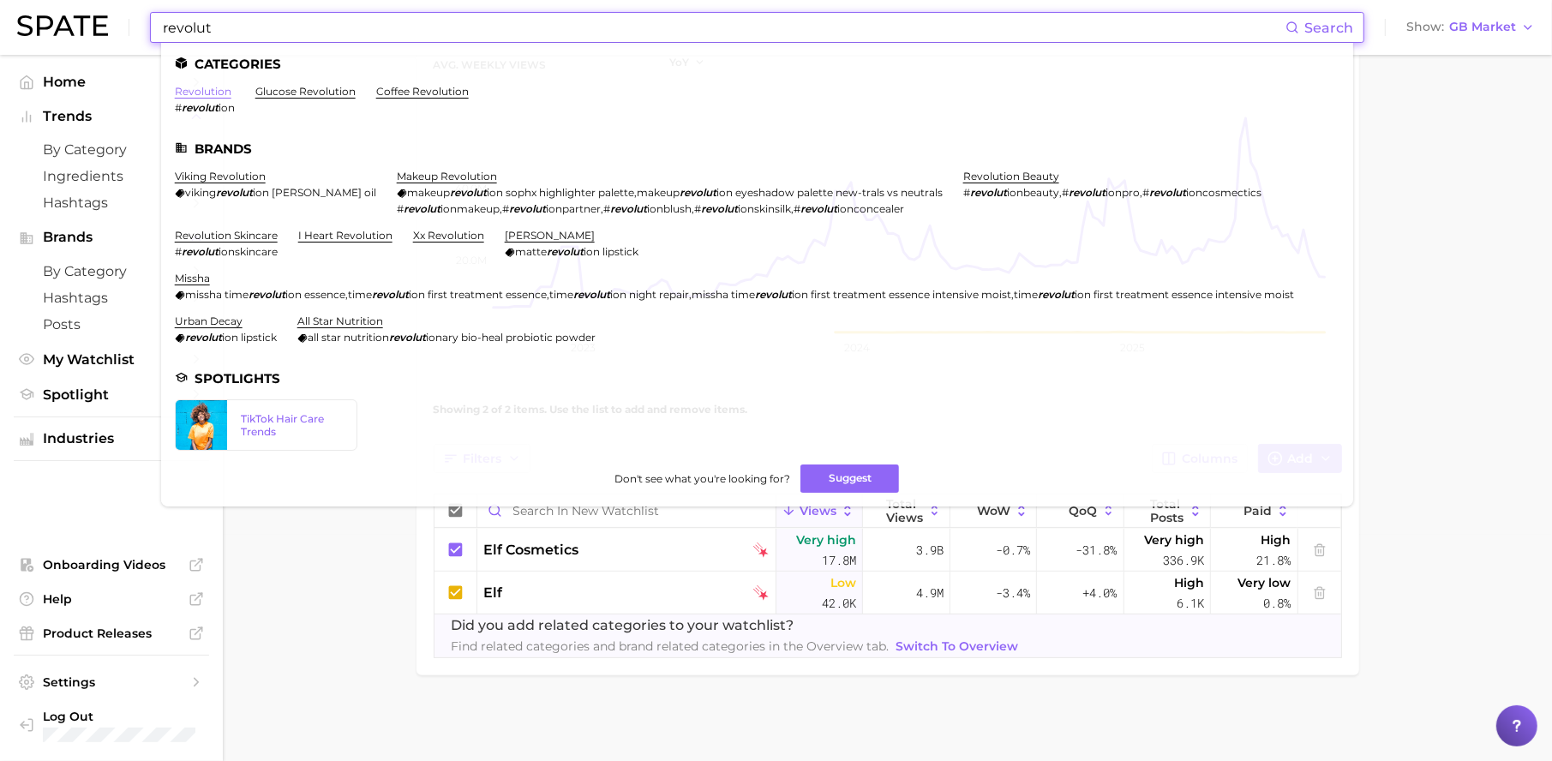
type input "revolut"
click at [219, 86] on link "revolution" at bounding box center [203, 91] width 57 height 13
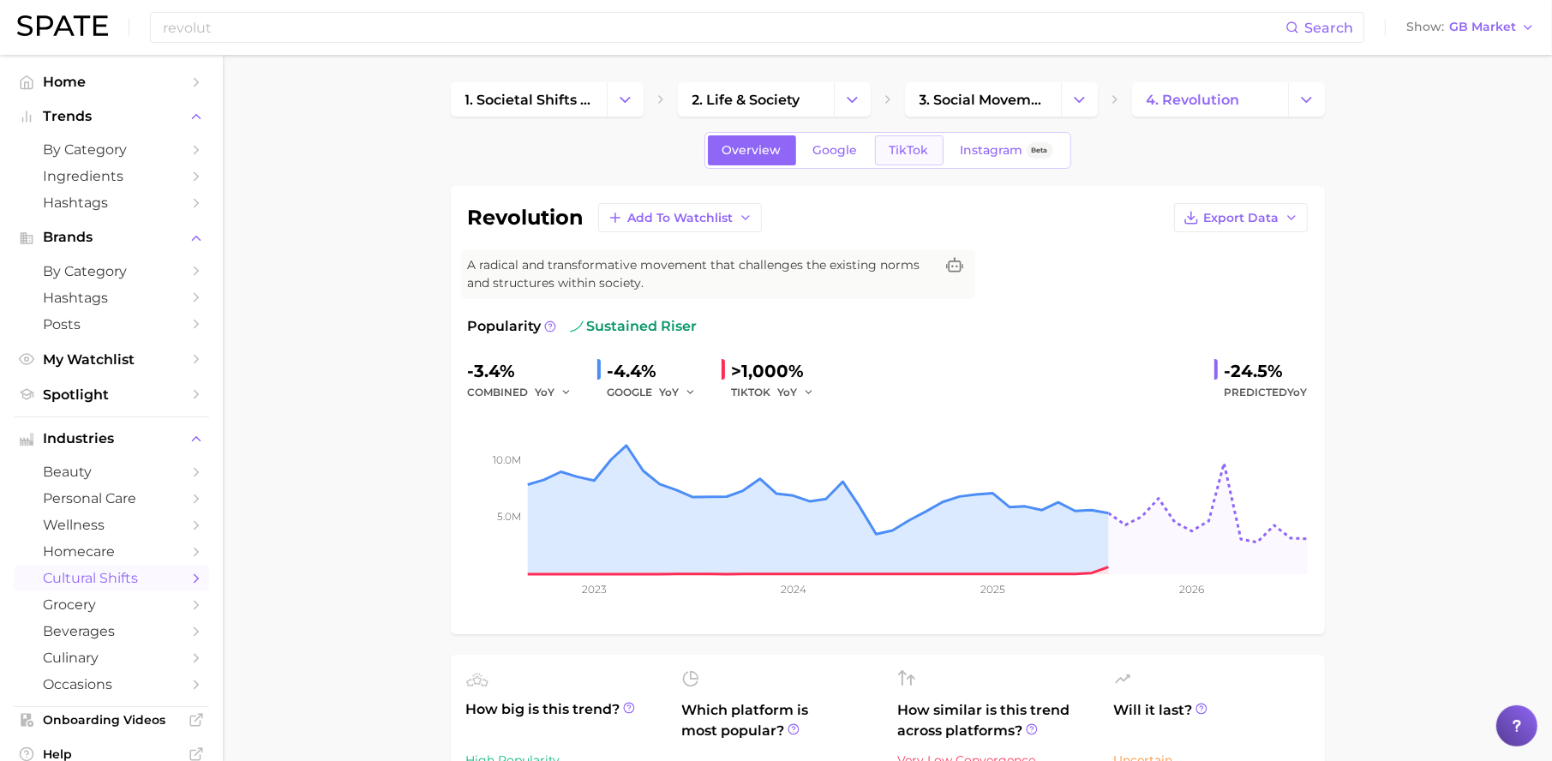
click at [893, 147] on span "TikTok" at bounding box center [908, 150] width 39 height 15
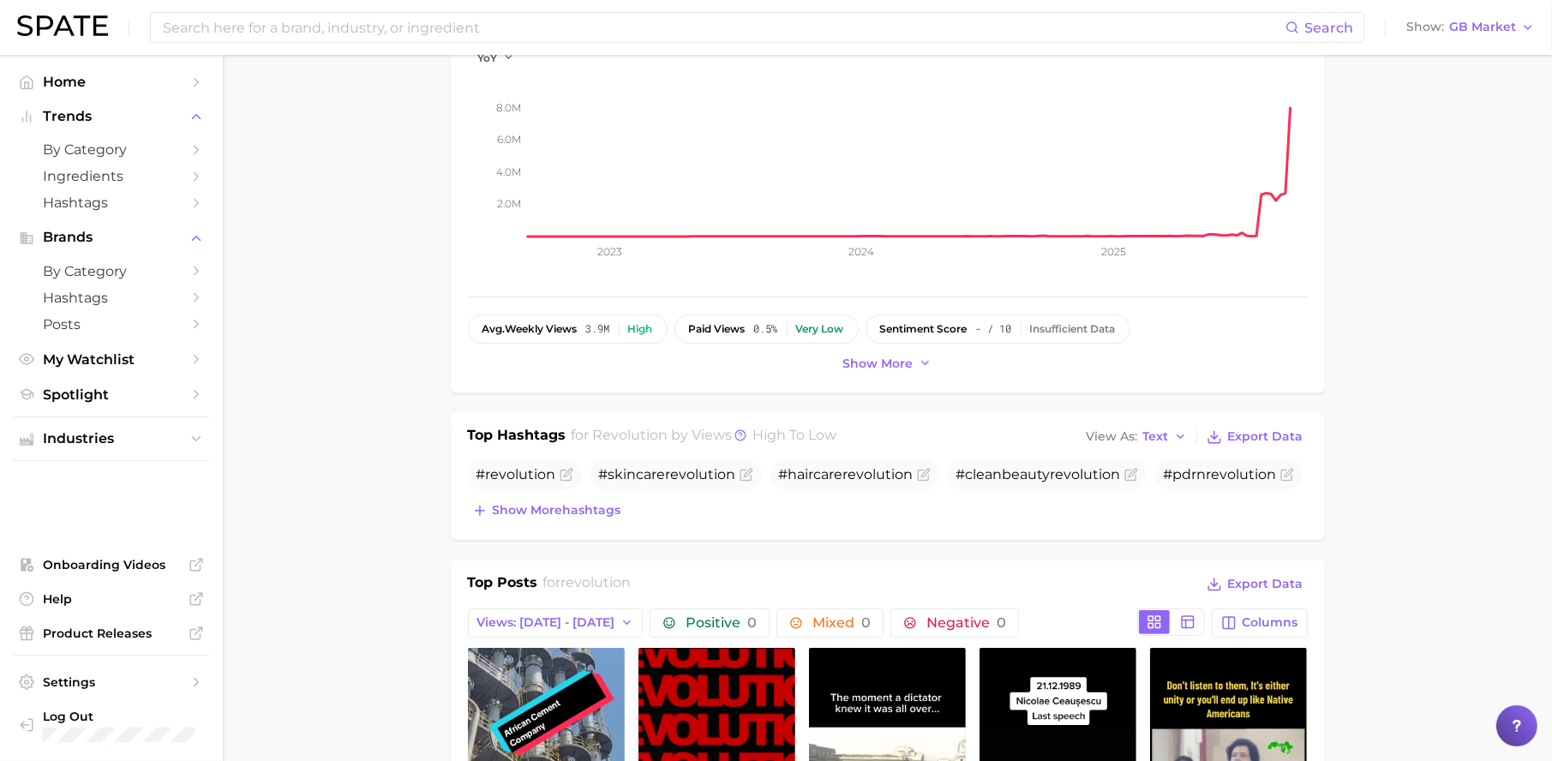
scroll to position [334, 0]
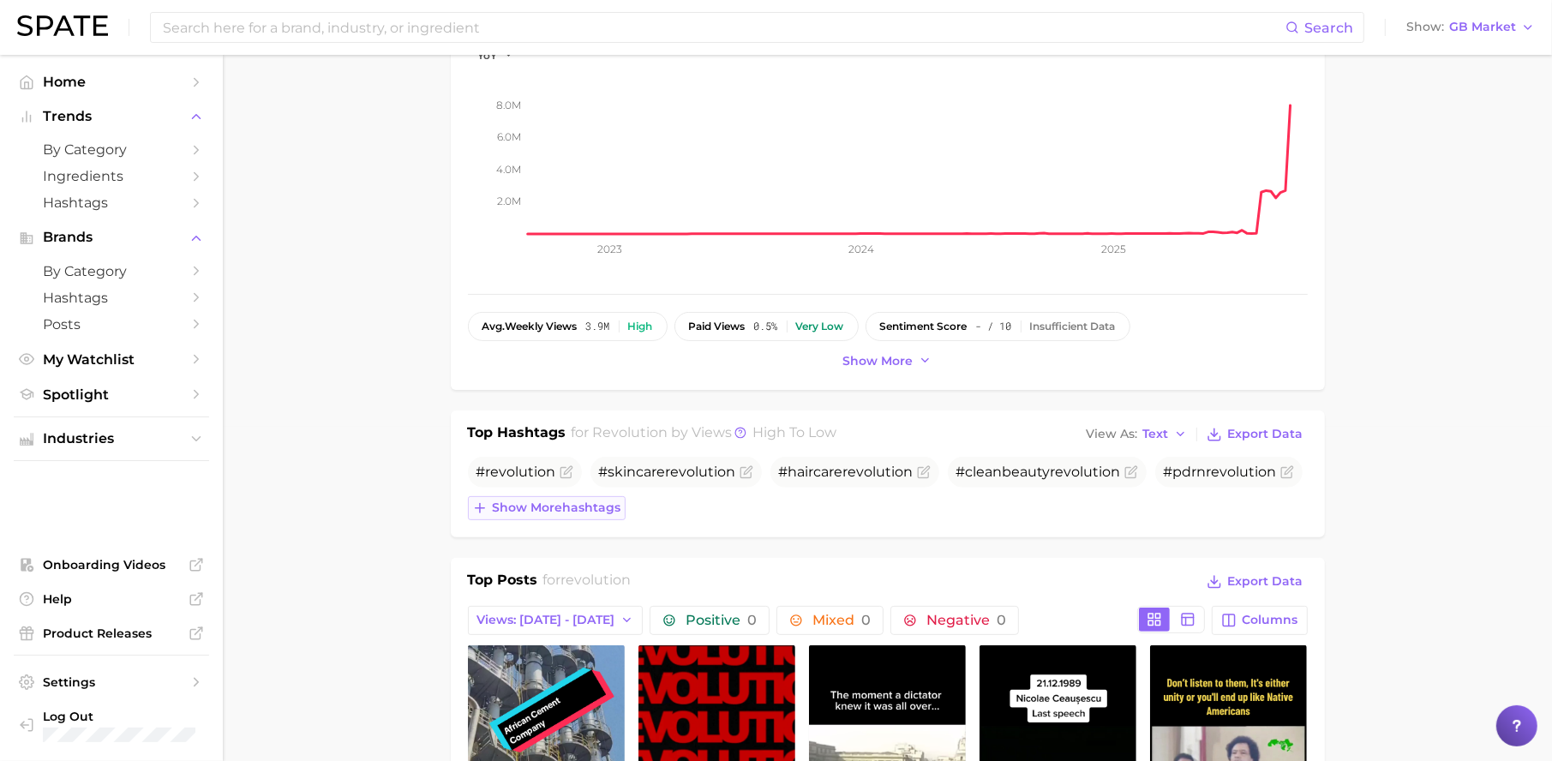
click at [571, 512] on span "Show more hashtags" at bounding box center [557, 507] width 129 height 15
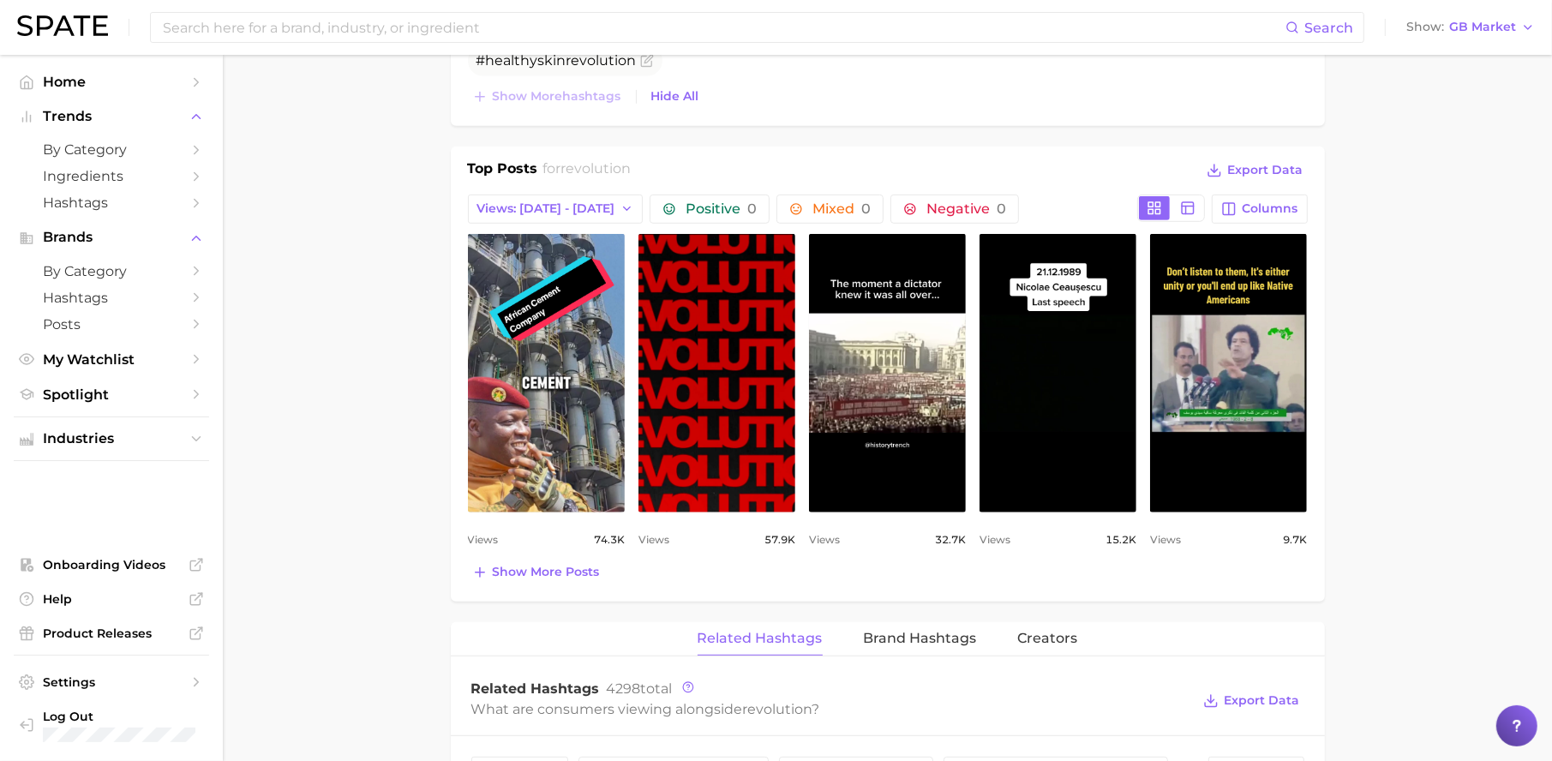
scroll to position [781, 0]
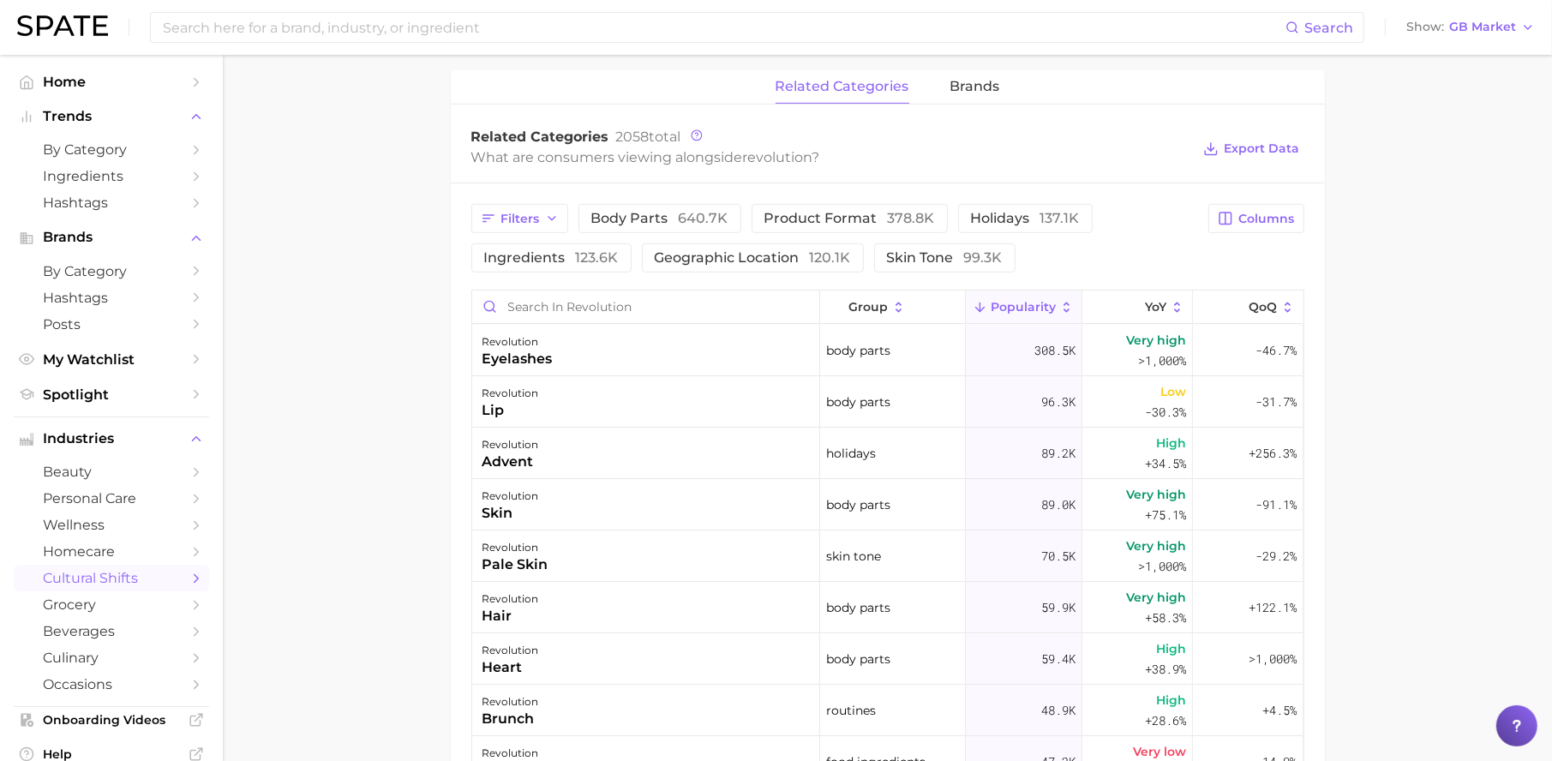
type input "revolut"
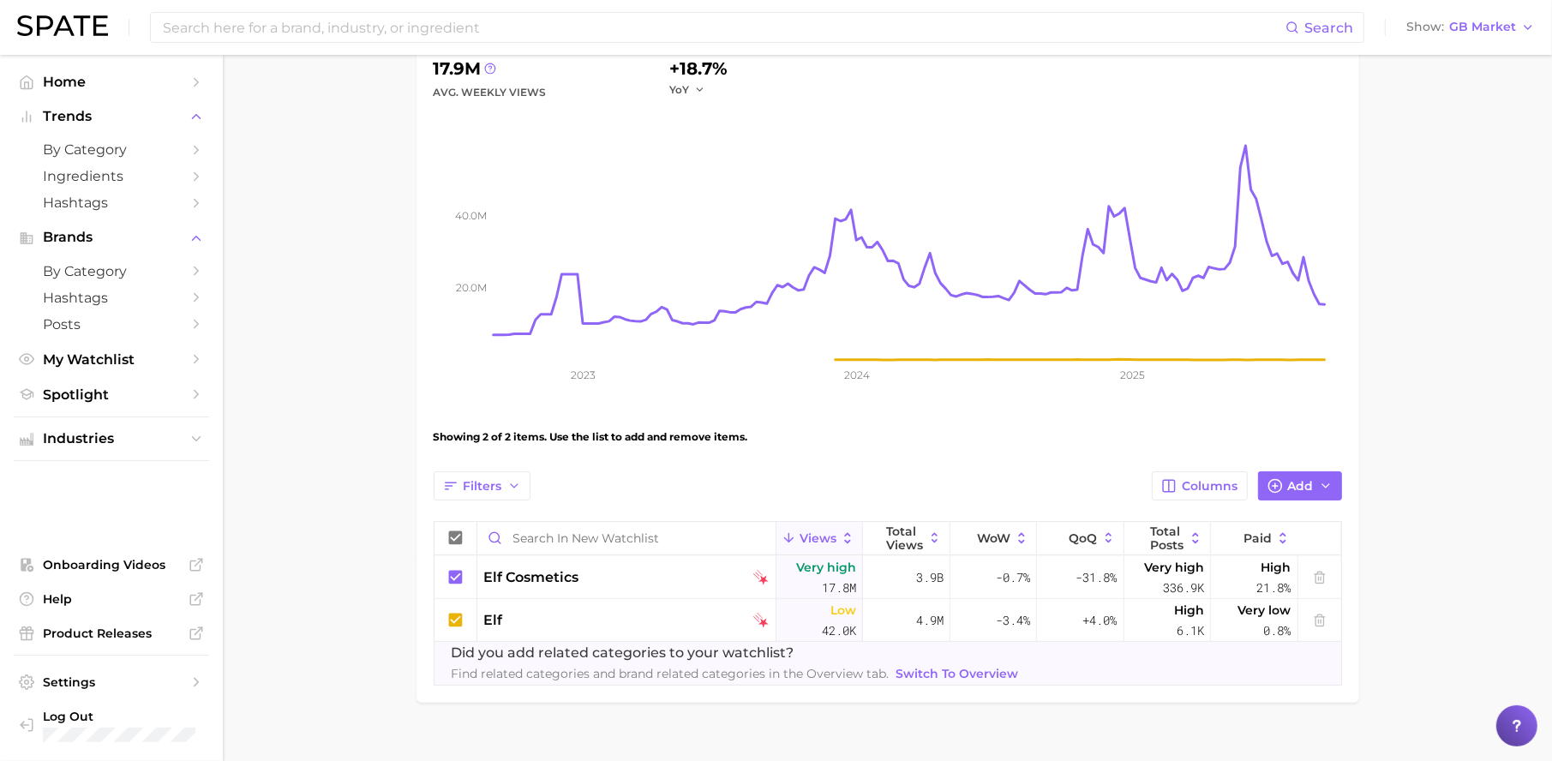
scroll to position [227, 0]
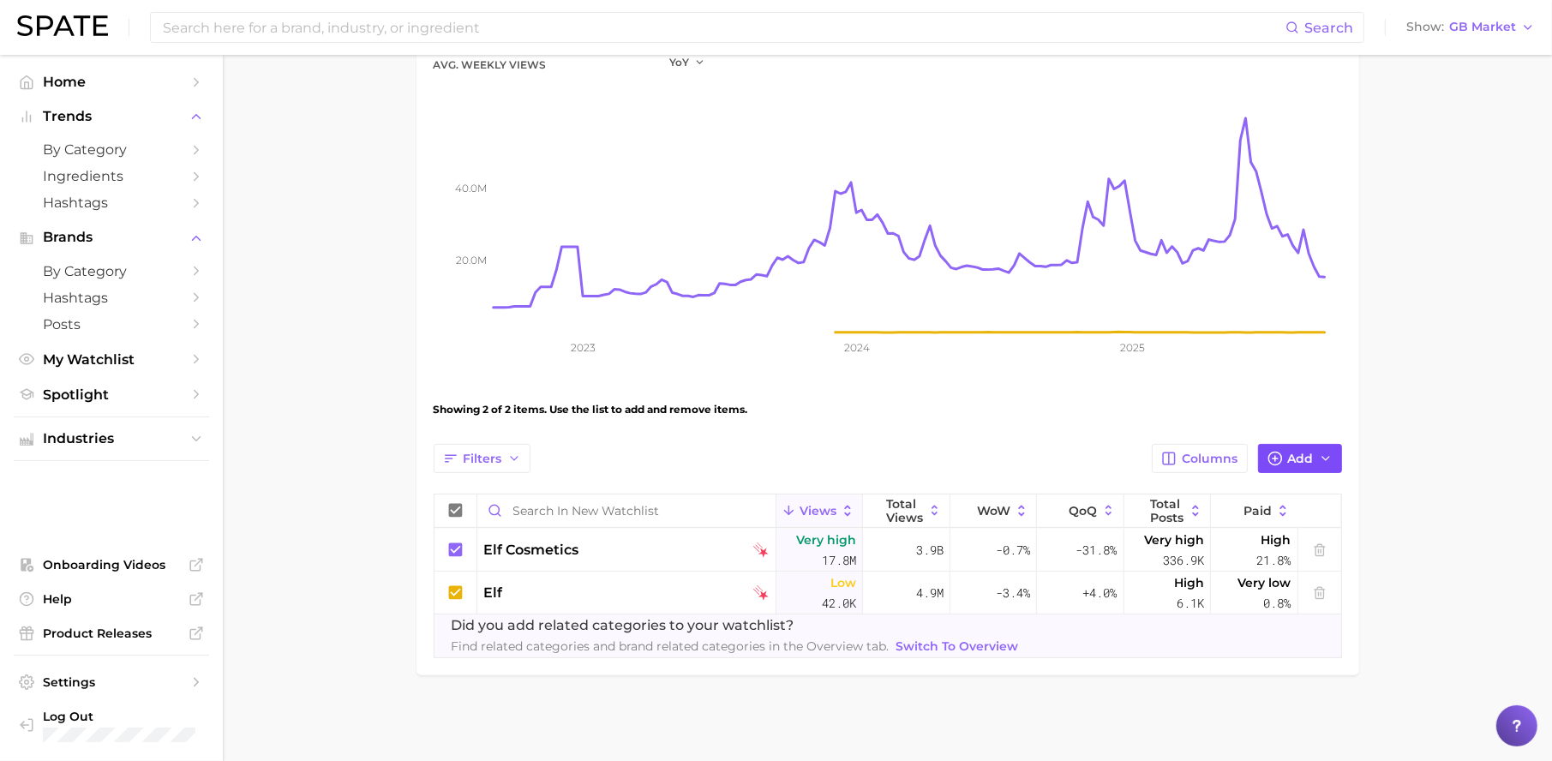
click at [1281, 471] on button "Add" at bounding box center [1300, 458] width 84 height 29
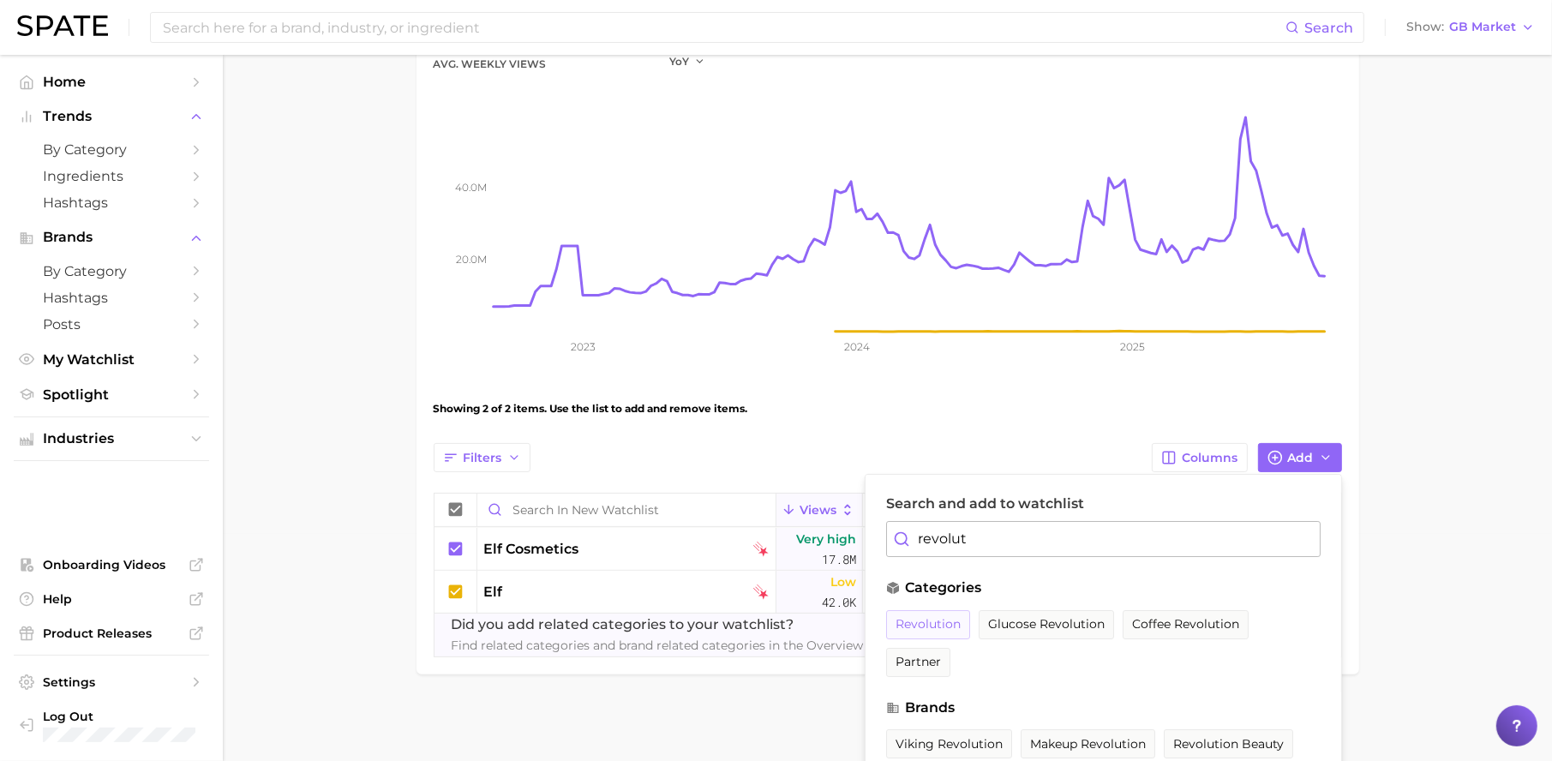
type input "revolut"
click at [956, 637] on button "revolution" at bounding box center [928, 624] width 84 height 29
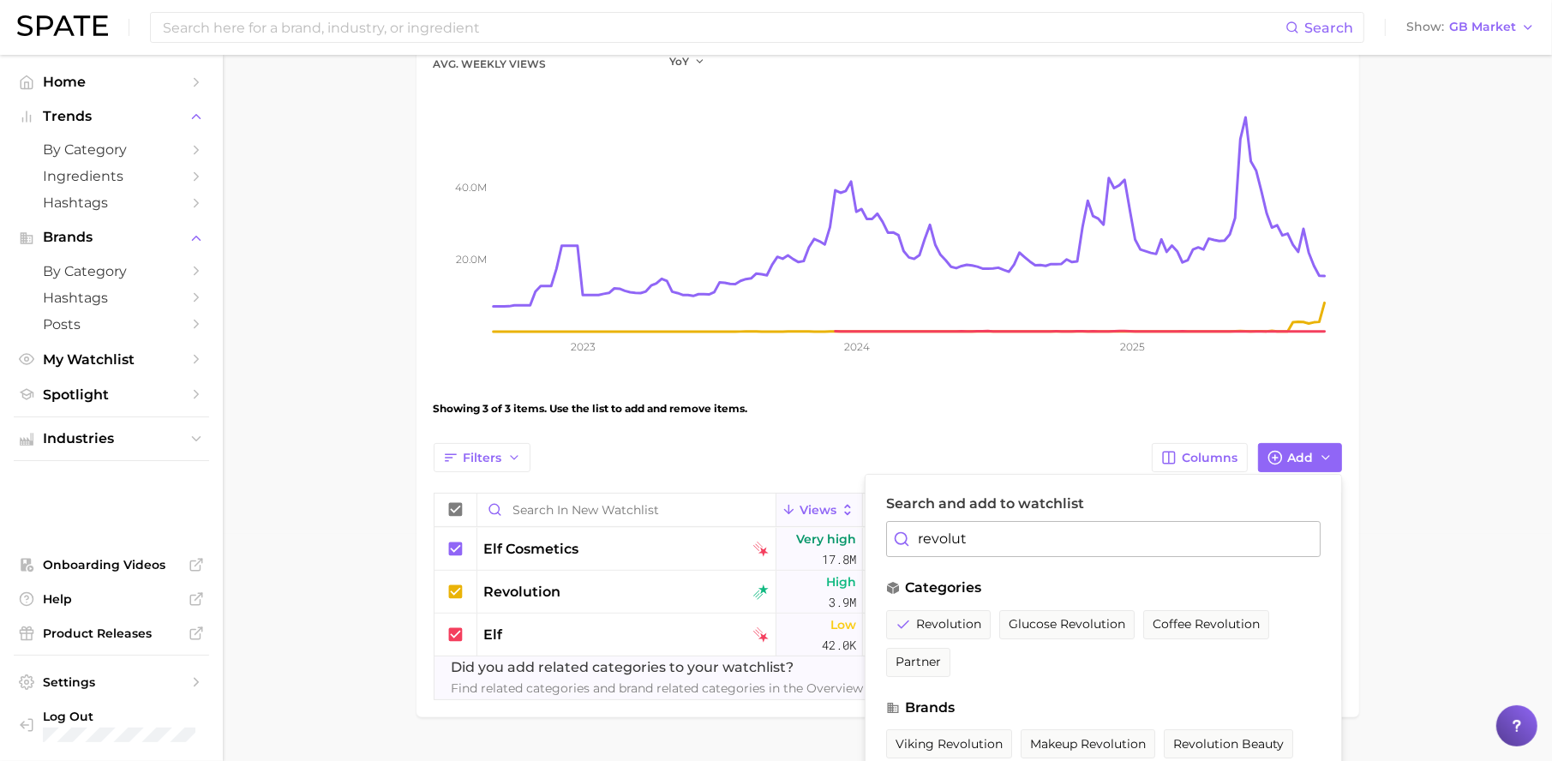
drag, startPoint x: 1017, startPoint y: 541, endPoint x: 905, endPoint y: 551, distance: 112.7
click at [879, 550] on div "Search and add to watchlist revolut categories revolution glucose revolution co…" at bounding box center [1103, 731] width 477 height 514
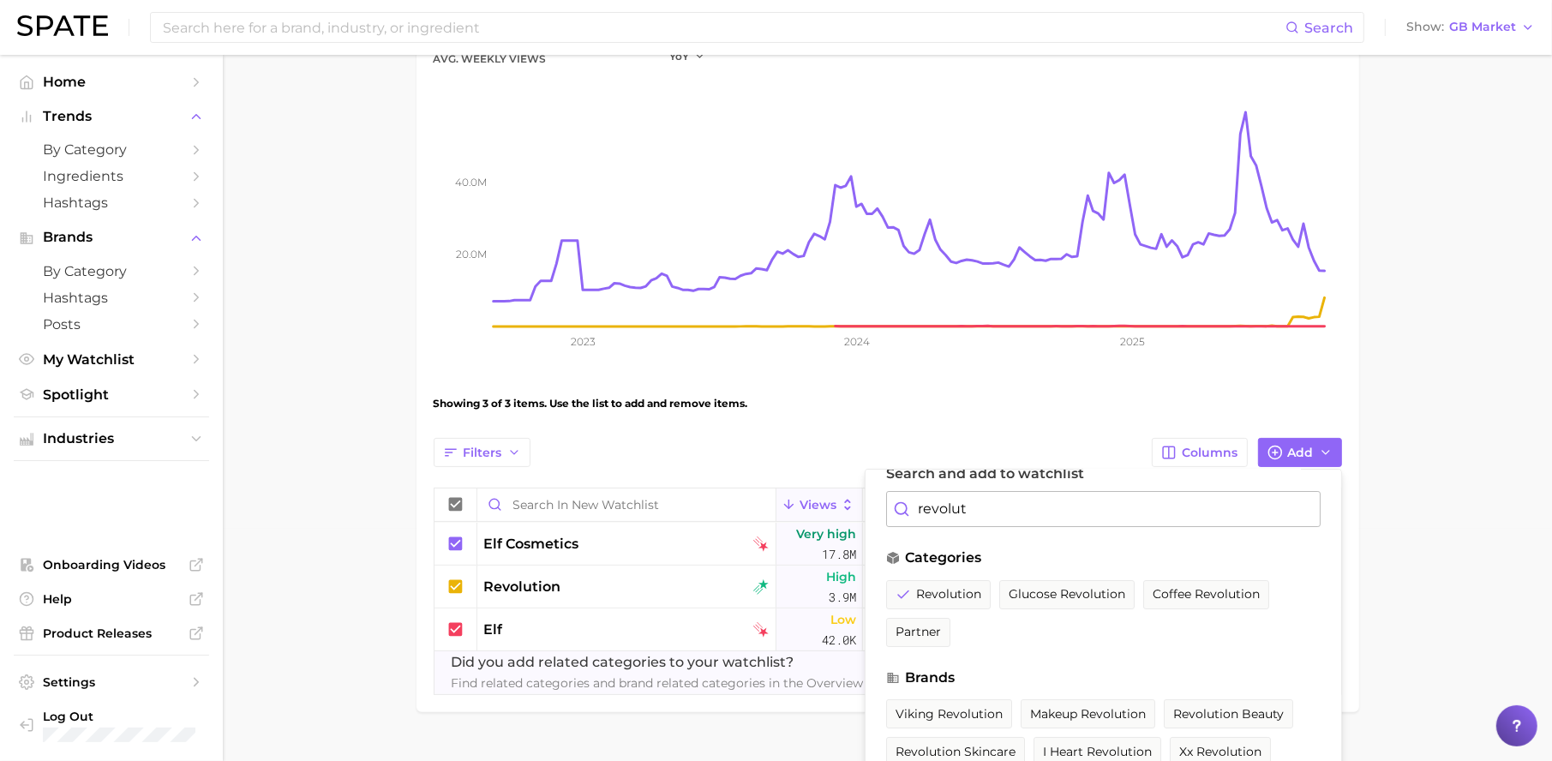
scroll to position [315, 0]
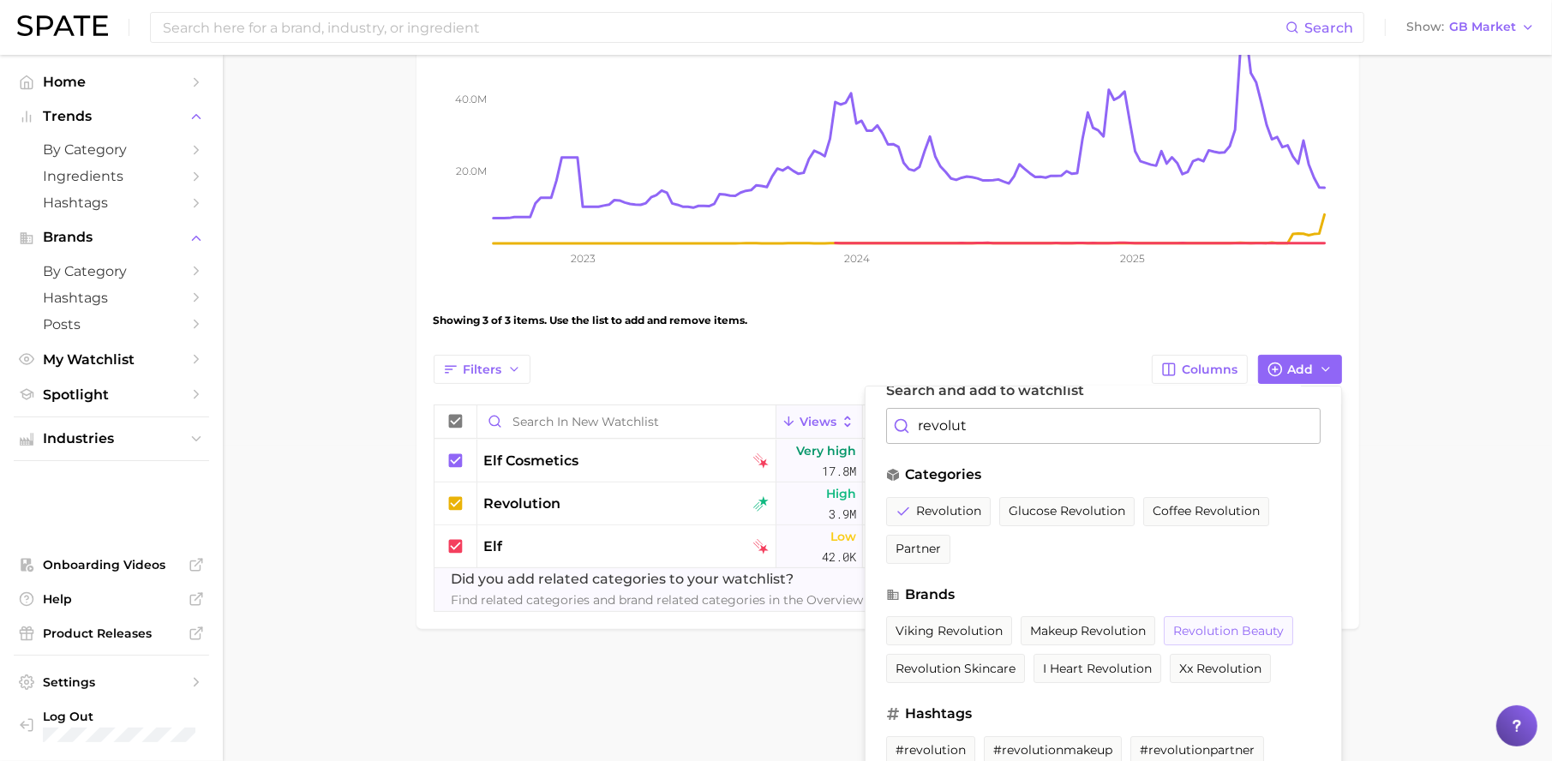
click at [1264, 624] on span "revolution beauty" at bounding box center [1228, 631] width 111 height 15
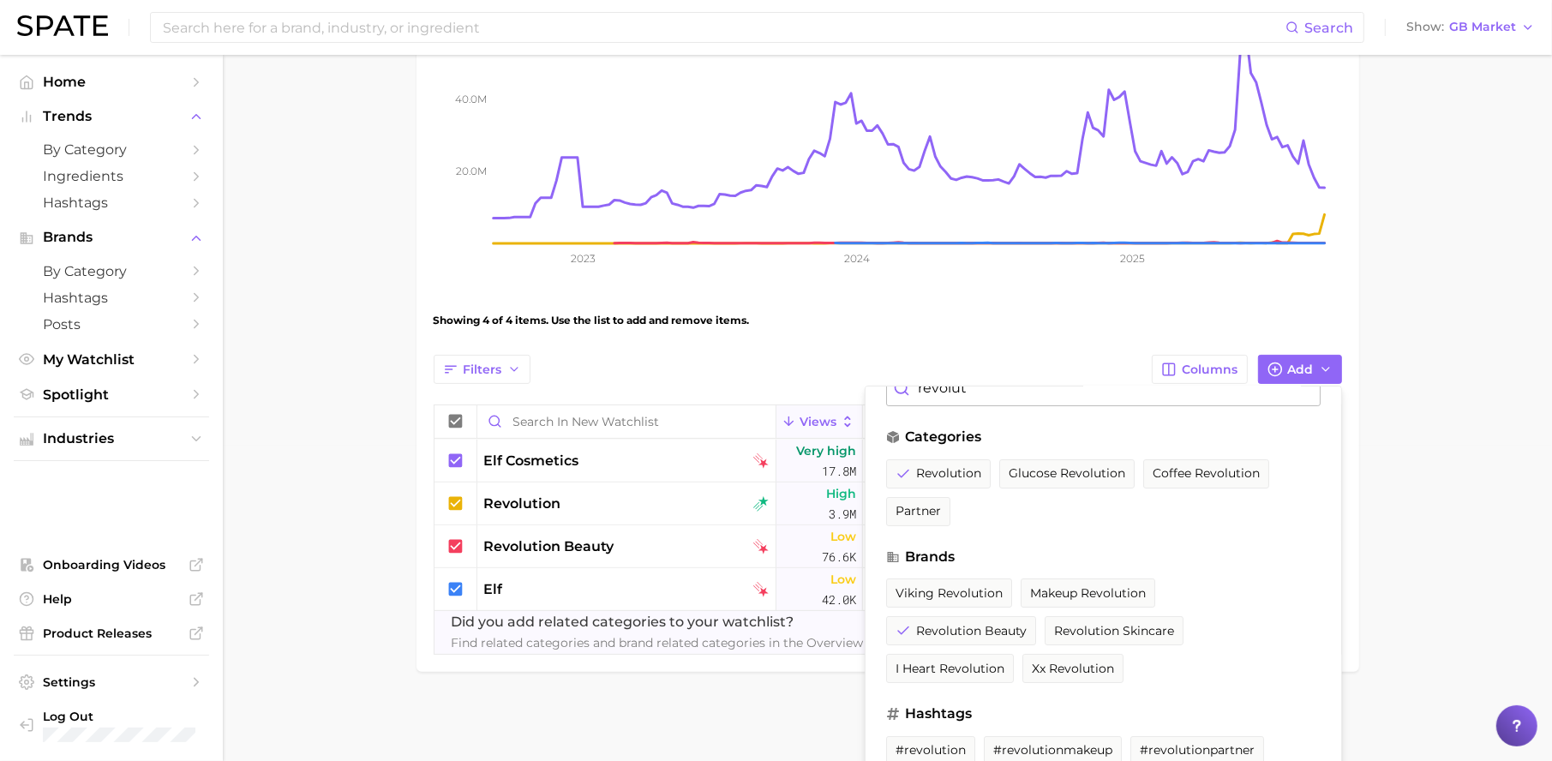
click at [1446, 527] on main "New Watchlist Settings Overview Google TikTok View Combined Export Data 21.8m A…" at bounding box center [887, 248] width 1329 height 1018
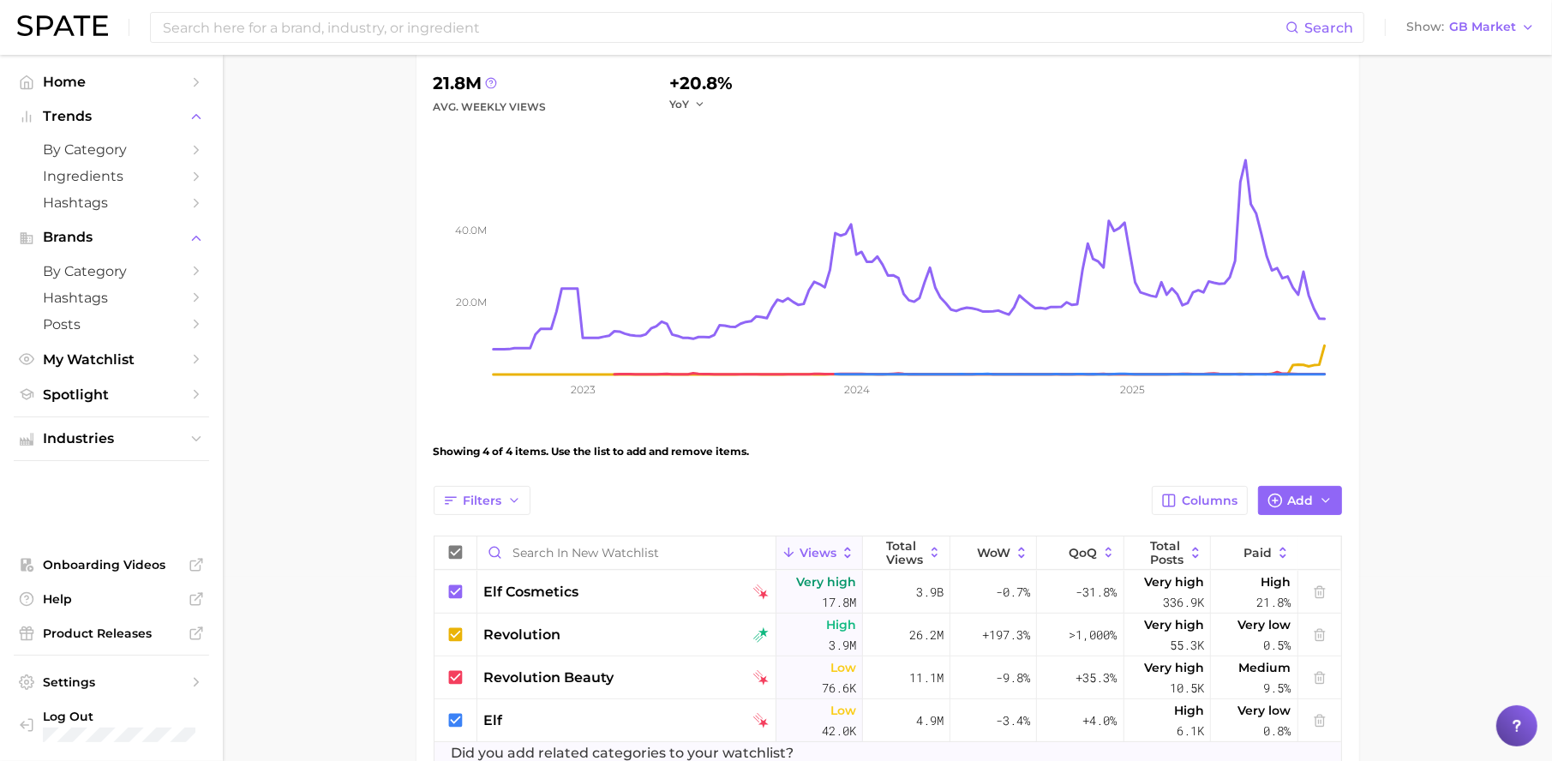
scroll to position [0, 0]
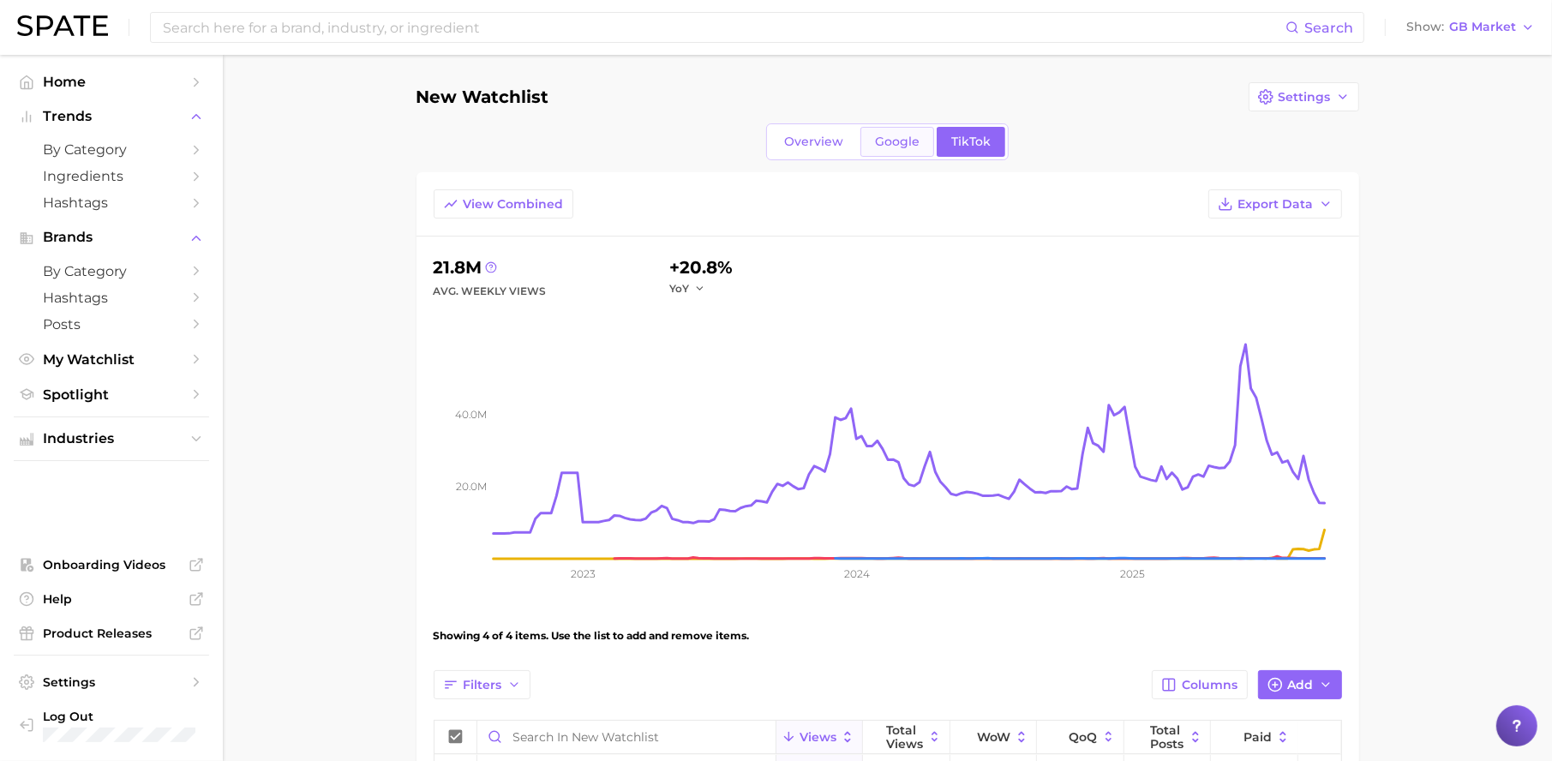
click at [886, 143] on span "Google" at bounding box center [897, 142] width 45 height 15
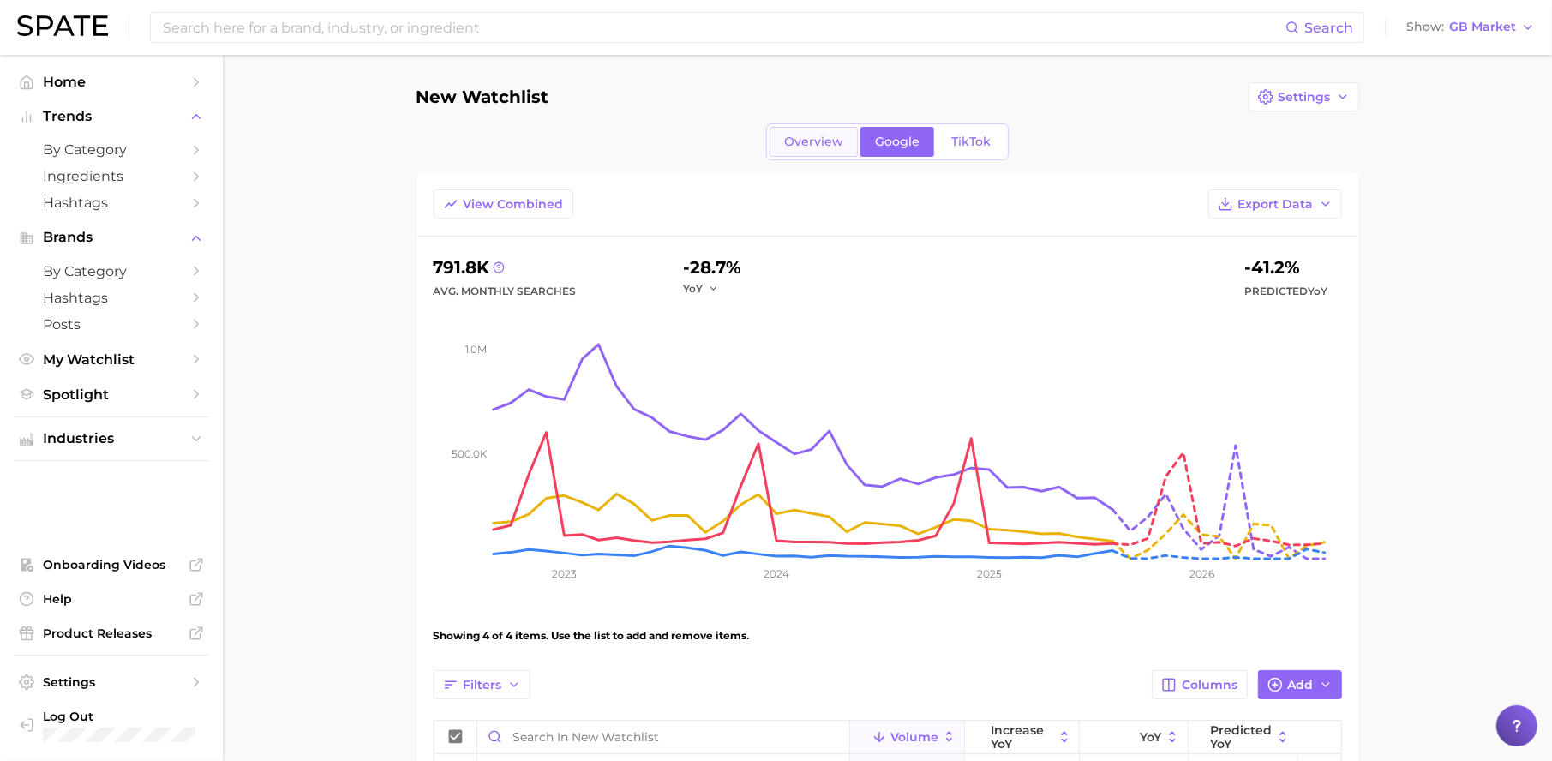
click at [841, 153] on link "Overview" at bounding box center [814, 142] width 88 height 30
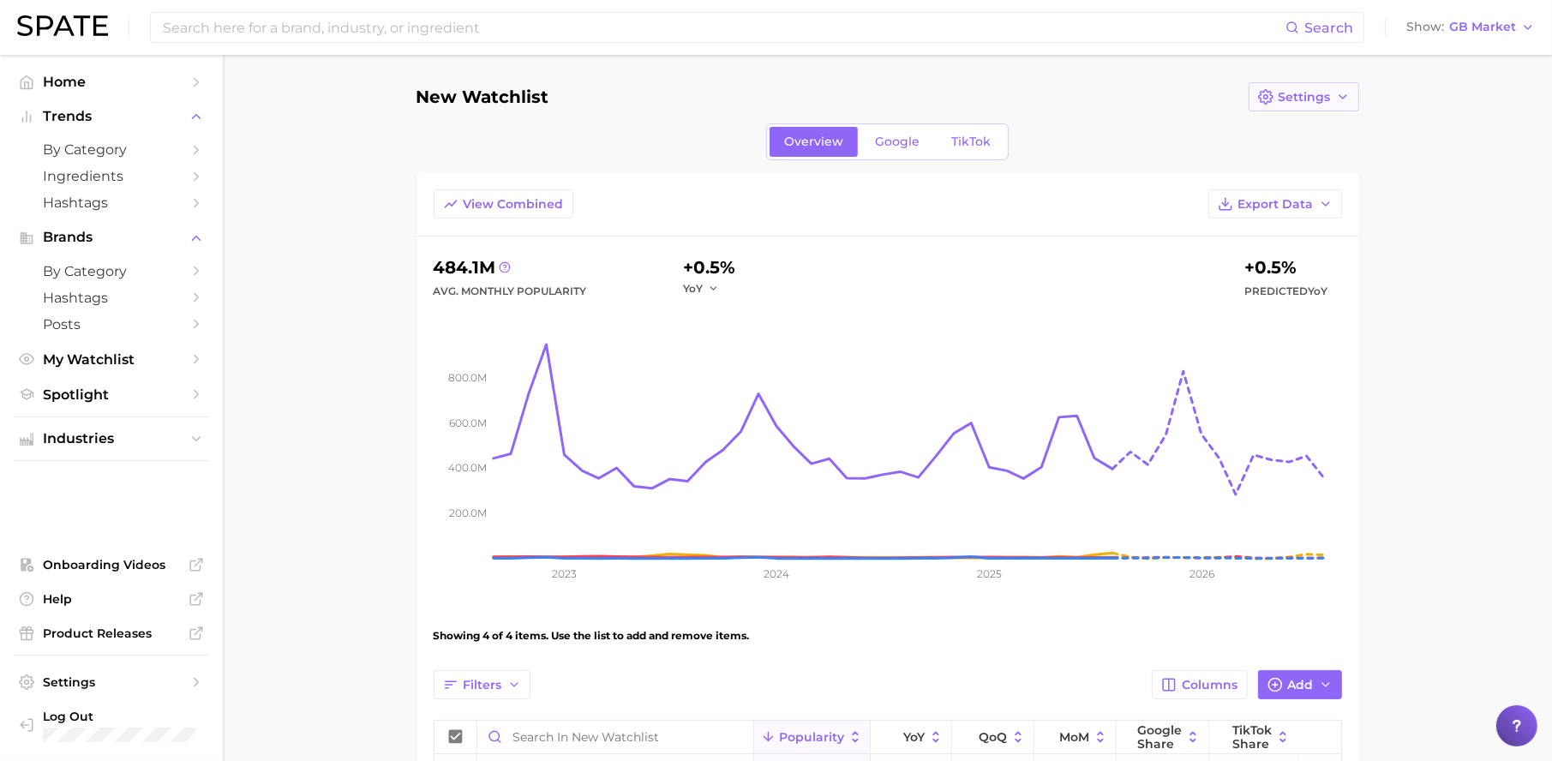
click at [1303, 98] on span "Settings" at bounding box center [1305, 97] width 52 height 15
click at [1333, 127] on span "Edit Details" at bounding box center [1313, 129] width 71 height 15
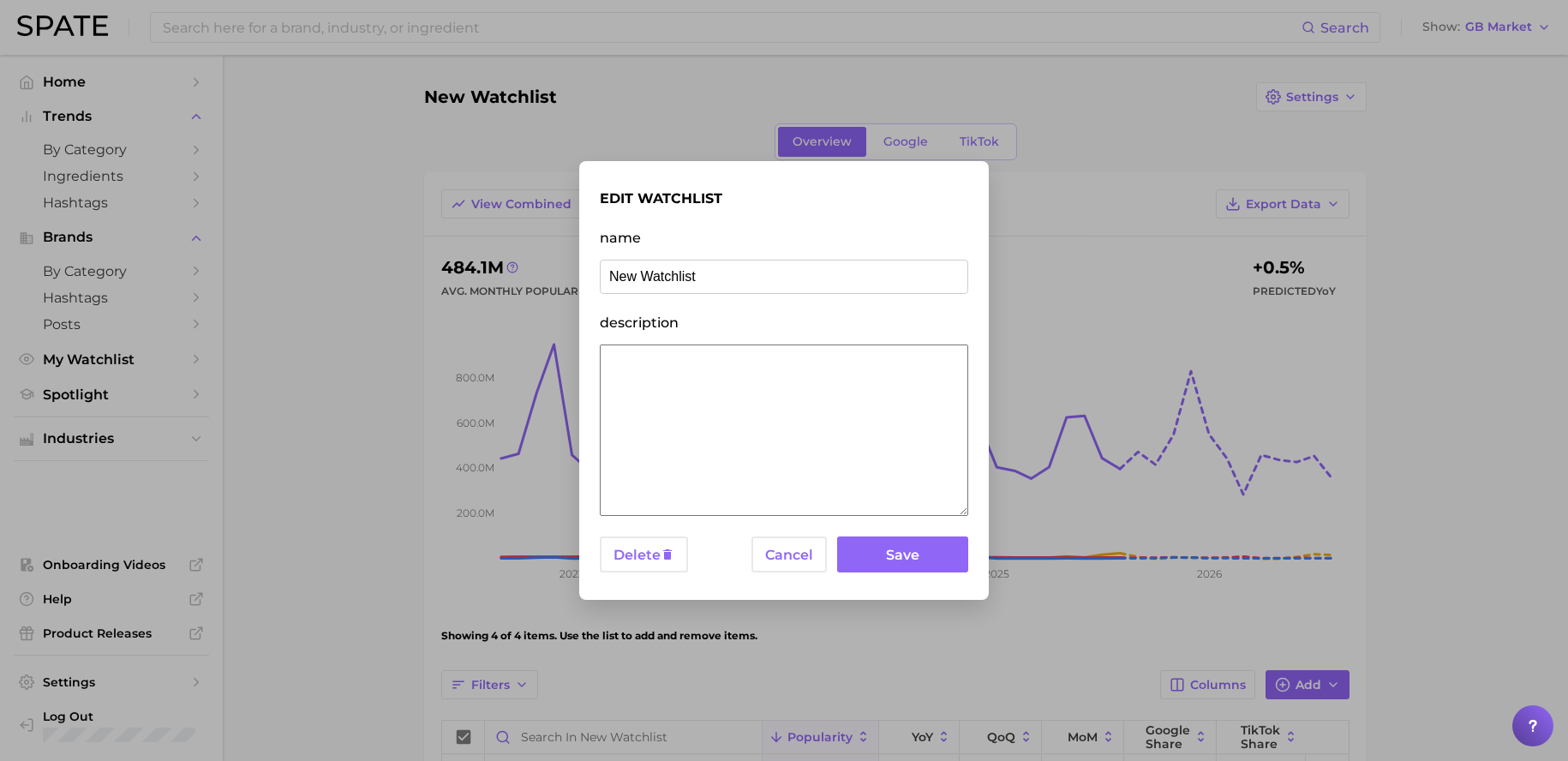
drag, startPoint x: 746, startPoint y: 284, endPoint x: 706, endPoint y: 280, distance: 39.7
click at [704, 280] on input "New Watchlist" at bounding box center [784, 277] width 368 height 34
drag, startPoint x: 706, startPoint y: 280, endPoint x: 590, endPoint y: 279, distance: 116.6
click at [590, 279] on div "edit watchlist name New Watchlist description Delete Cancel Save" at bounding box center [784, 381] width 410 height 440
type input "Sample"
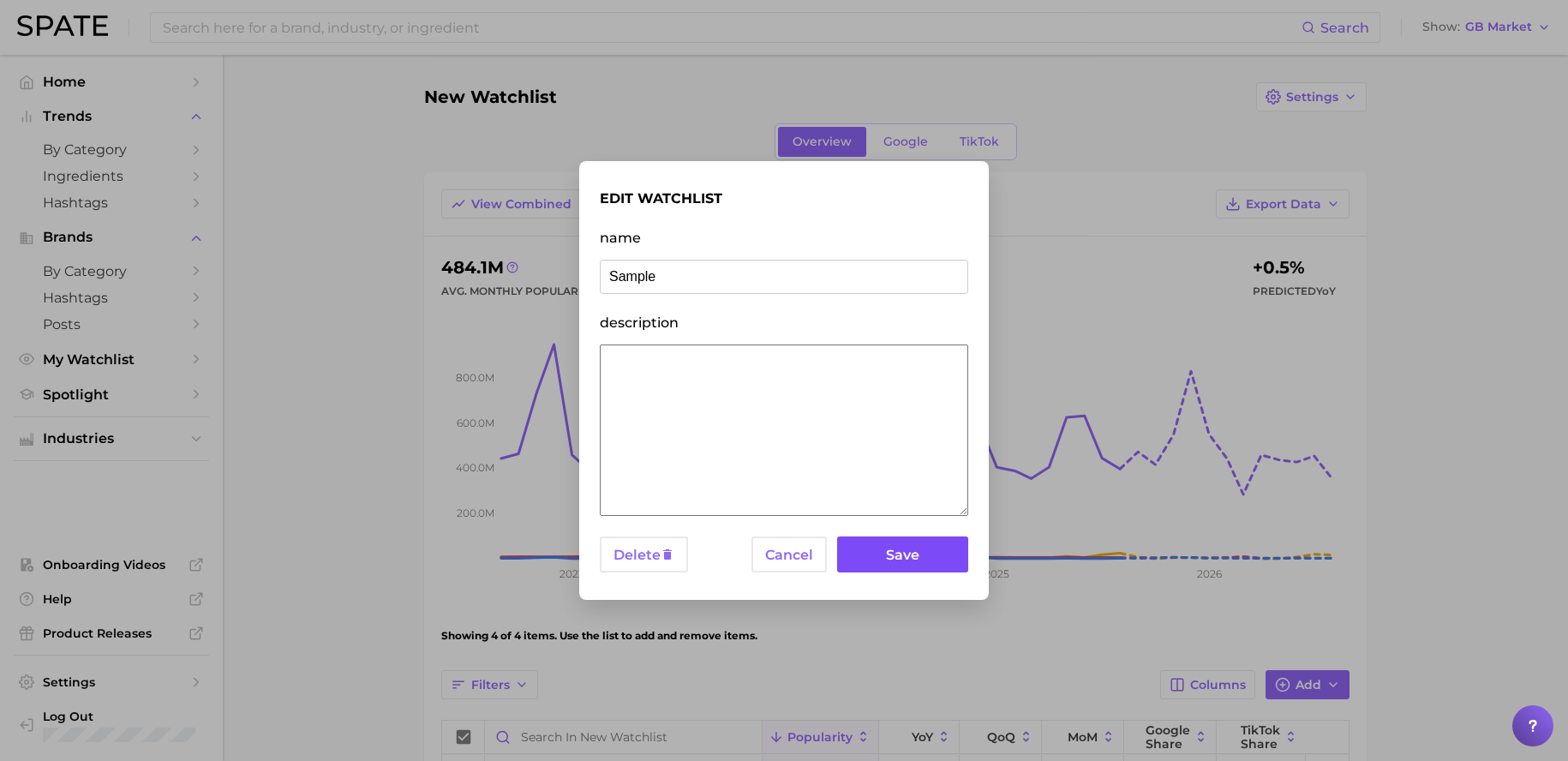
click at [892, 554] on button "Save" at bounding box center [902, 554] width 131 height 37
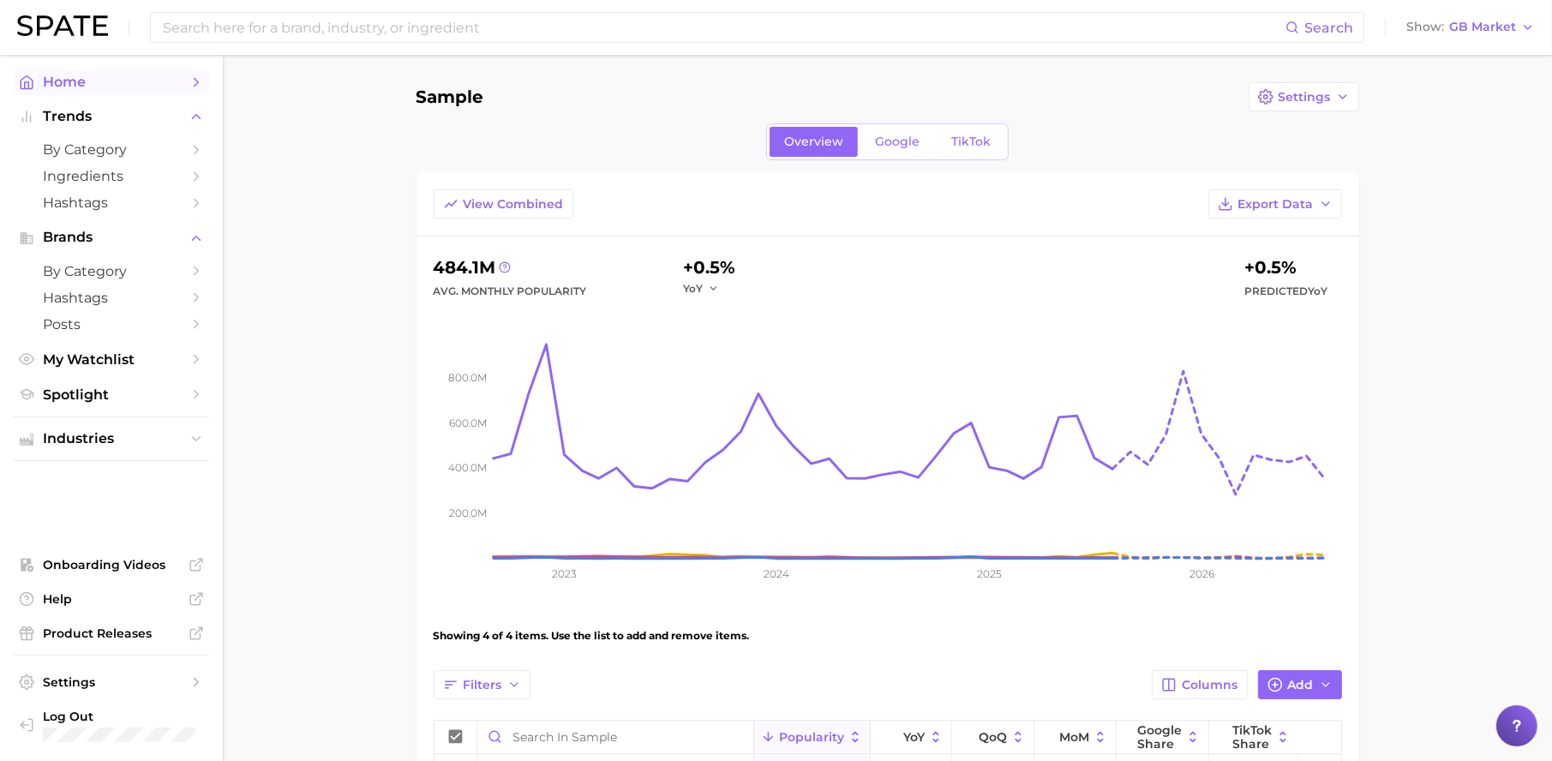
click at [81, 81] on span "Home" at bounding box center [111, 82] width 137 height 16
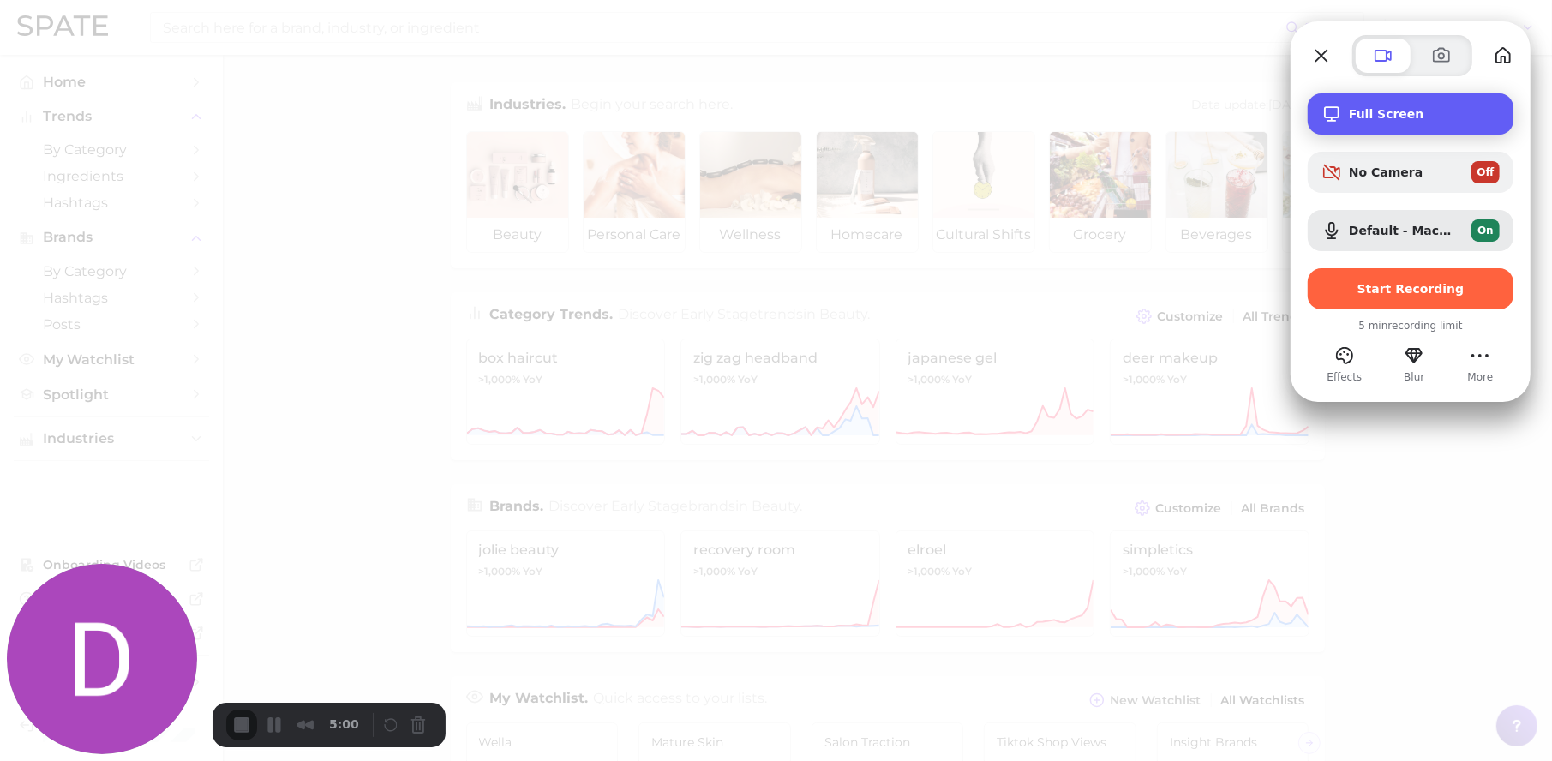
click at [1407, 107] on span "Full Screen" at bounding box center [1424, 114] width 151 height 14
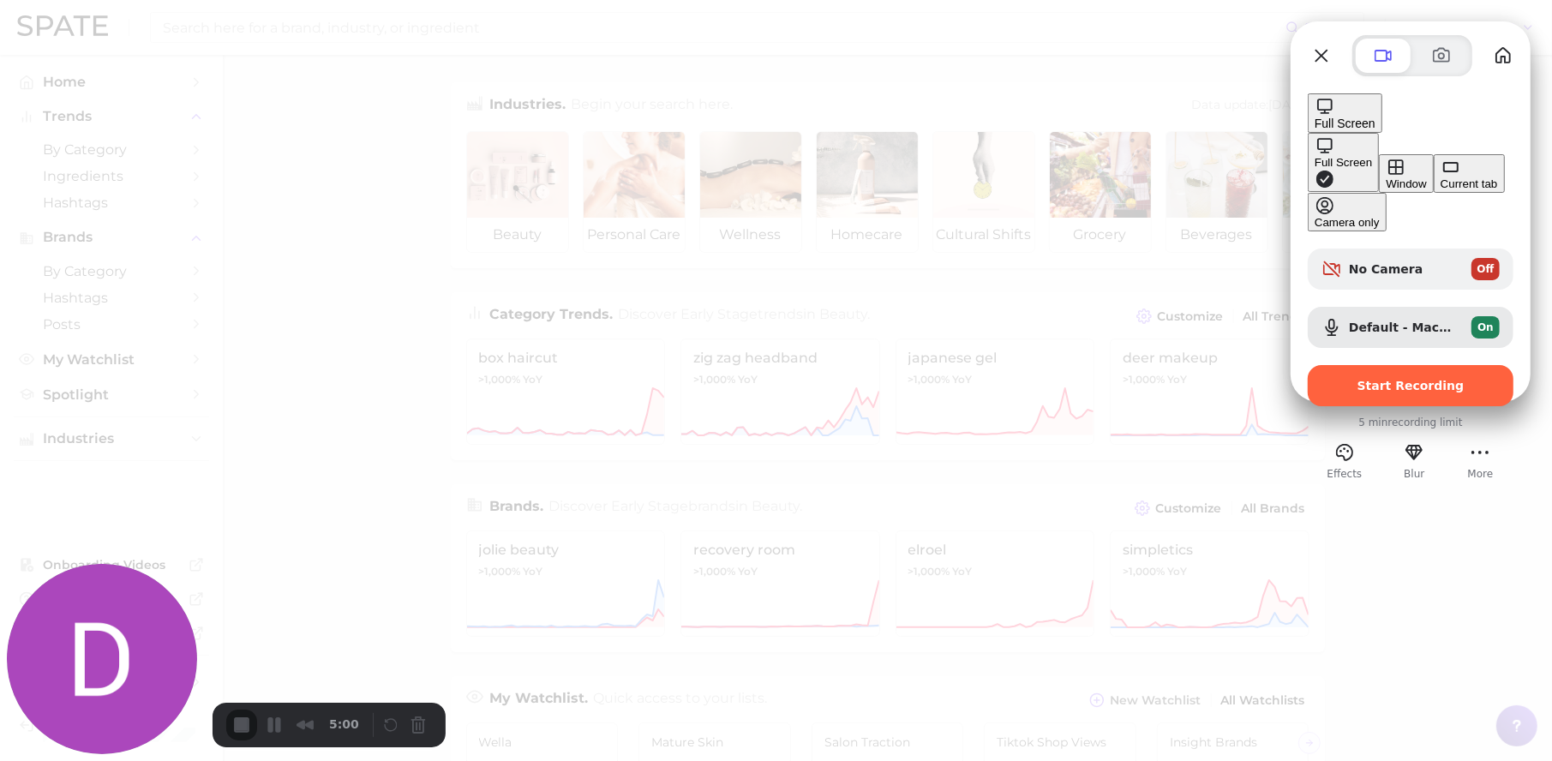
click at [1386, 177] on div "Window" at bounding box center [1406, 183] width 40 height 13
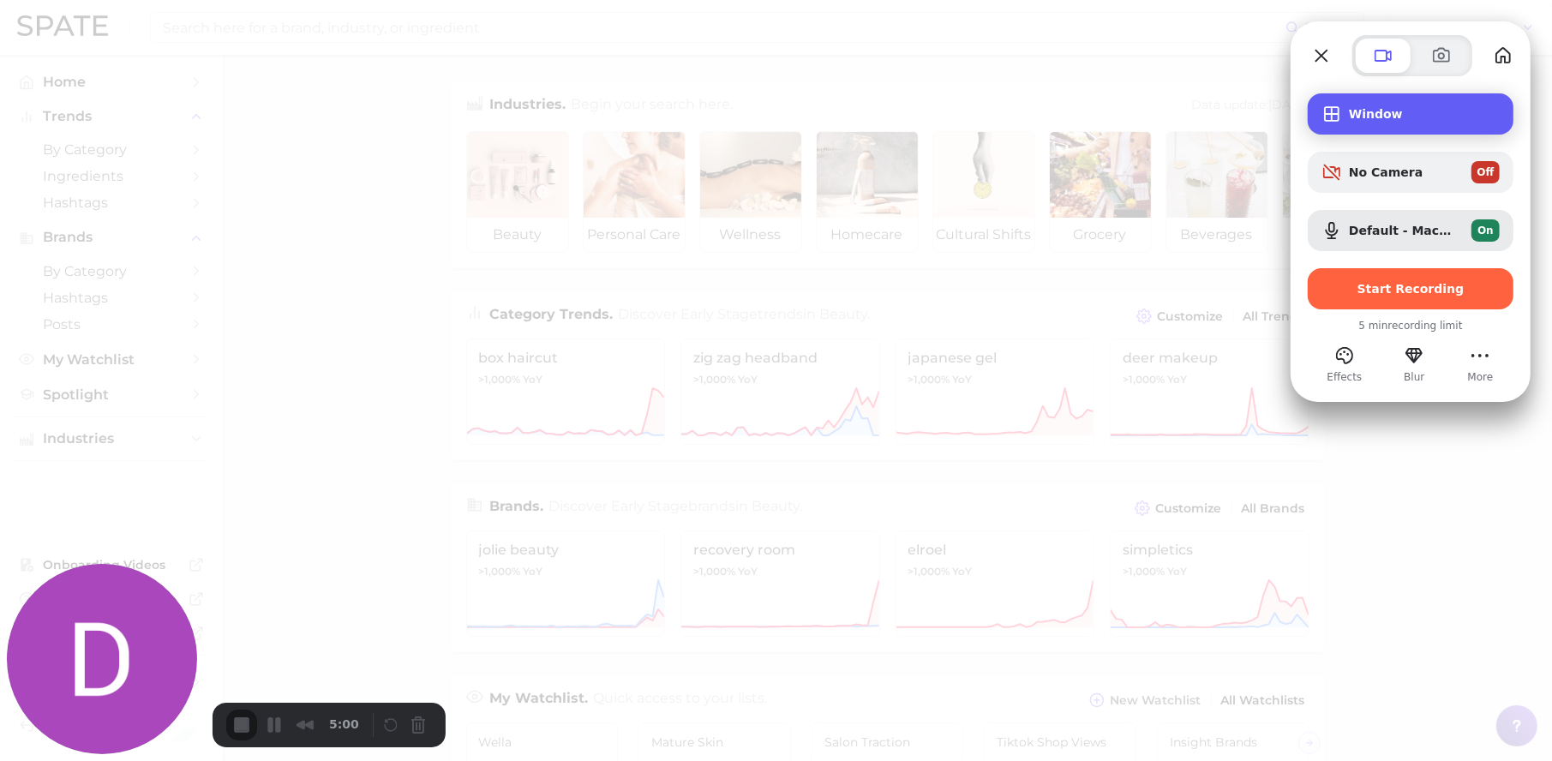
click at [1365, 125] on div "Window" at bounding box center [1411, 113] width 206 height 41
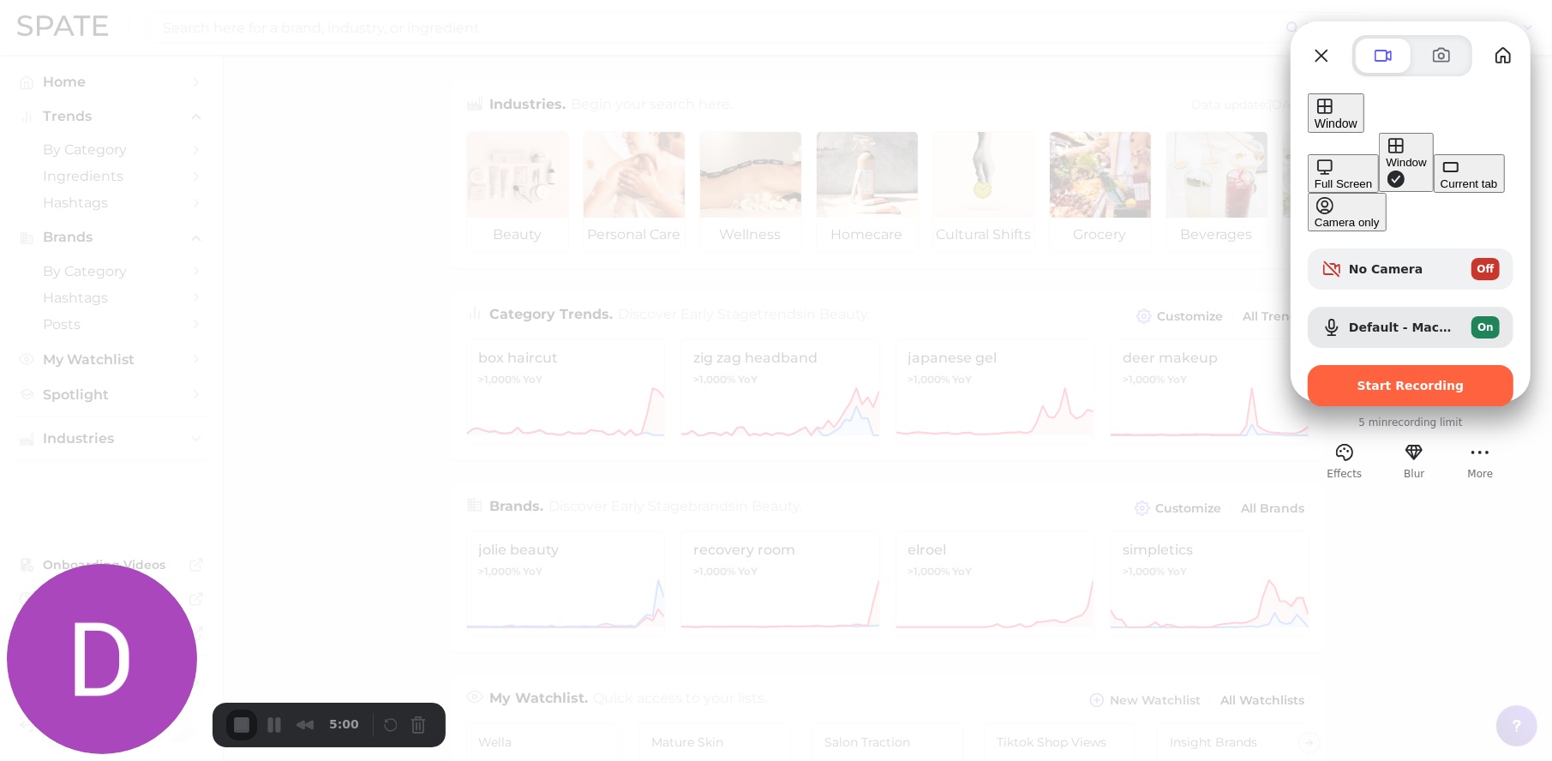
click at [1440, 190] on div "Current tab" at bounding box center [1468, 183] width 57 height 13
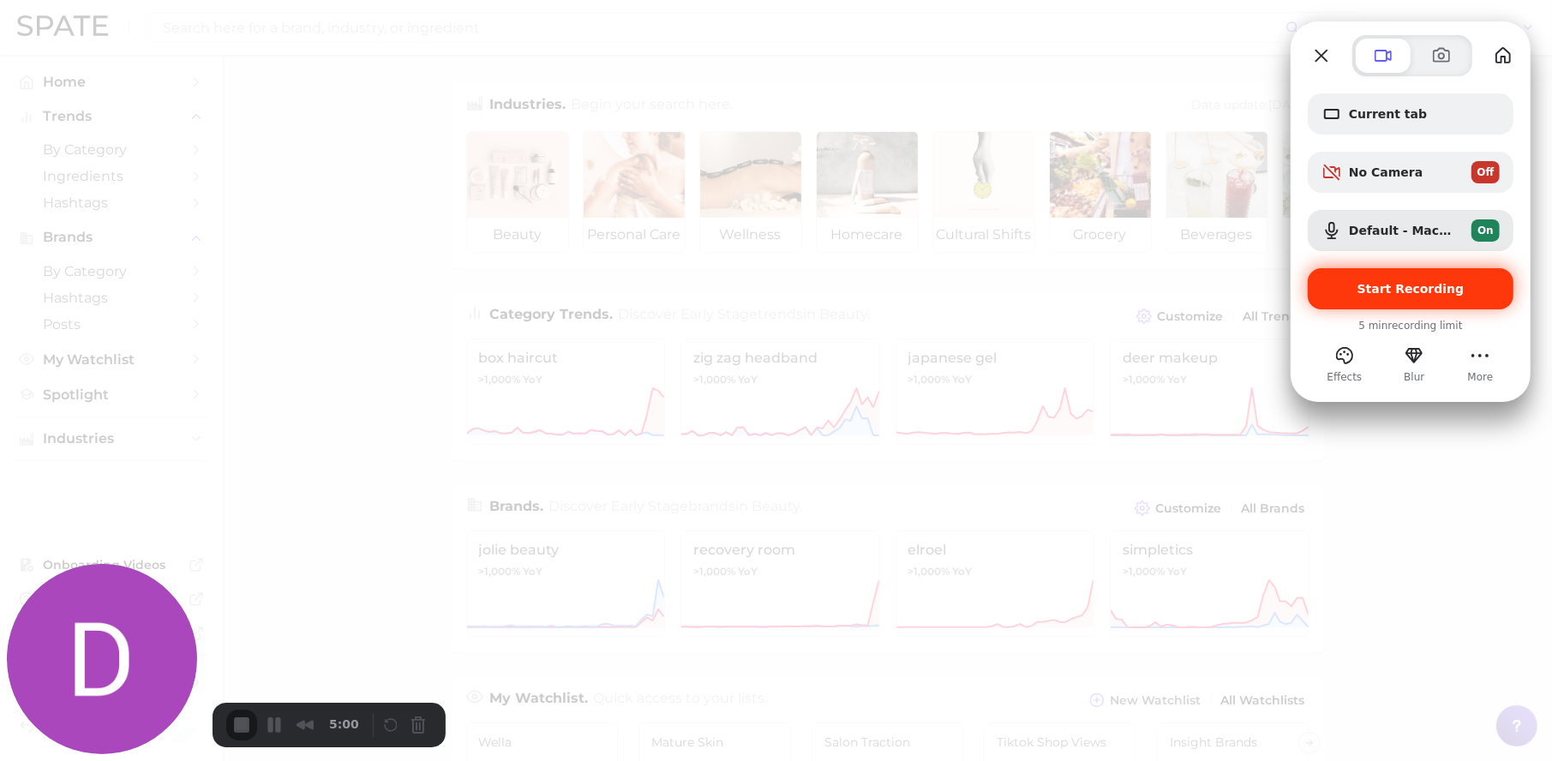
click at [1388, 290] on span "Start Recording" at bounding box center [1410, 289] width 107 height 14
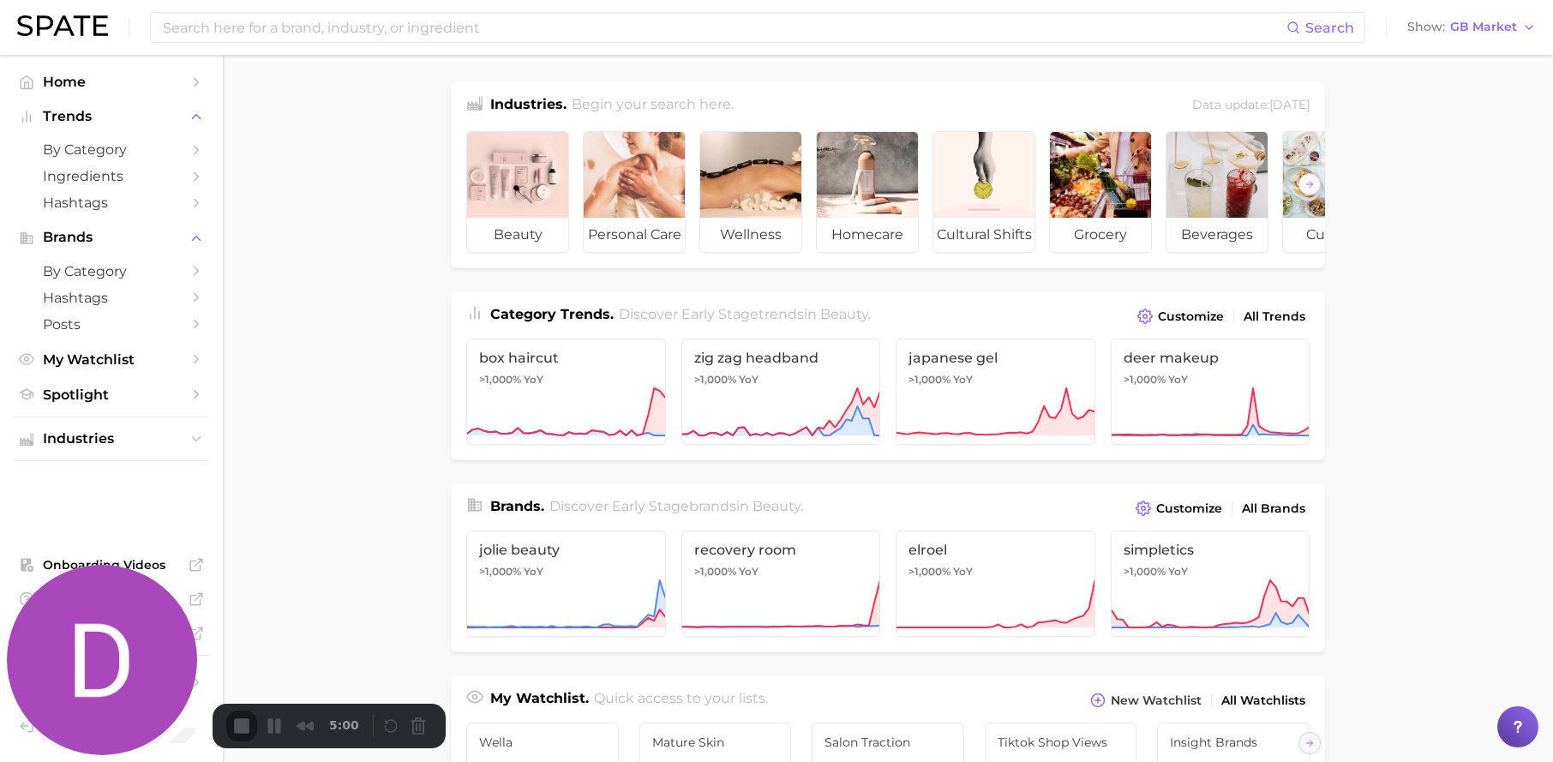
click at [118, 356] on span "My Watchlist" at bounding box center [111, 359] width 137 height 16
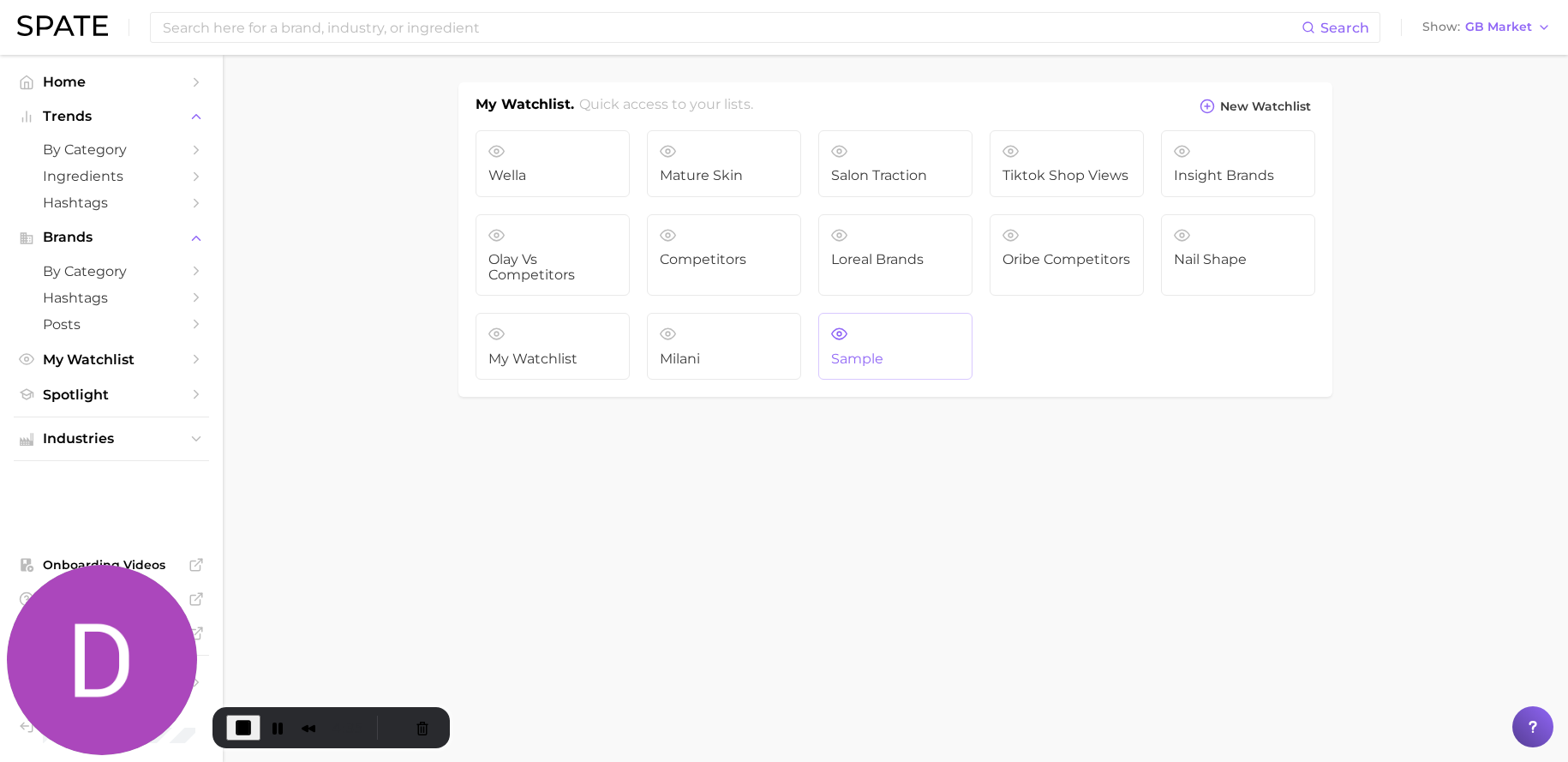
click at [912, 362] on span "Sample" at bounding box center [895, 358] width 129 height 15
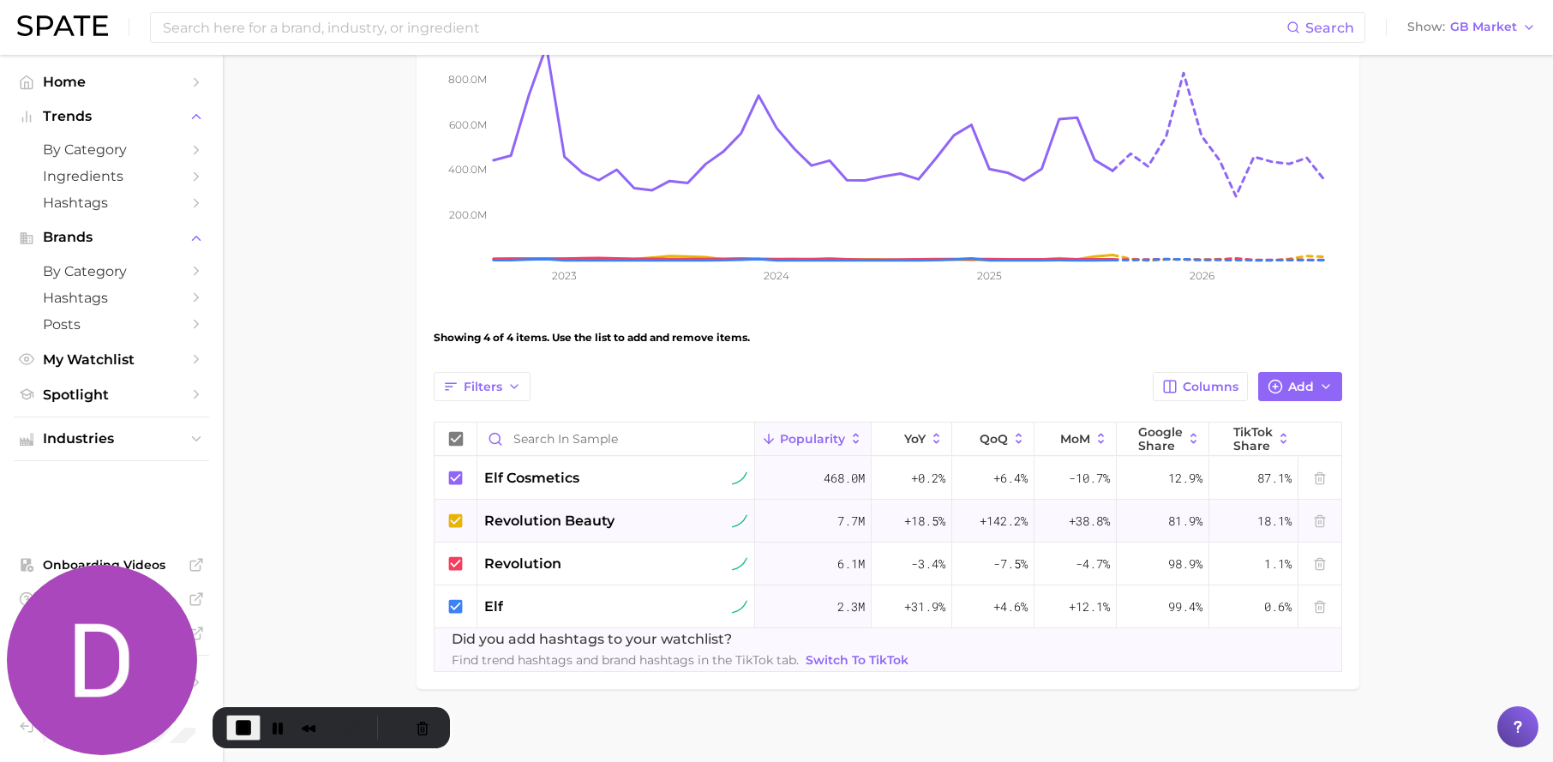
scroll to position [294, 0]
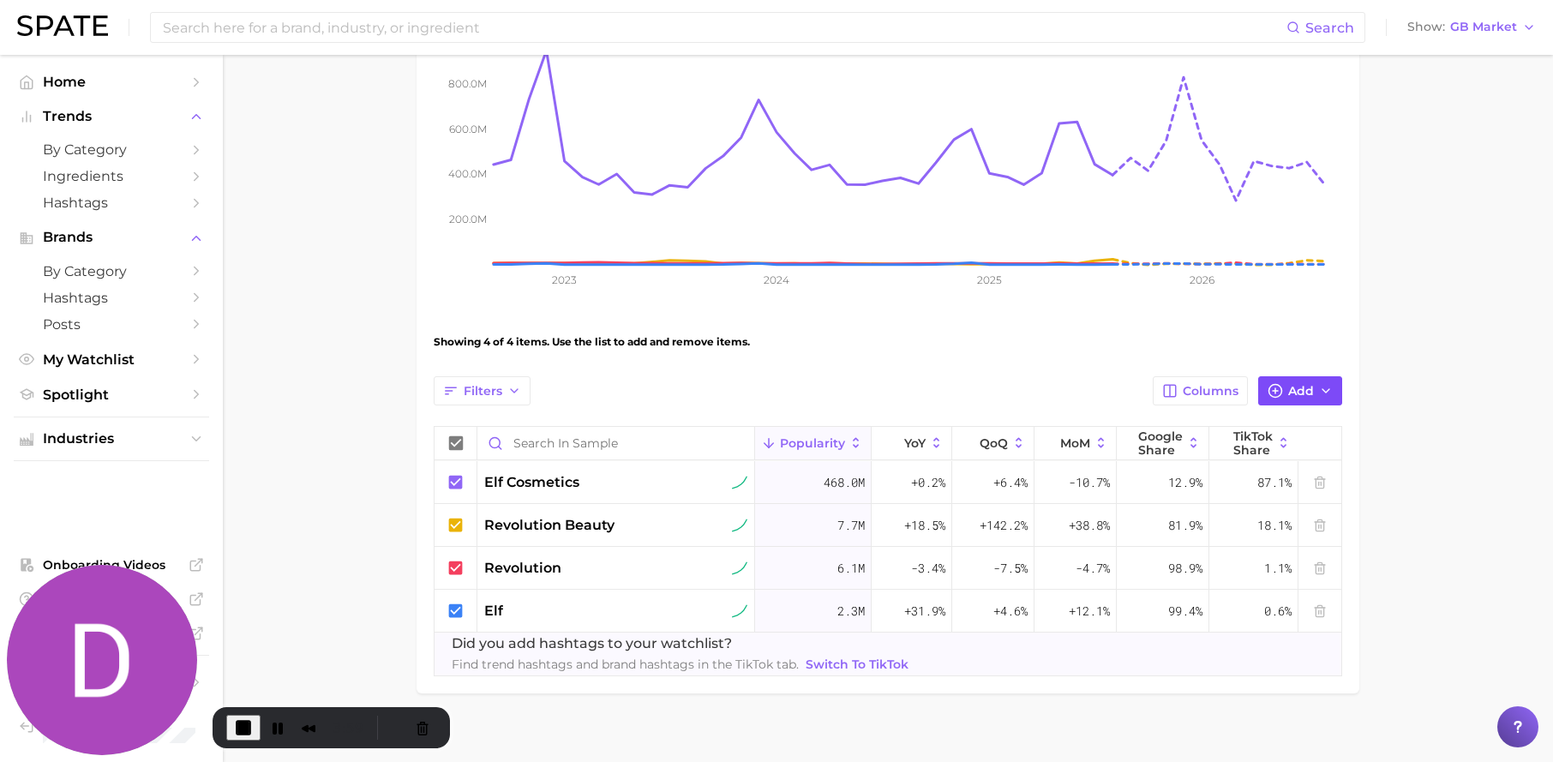
click at [1279, 397] on icon "button" at bounding box center [1274, 390] width 15 height 15
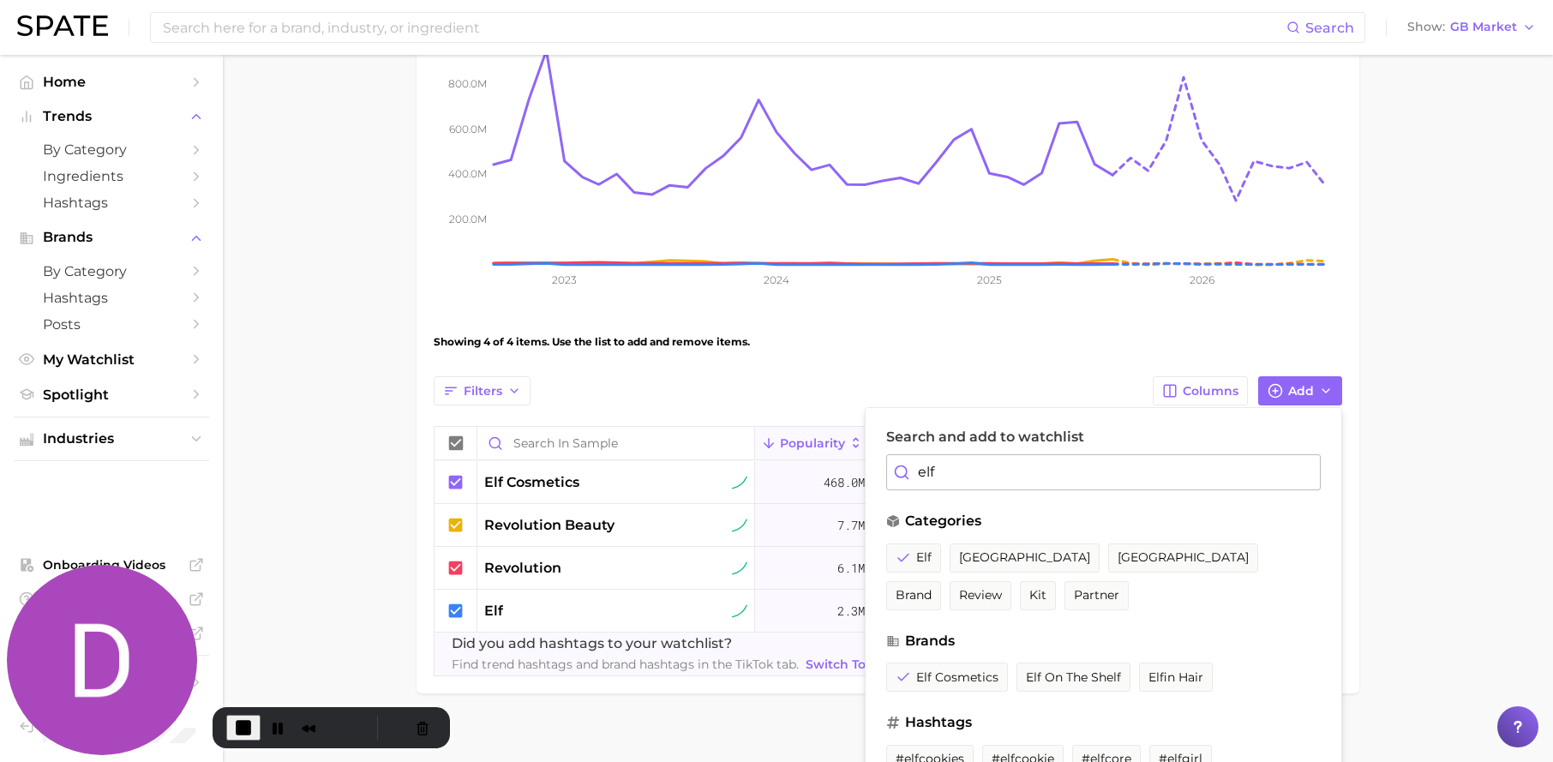
click at [1266, 635] on div "brands" at bounding box center [1103, 641] width 434 height 21
drag, startPoint x: 904, startPoint y: 478, endPoint x: 877, endPoint y: 480, distance: 27.5
click at [877, 480] on div "Search and add to watchlist elf categories elf australia united kingdom brand r…" at bounding box center [1103, 664] width 477 height 514
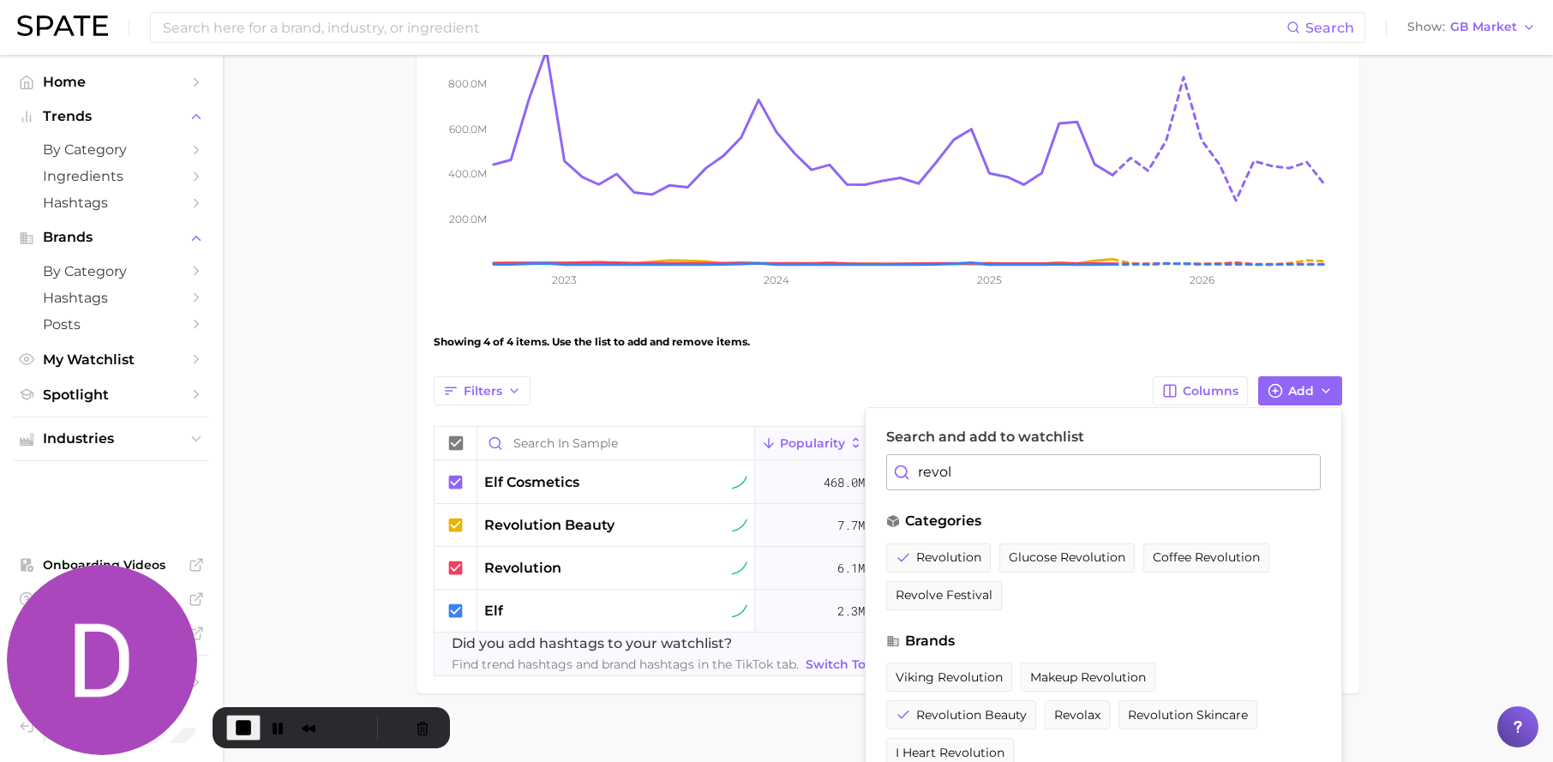
type input "revol"
click at [1087, 624] on div "Search and add to watchlist revol categories revolution glucose revolution coff…" at bounding box center [1103, 664] width 477 height 514
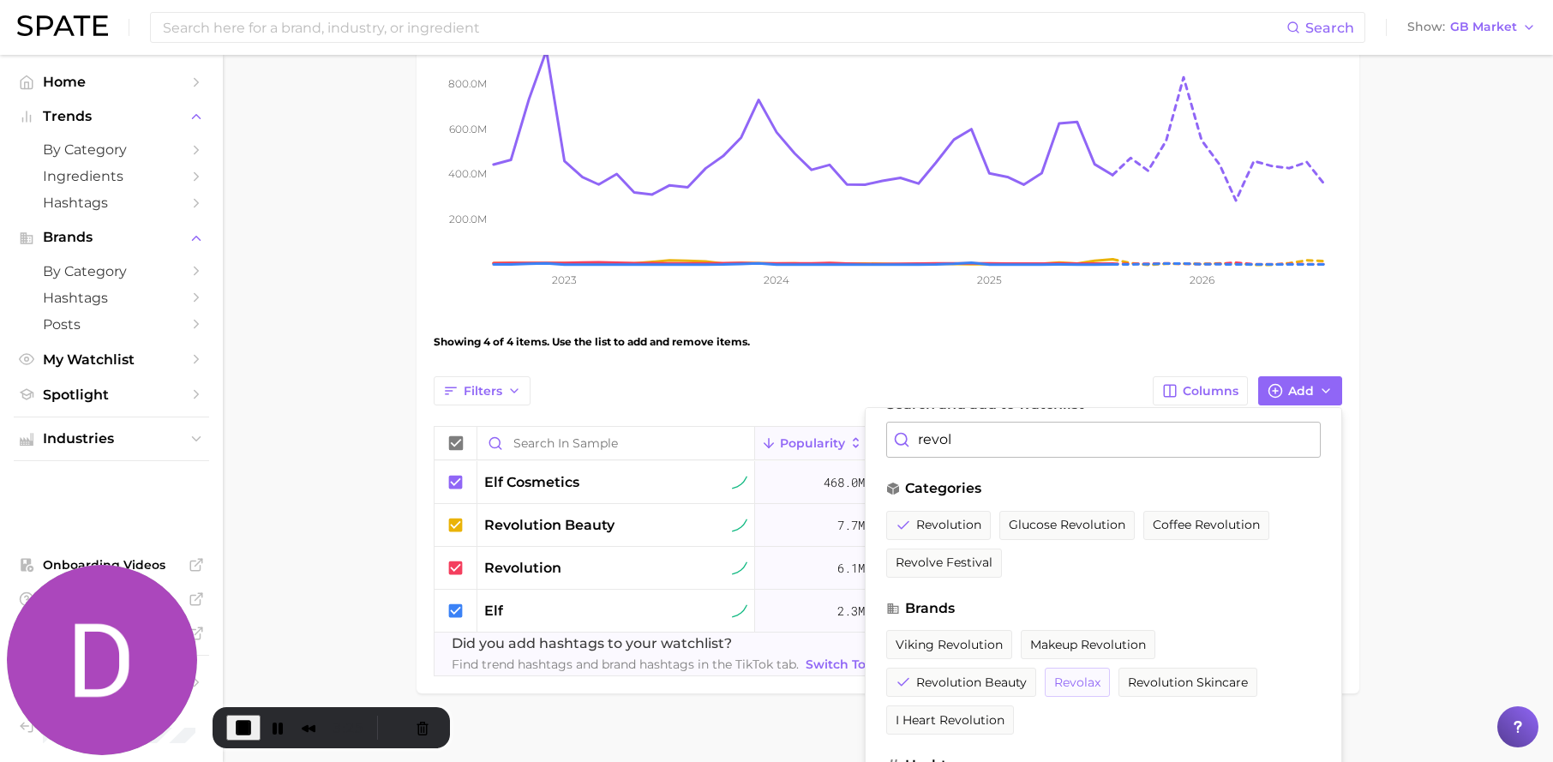
scroll to position [0, 0]
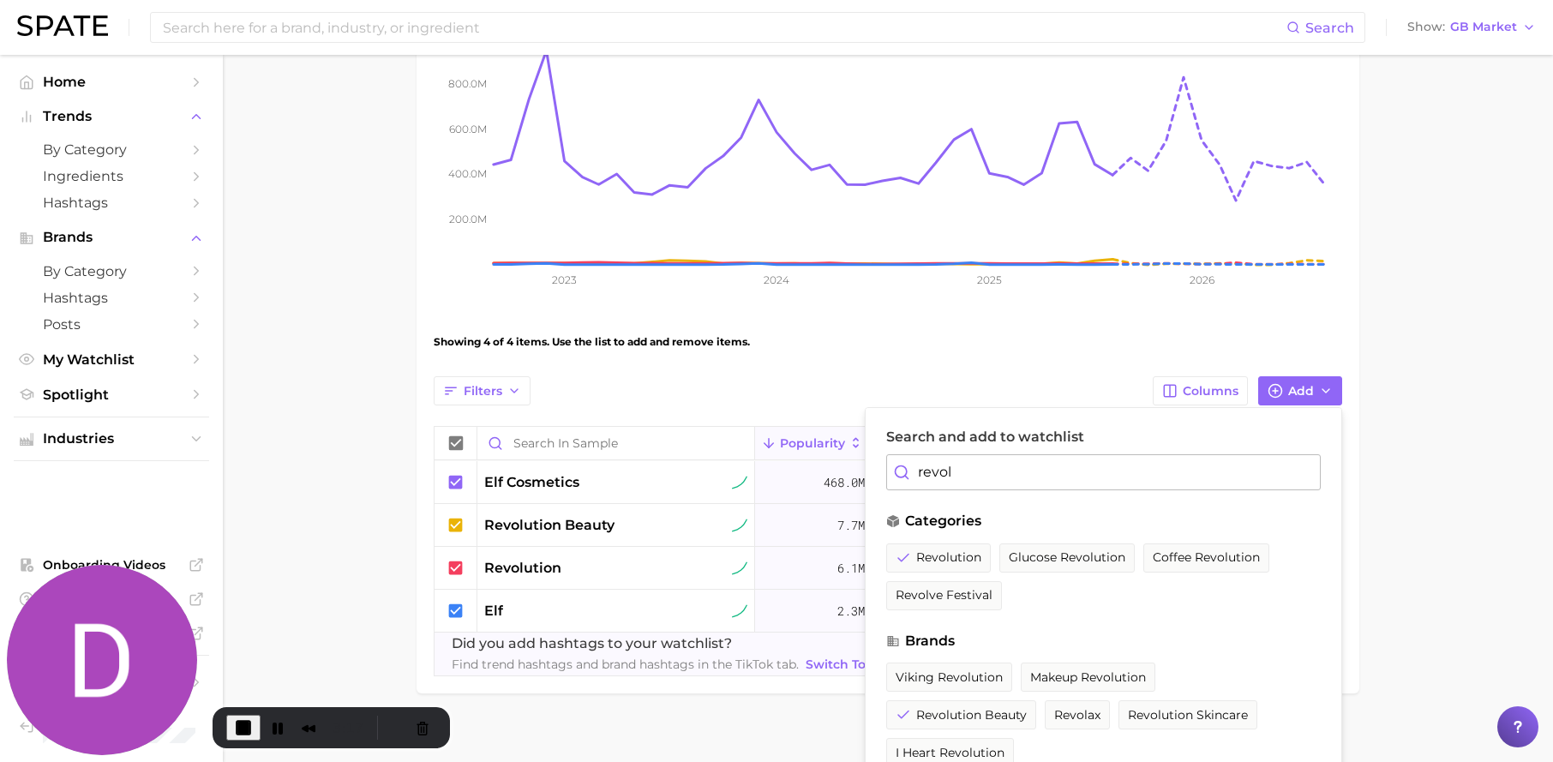
click at [315, 318] on main "Sample Settings Overview Google TikTok View Combined Export Data 484.1m Avg. Mo…" at bounding box center [888, 270] width 1330 height 1018
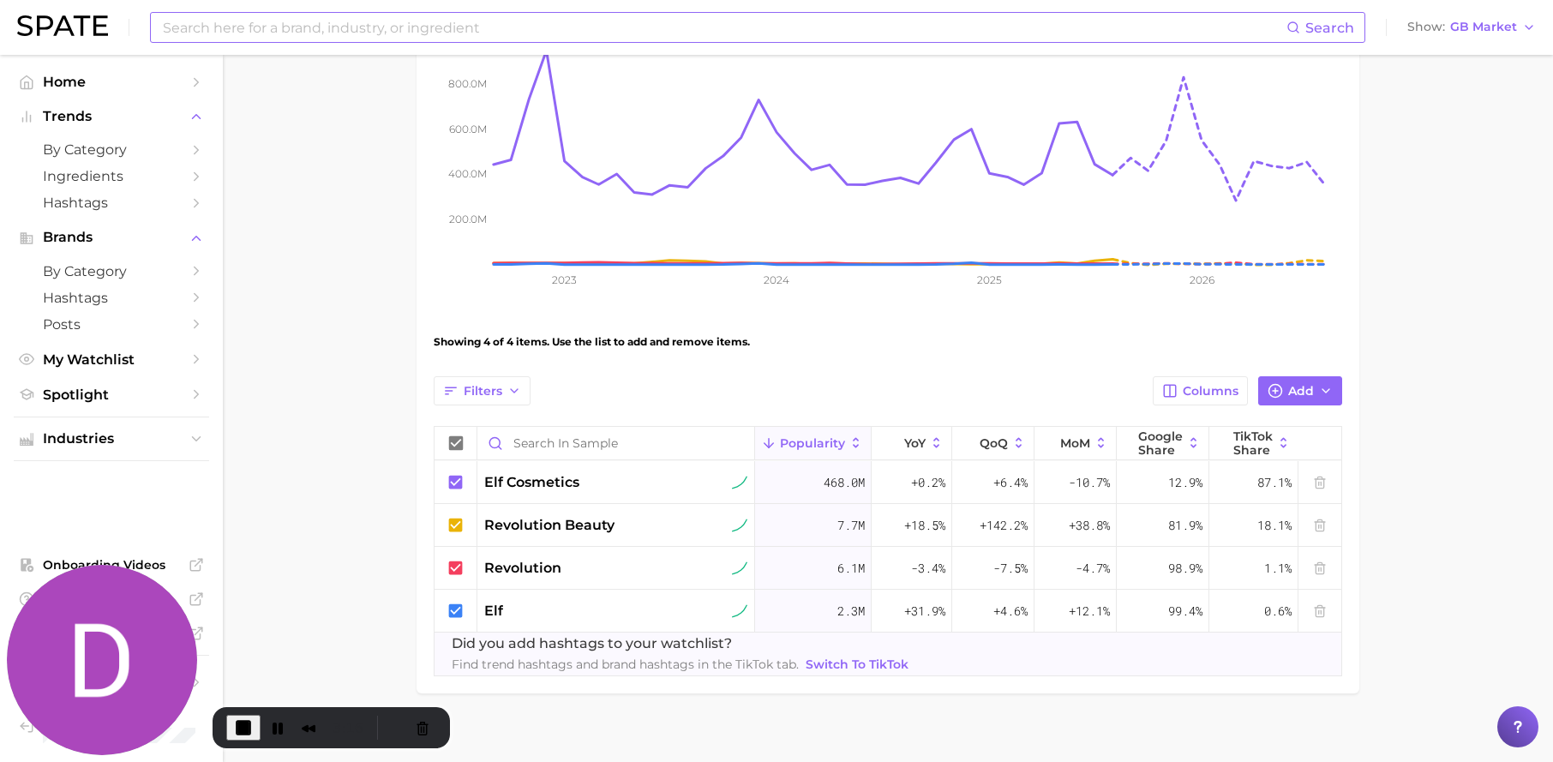
click at [325, 32] on input at bounding box center [723, 27] width 1125 height 29
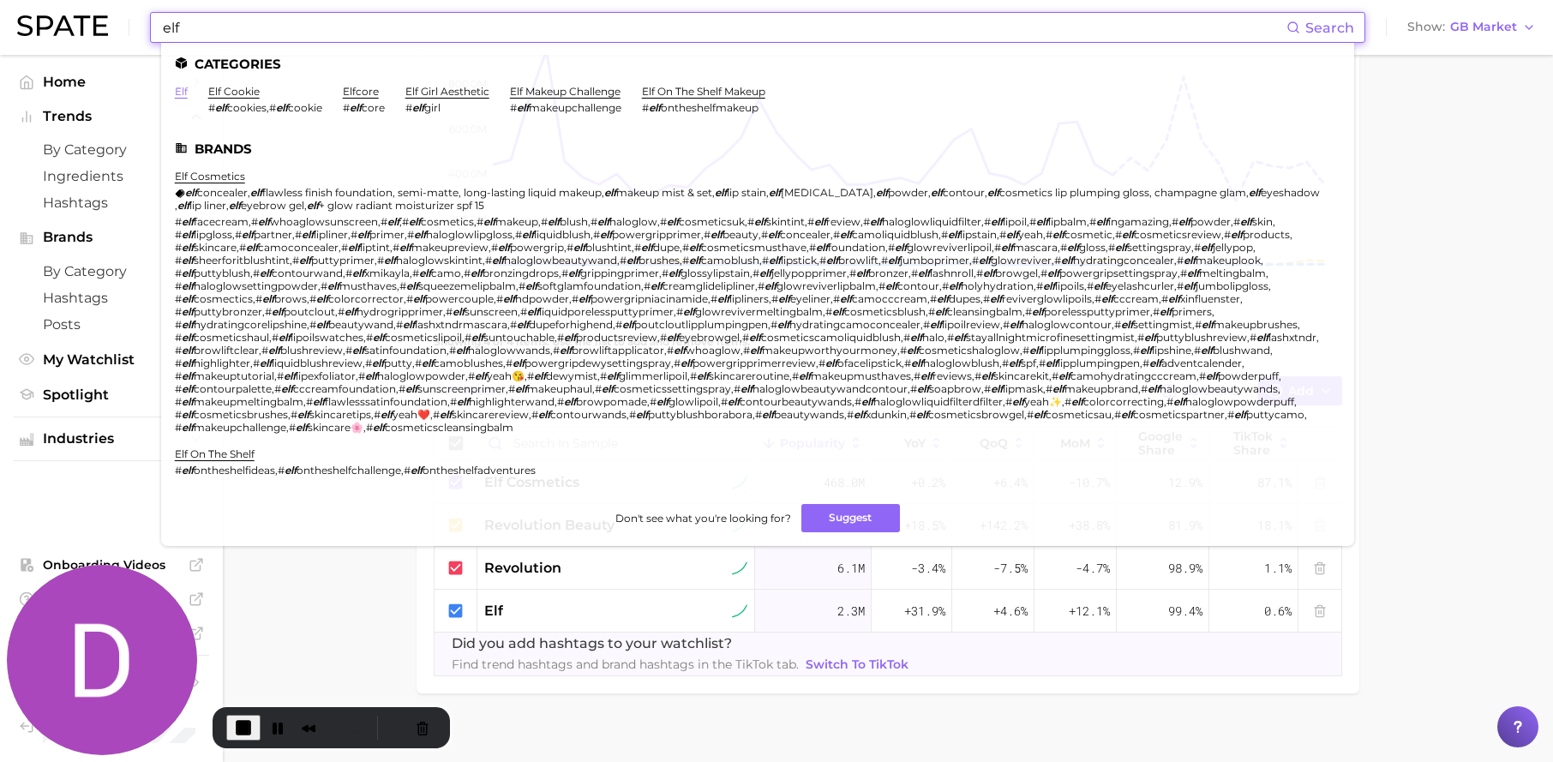
type input "elf"
click at [183, 90] on link "elf" at bounding box center [181, 91] width 13 height 13
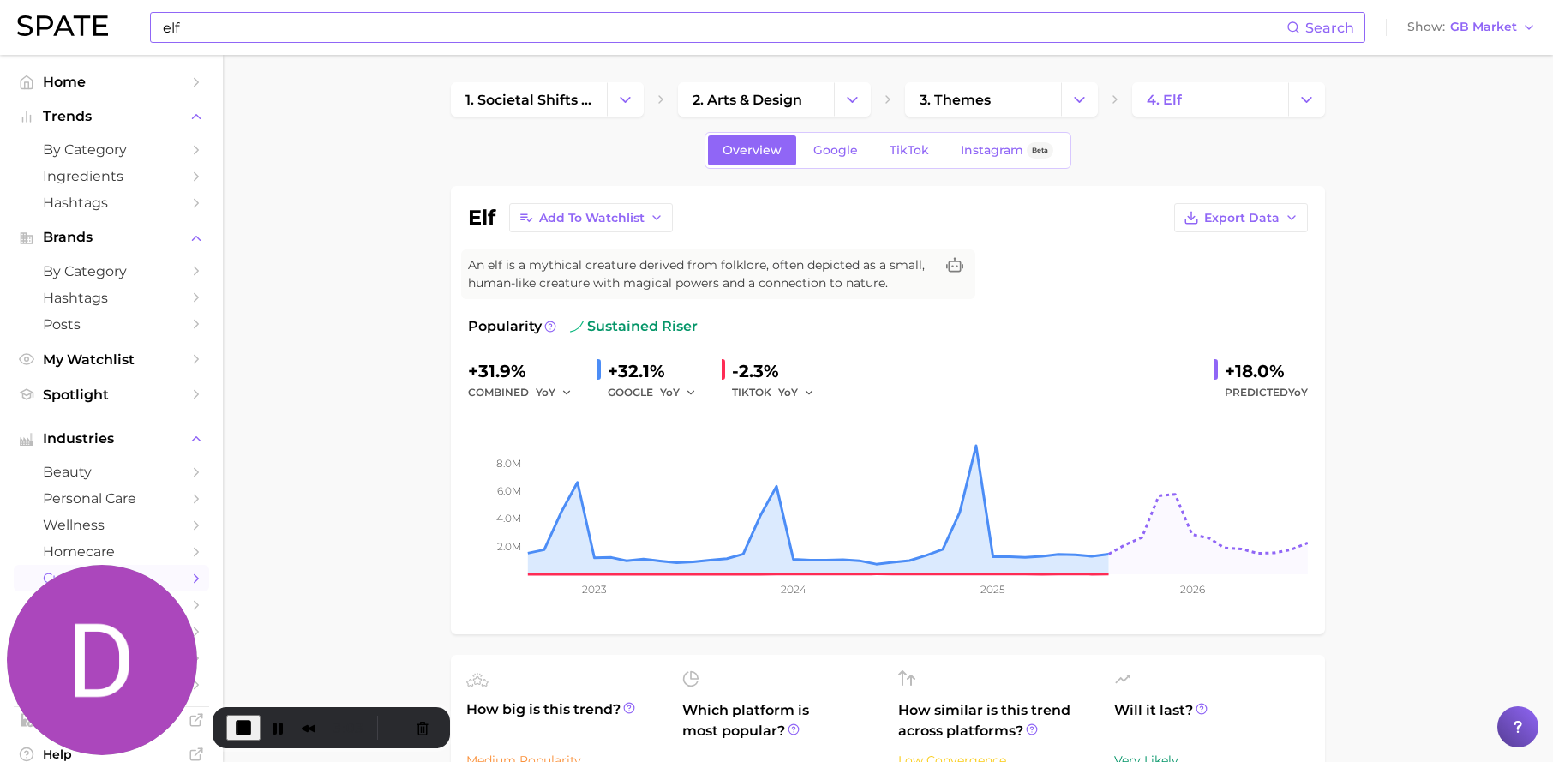
click at [253, 29] on input "elf" at bounding box center [723, 27] width 1125 height 29
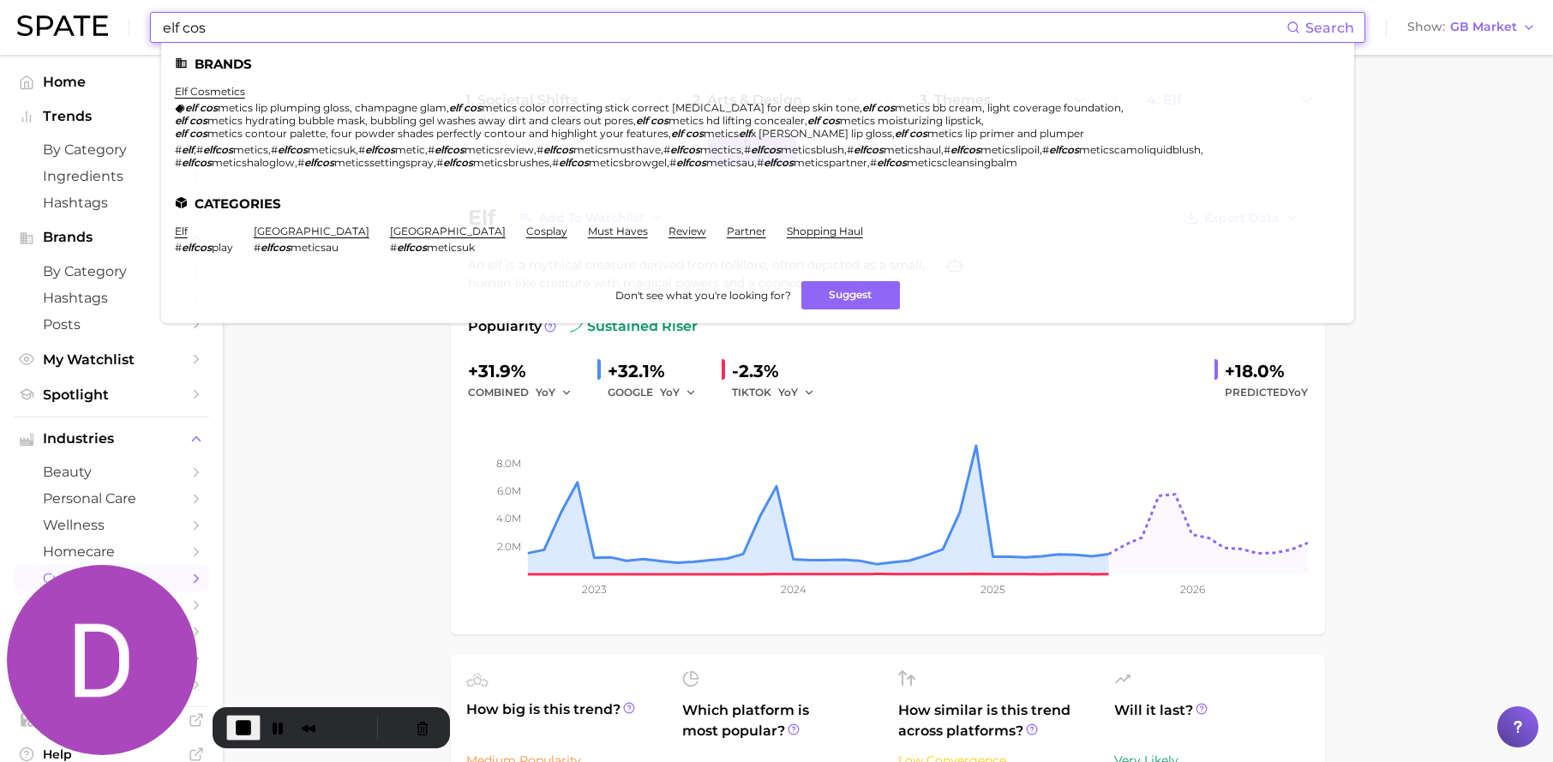
type input "elf cos"
click at [218, 102] on span "metics lip plumping gloss, champagne glam" at bounding box center [332, 107] width 229 height 13
click at [221, 93] on link "elf cosmetics" at bounding box center [210, 91] width 70 height 13
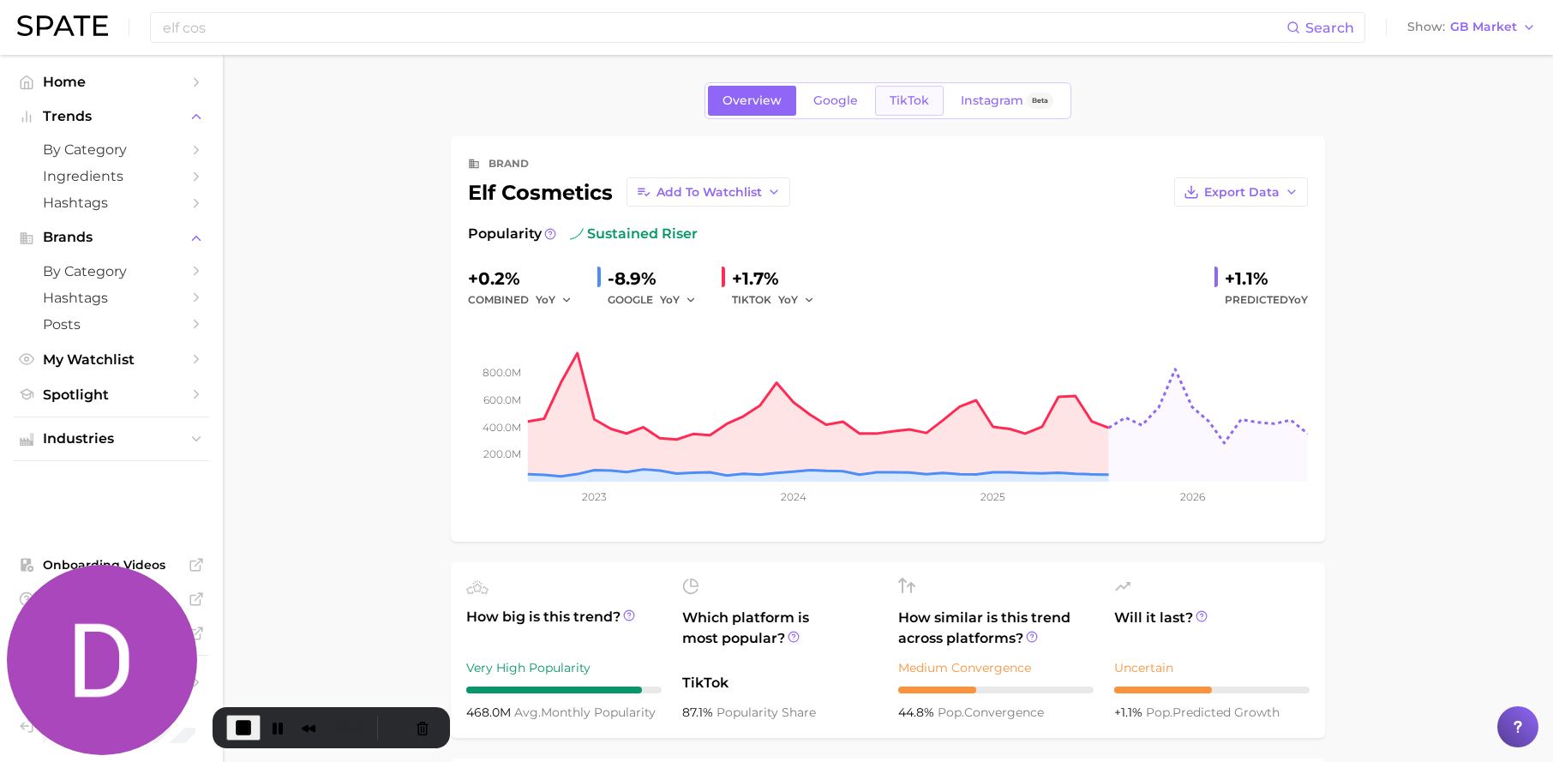
click at [928, 103] on link "TikTok" at bounding box center [909, 101] width 69 height 30
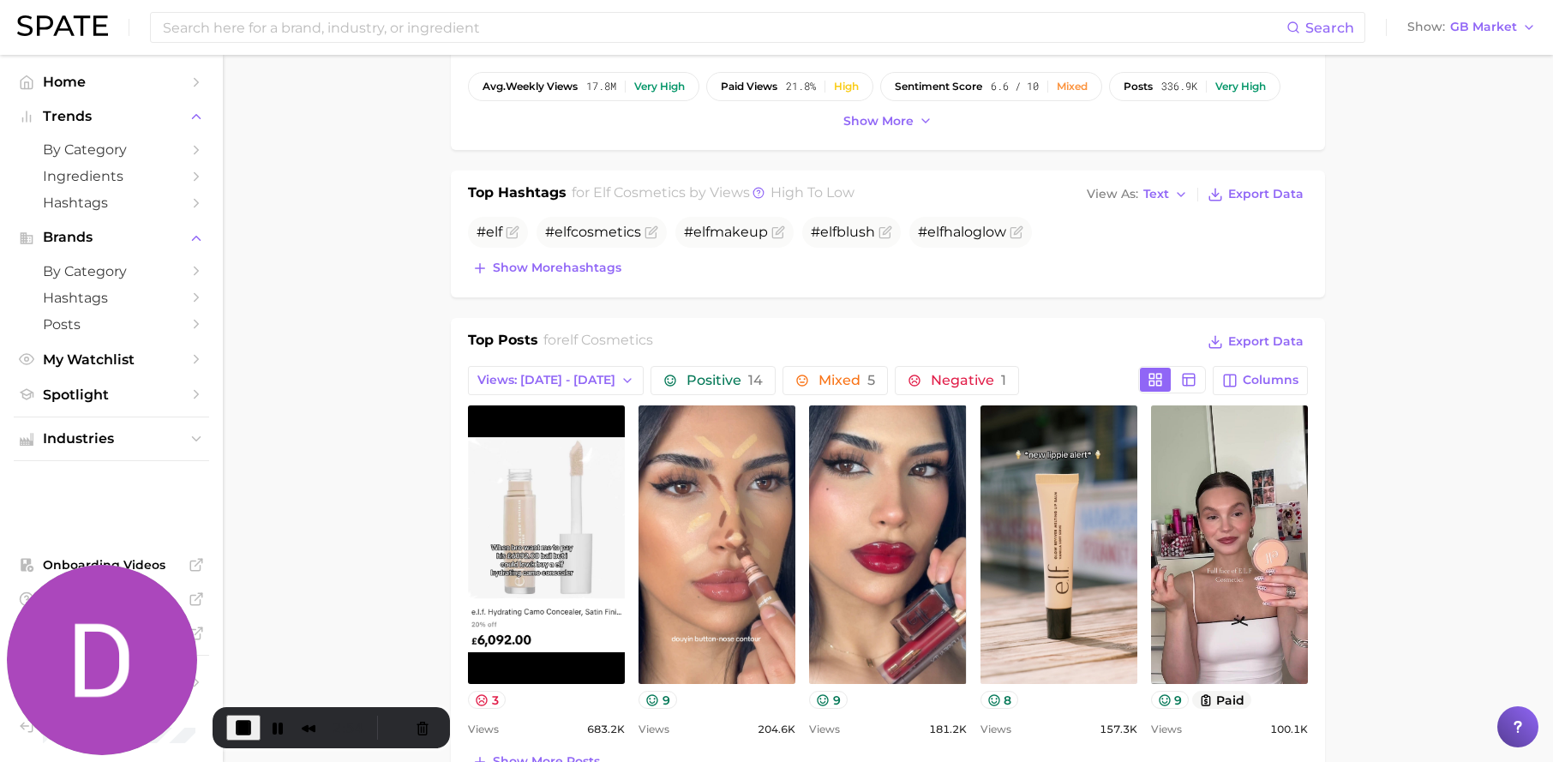
scroll to position [507, 0]
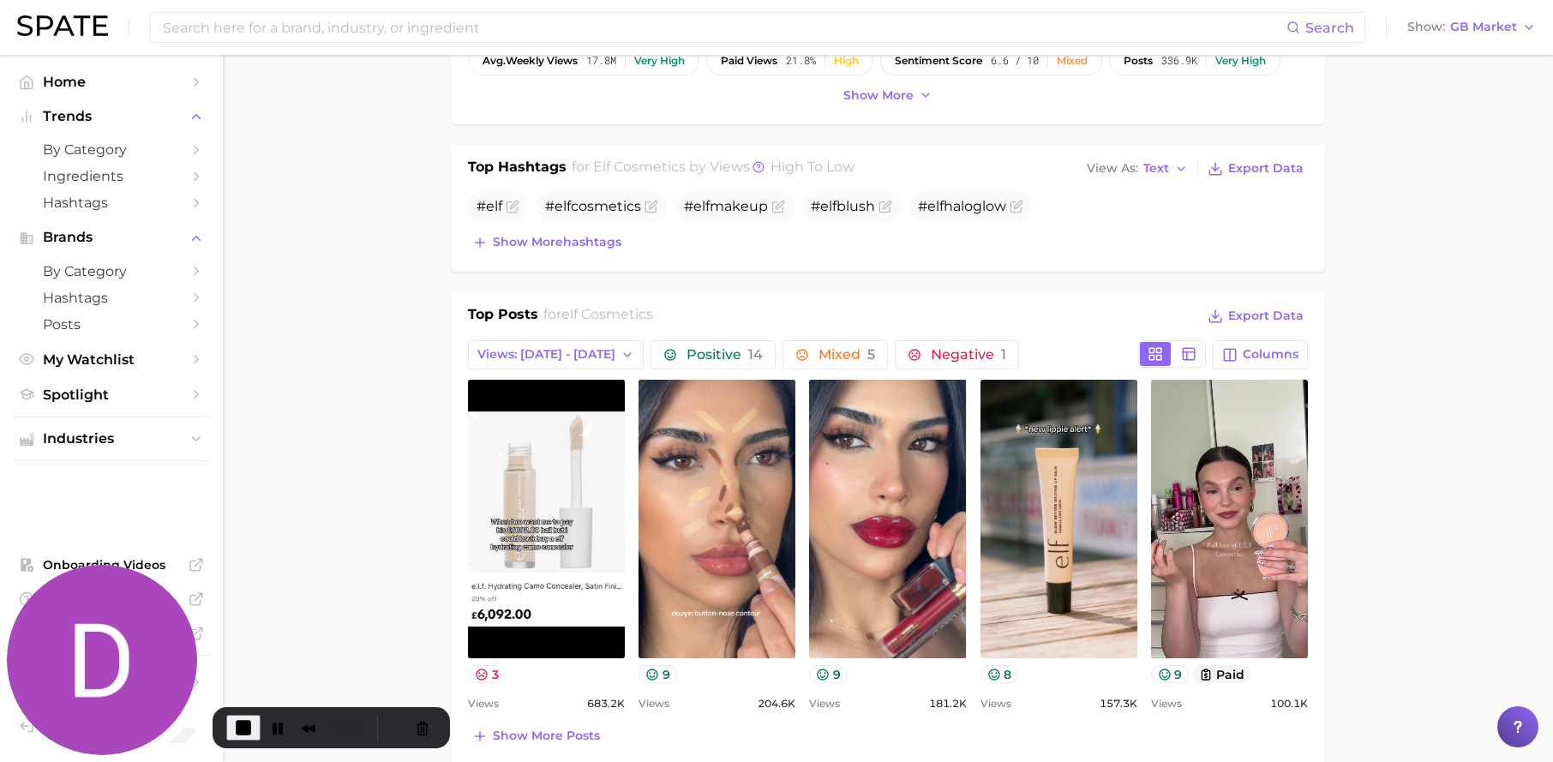
click at [595, 224] on div "# elf # elf cosmetics # elf makeup # elf blush # elf haloglow Show more hashtags" at bounding box center [888, 222] width 840 height 63
click at [598, 235] on span "Show more hashtags" at bounding box center [557, 242] width 129 height 15
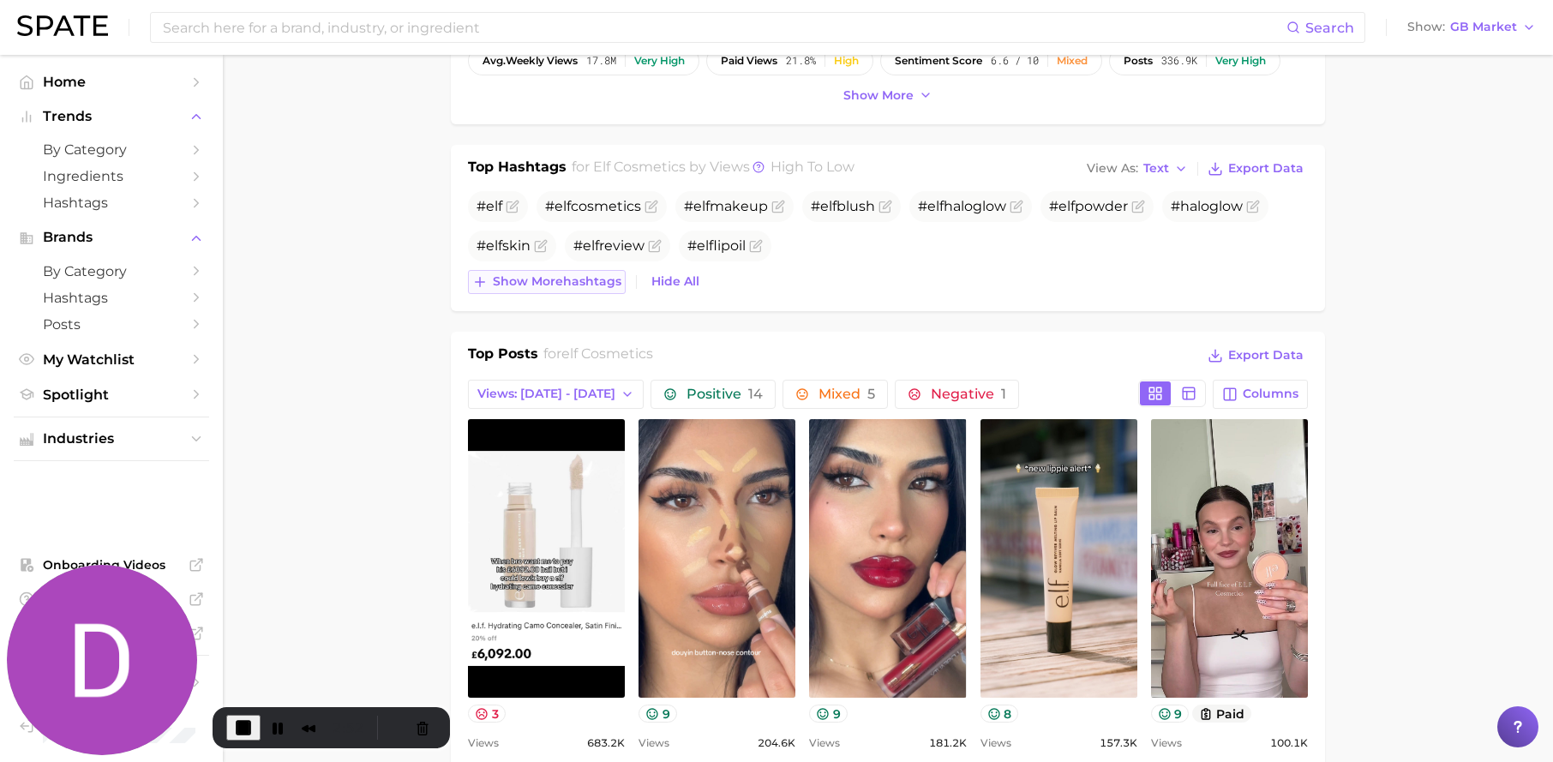
click at [555, 282] on span "Show more hashtags" at bounding box center [557, 281] width 129 height 15
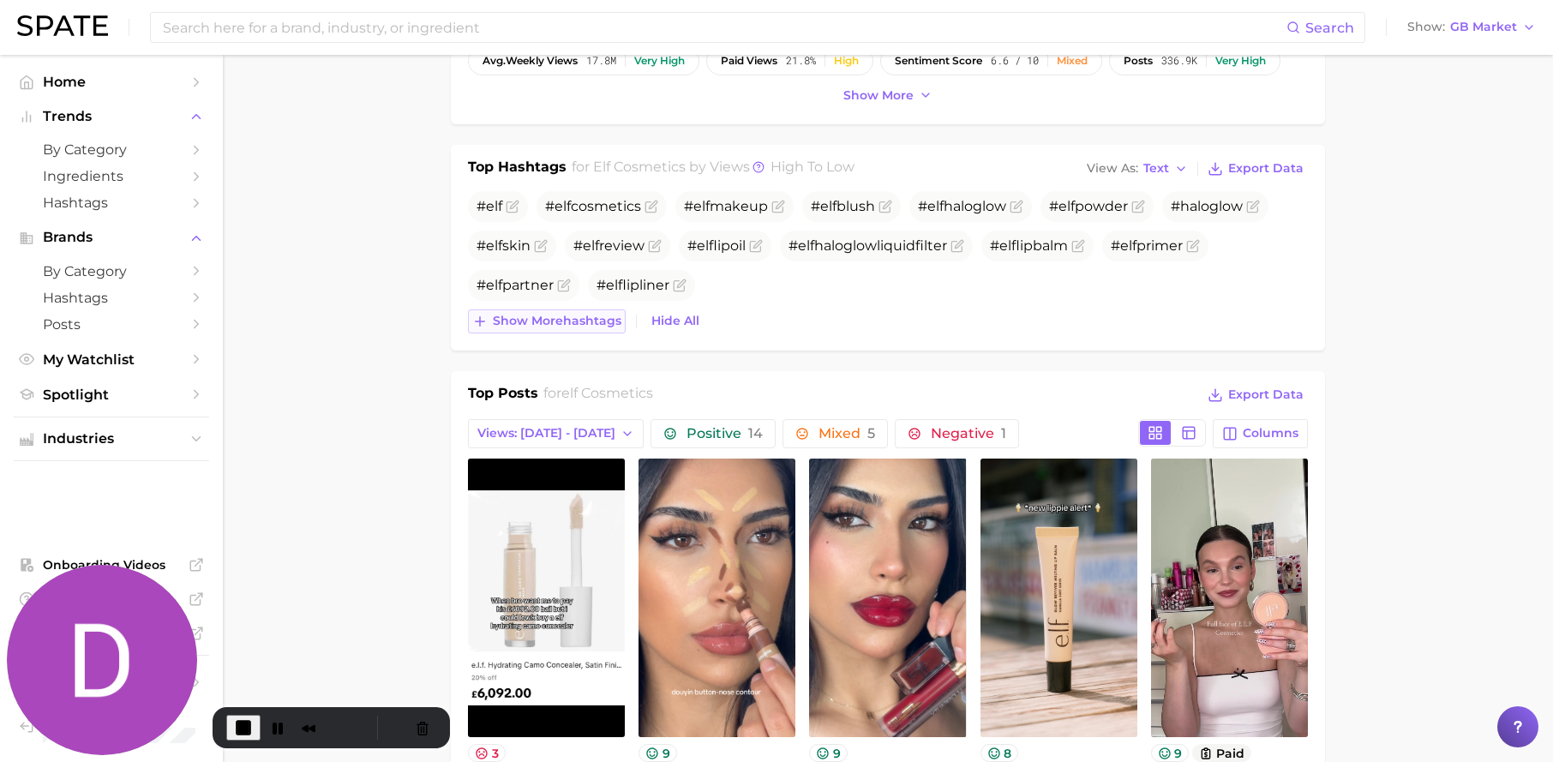
click at [562, 322] on span "Show more hashtags" at bounding box center [557, 321] width 129 height 15
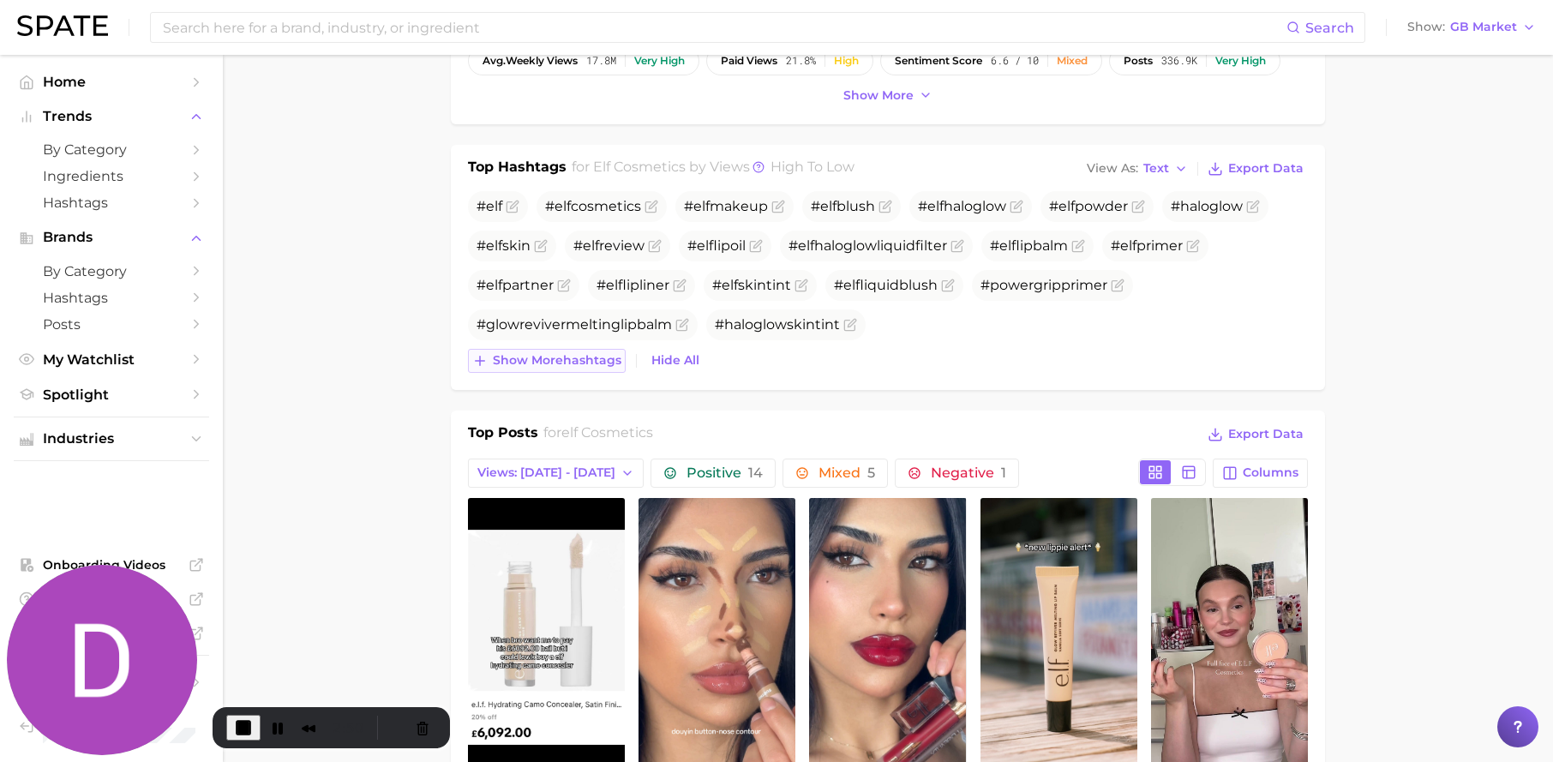
click at [568, 353] on span "Show more hashtags" at bounding box center [557, 360] width 129 height 15
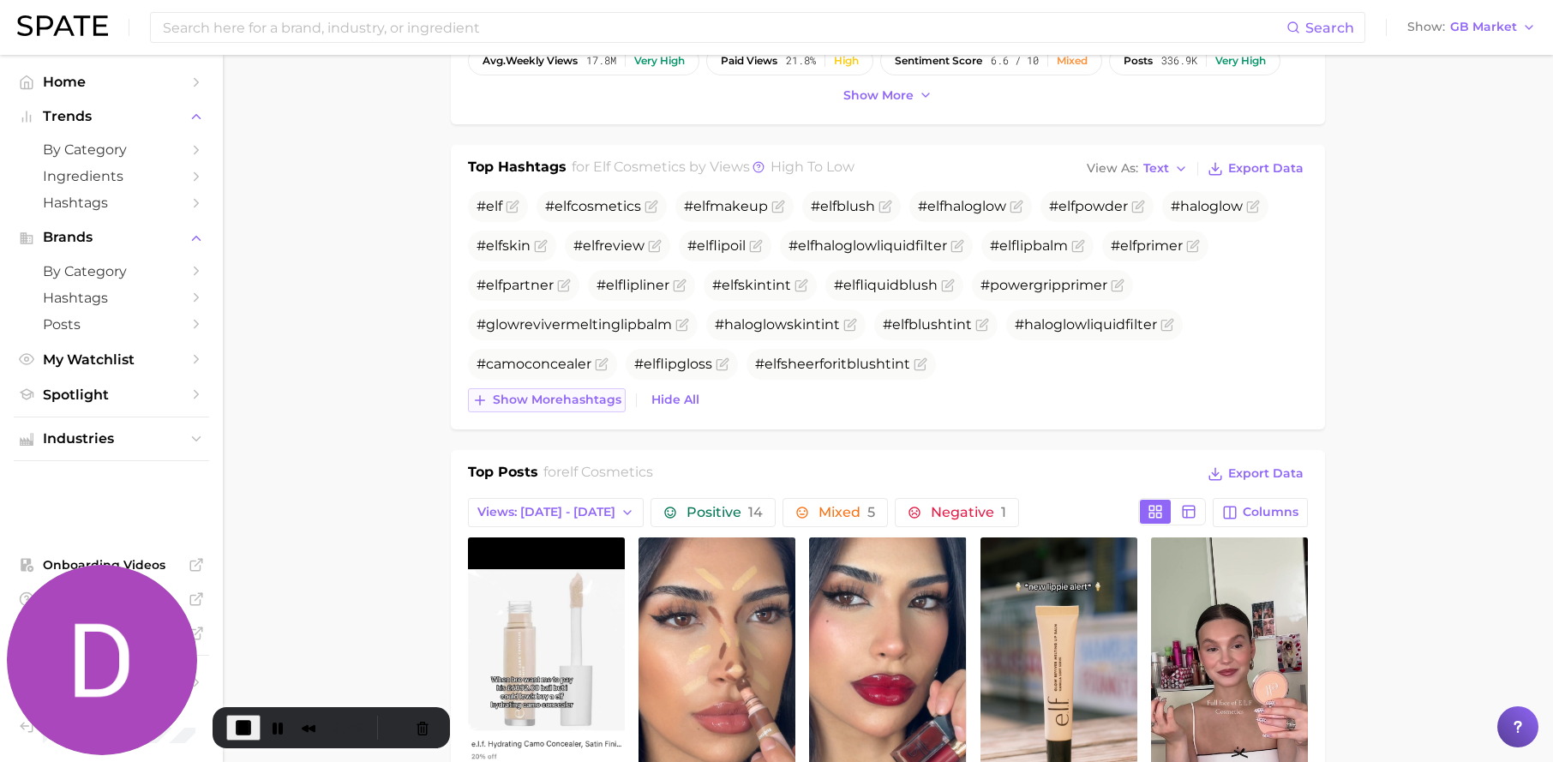
click at [572, 405] on span "Show more hashtags" at bounding box center [557, 399] width 129 height 15
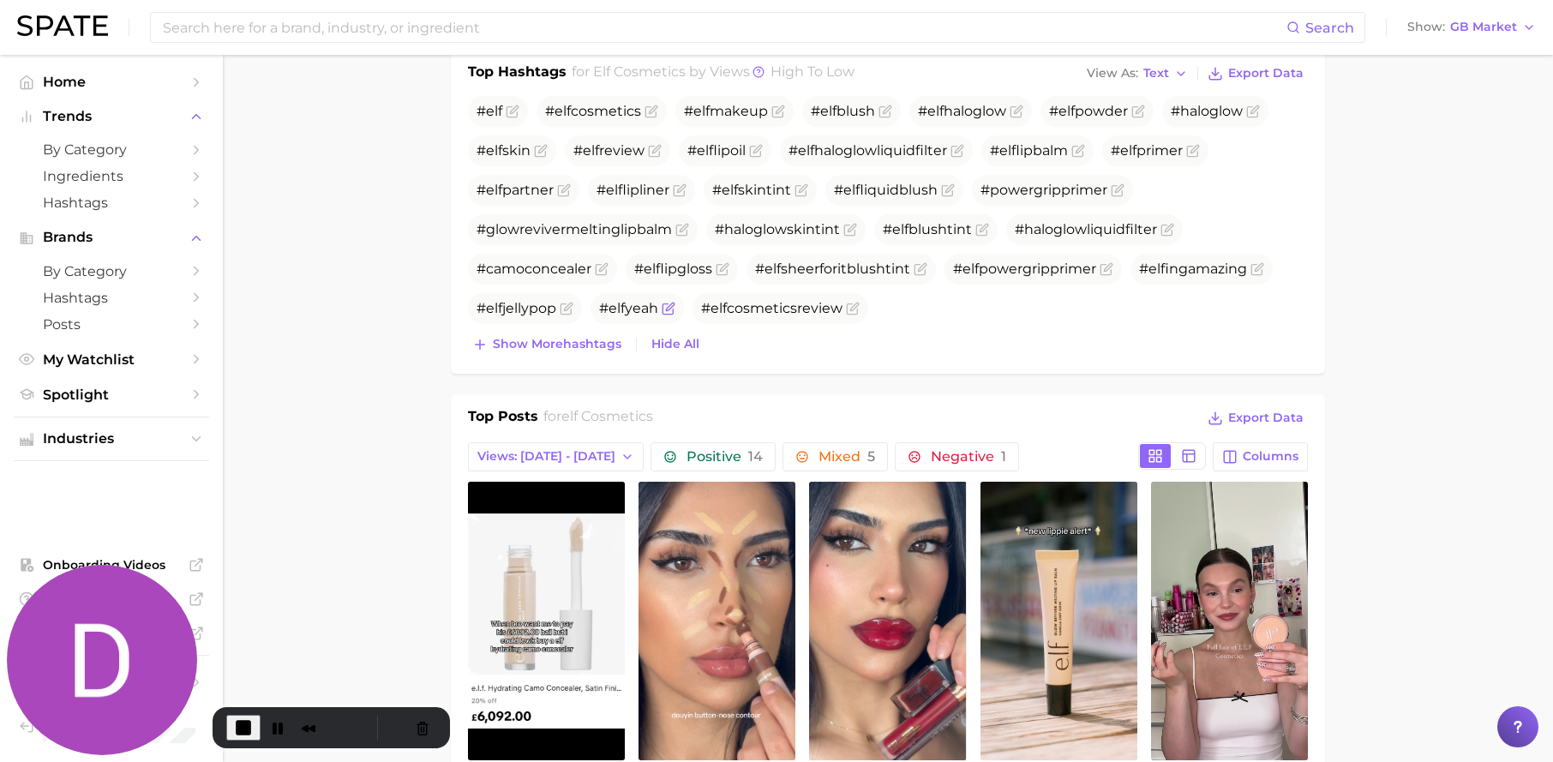
scroll to position [616, 0]
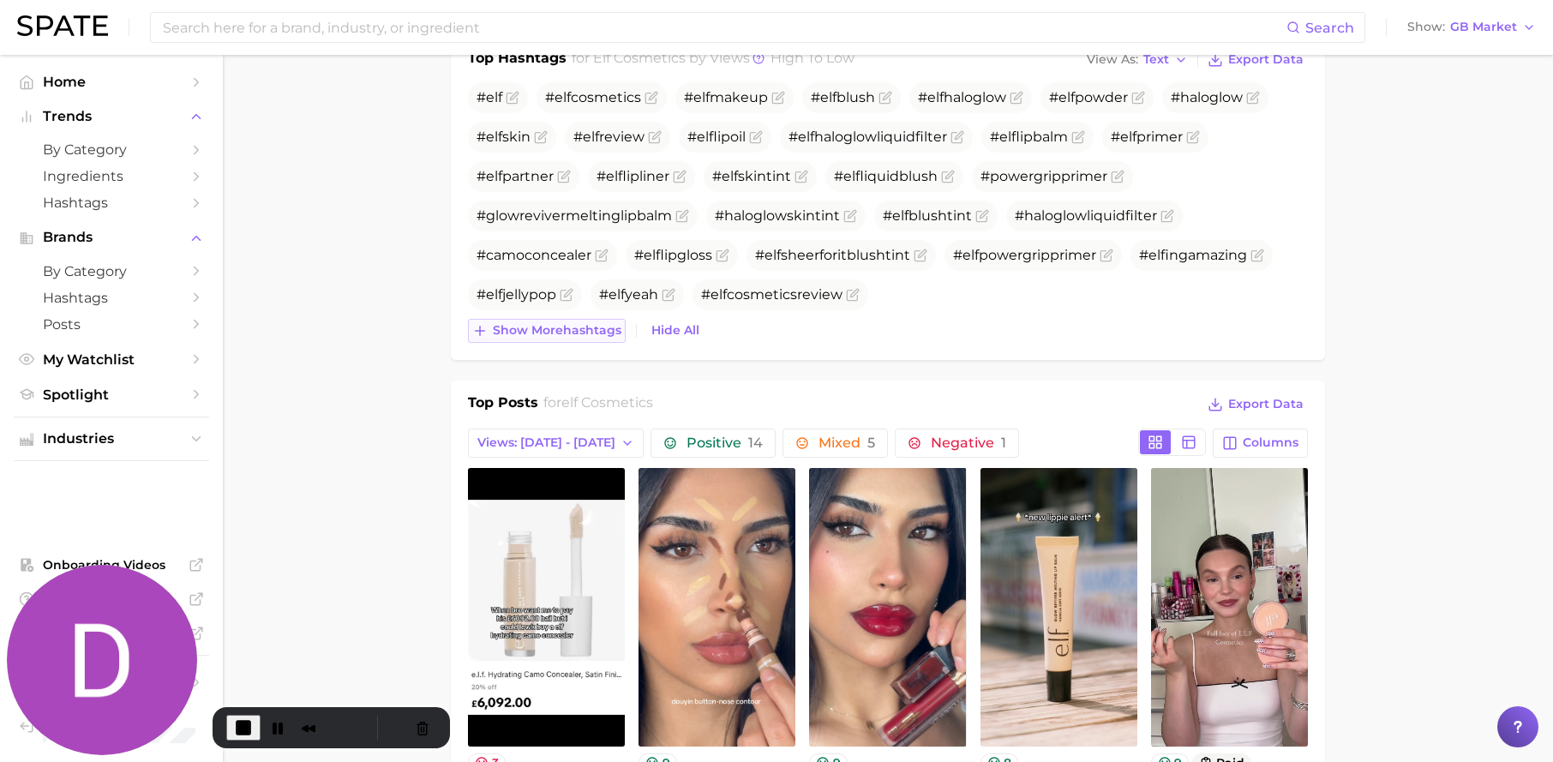
click at [596, 326] on span "Show more hashtags" at bounding box center [557, 330] width 129 height 15
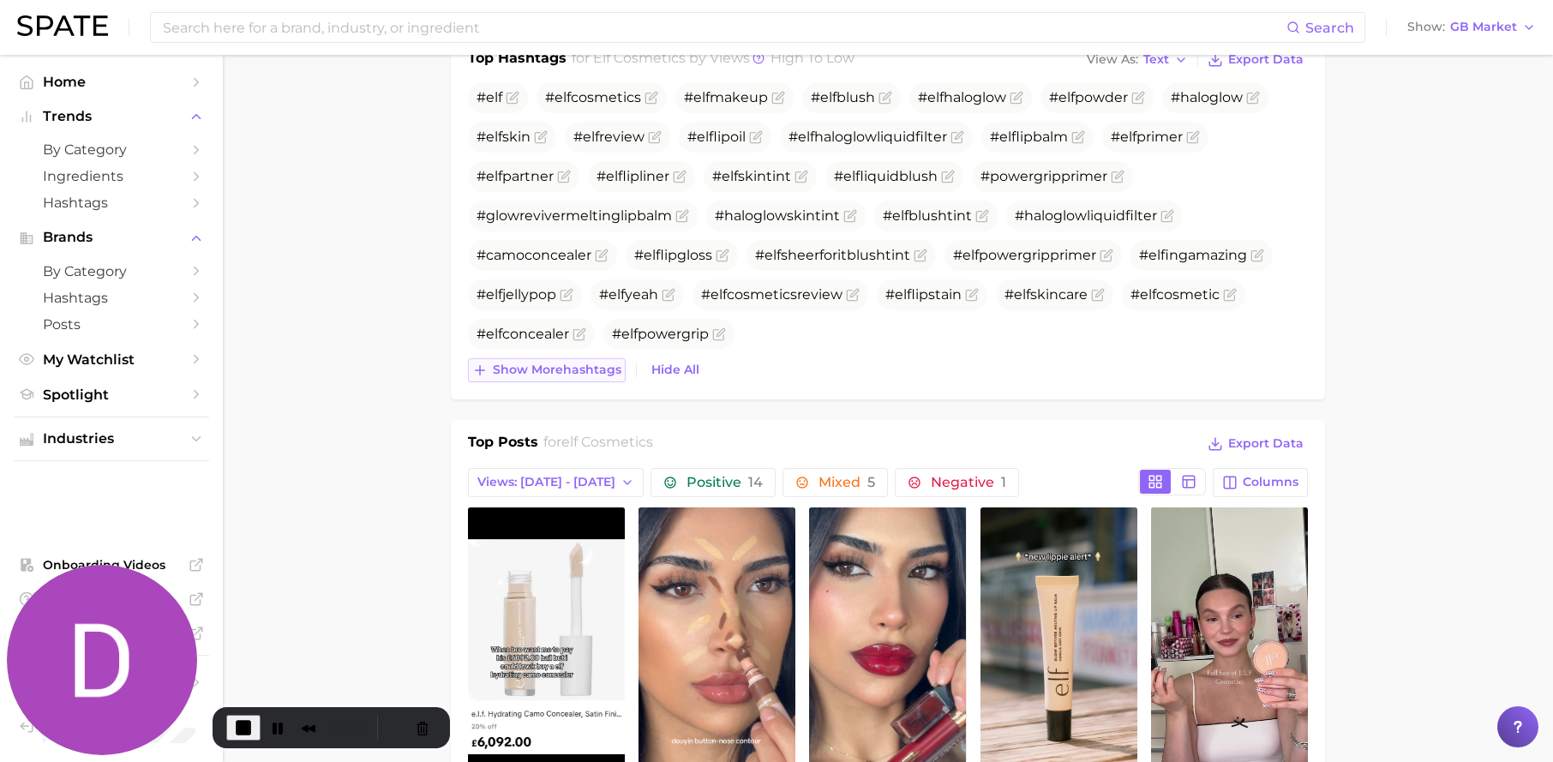
click at [590, 369] on span "Show more hashtags" at bounding box center [557, 369] width 129 height 15
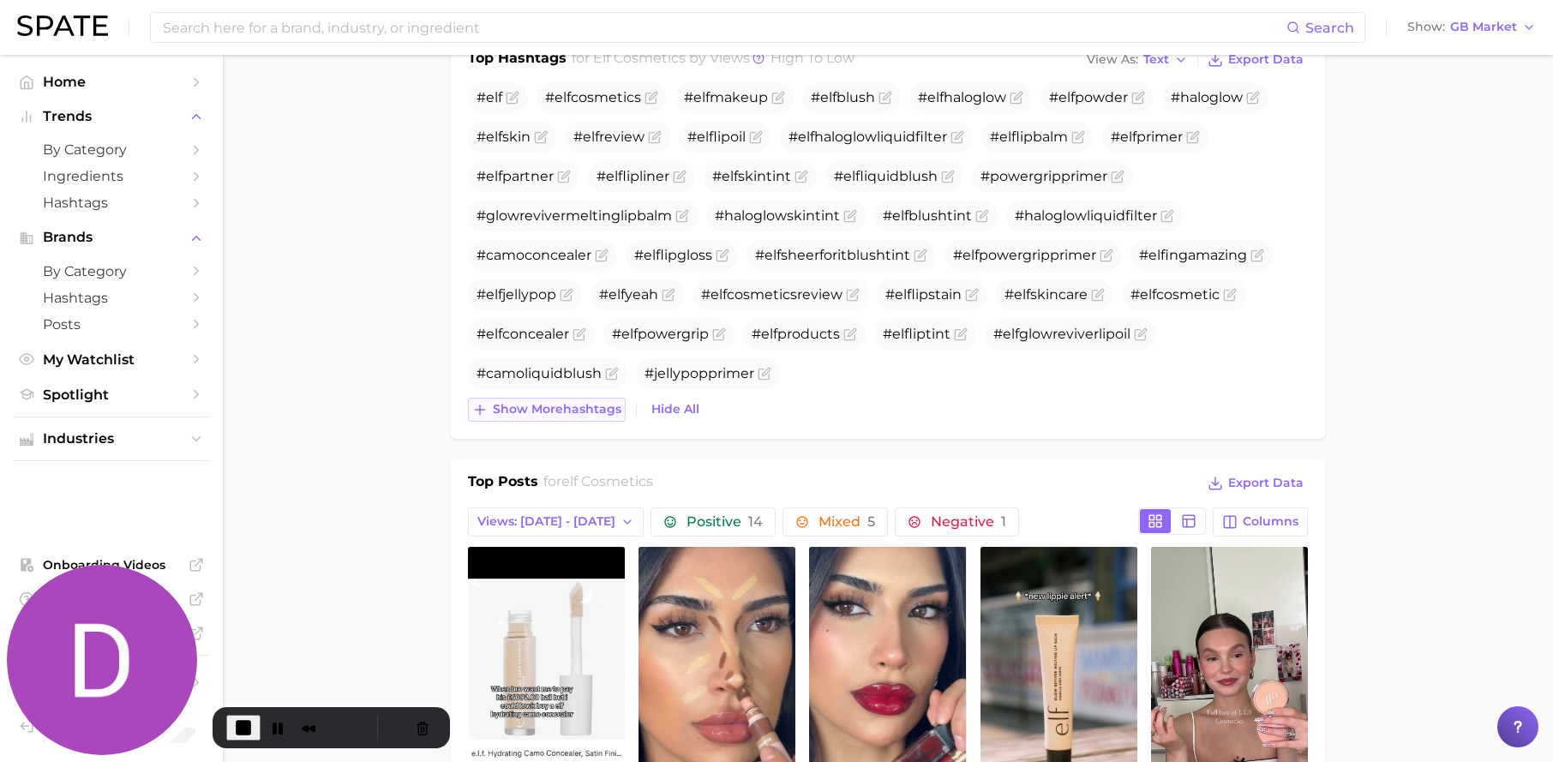
click at [534, 410] on span "Show more hashtags" at bounding box center [557, 409] width 129 height 15
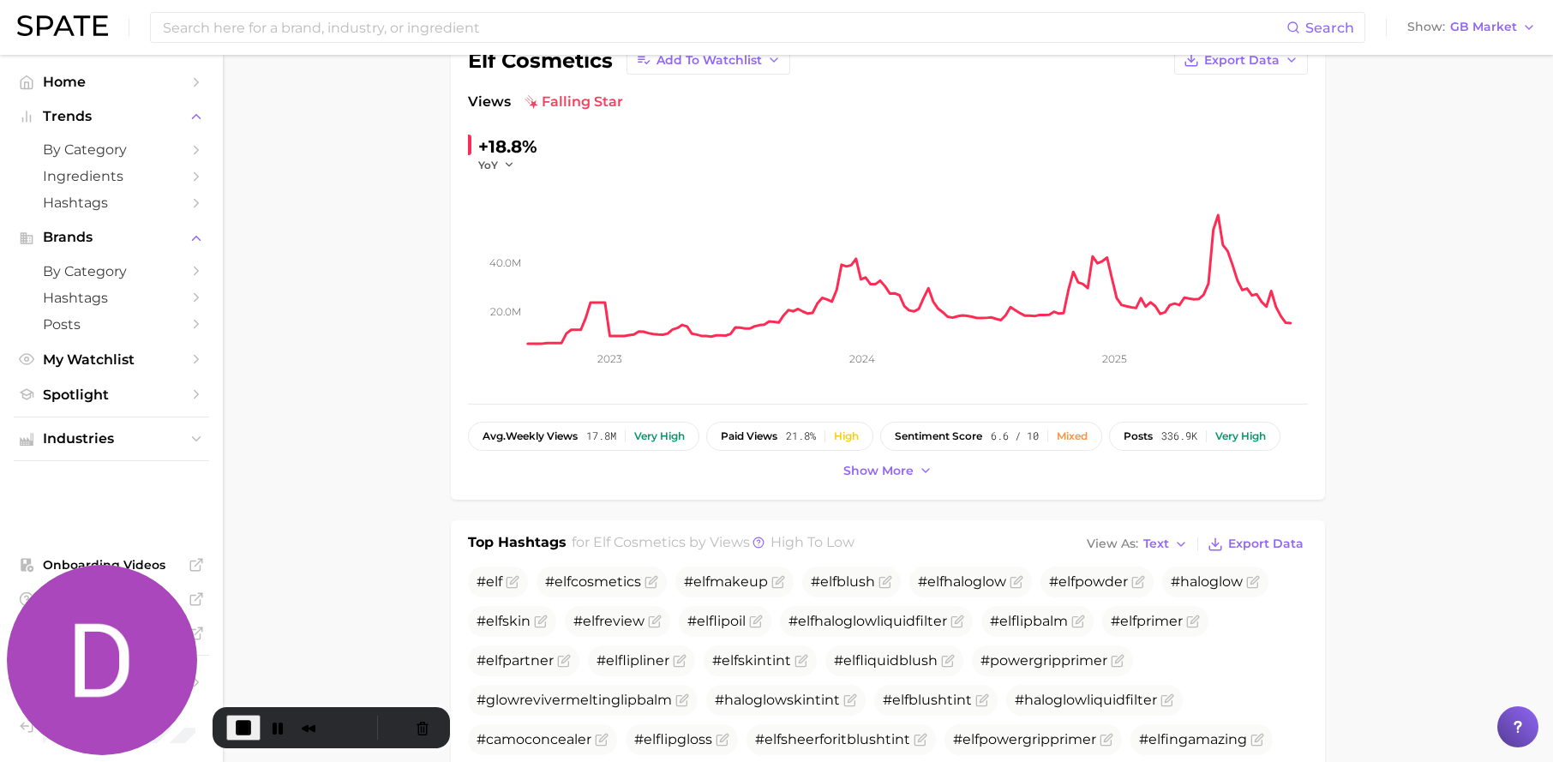
scroll to position [0, 0]
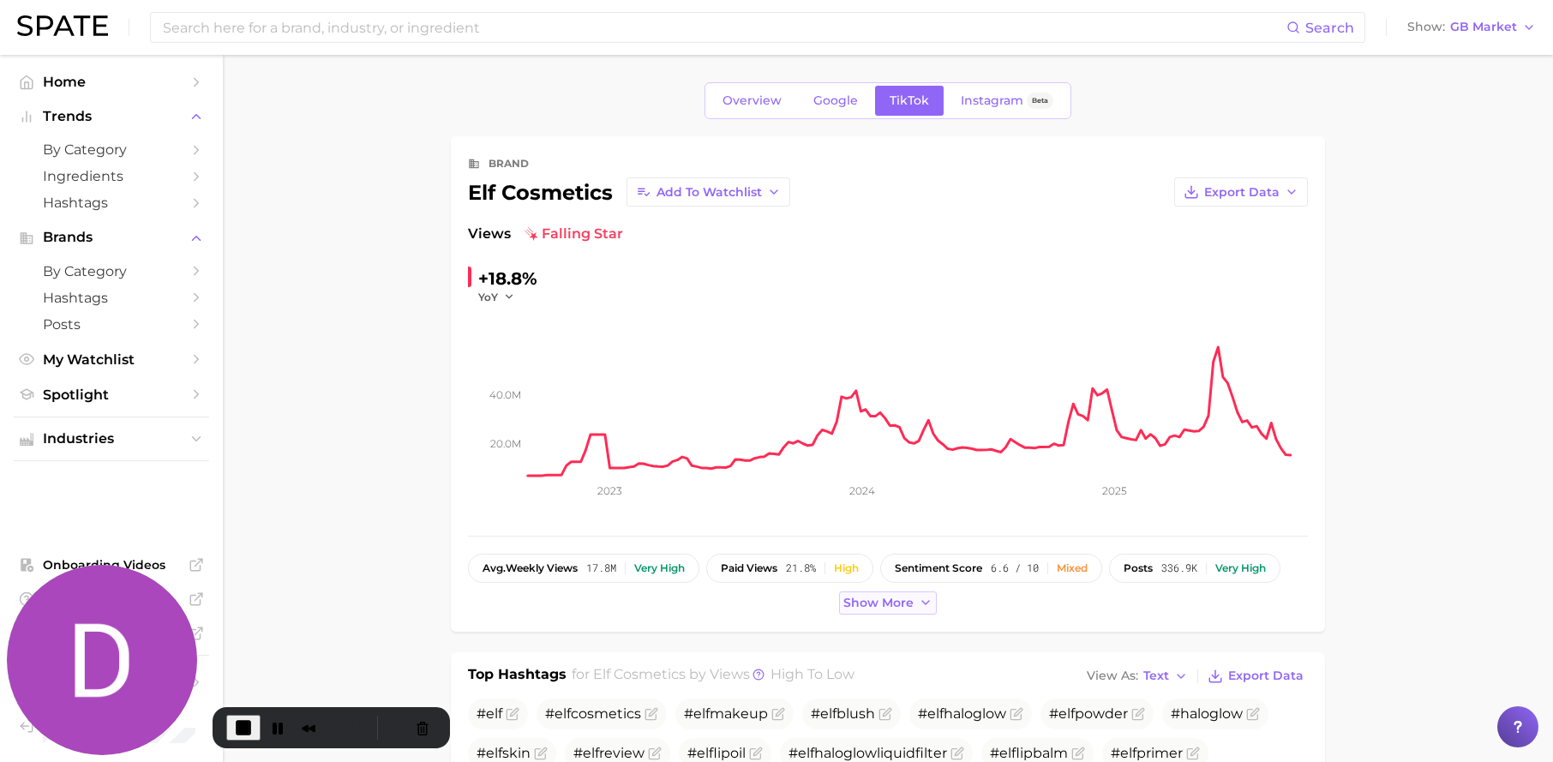
click at [891, 592] on button "Show more" at bounding box center [888, 602] width 98 height 23
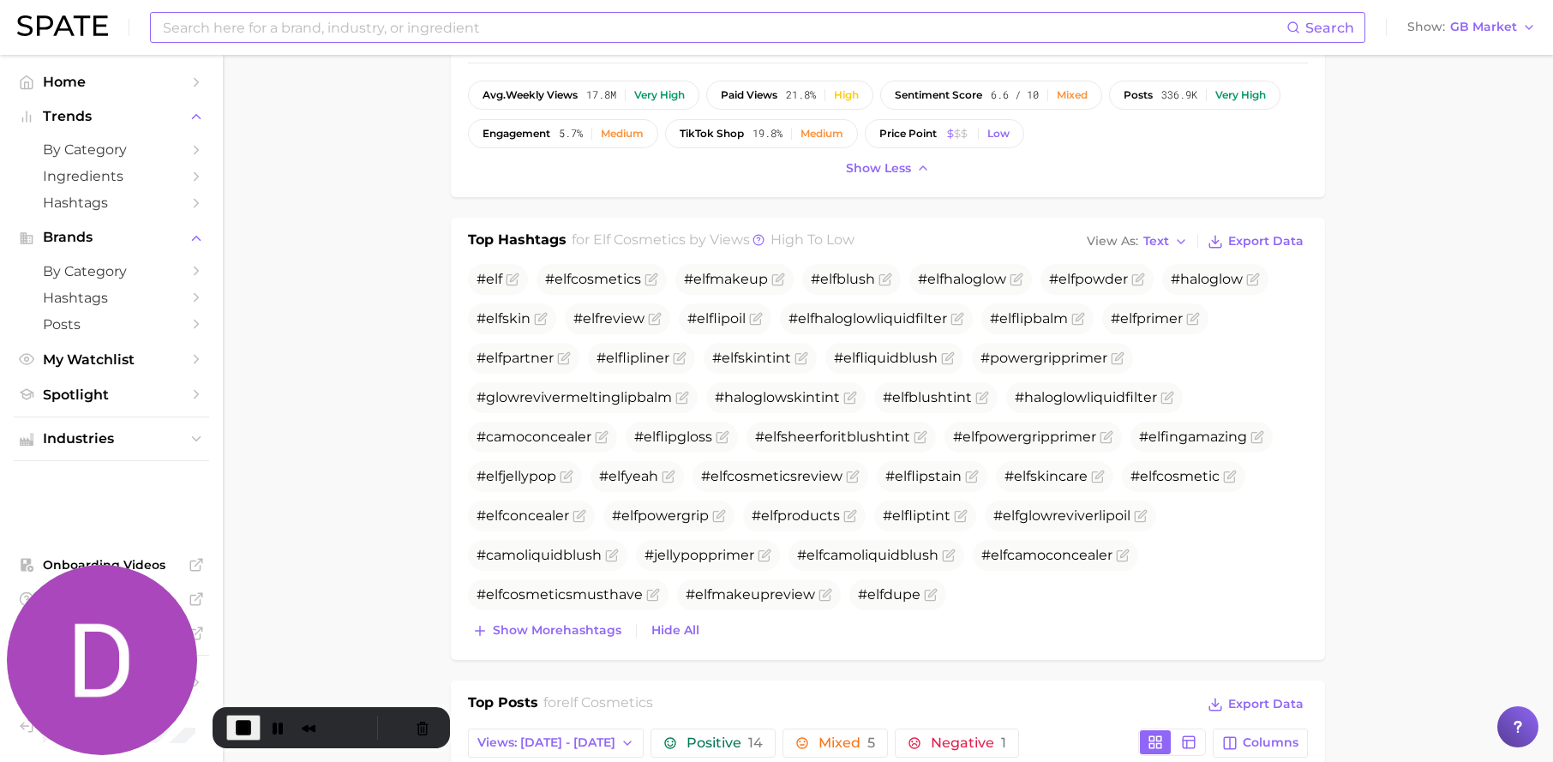
scroll to position [356, 0]
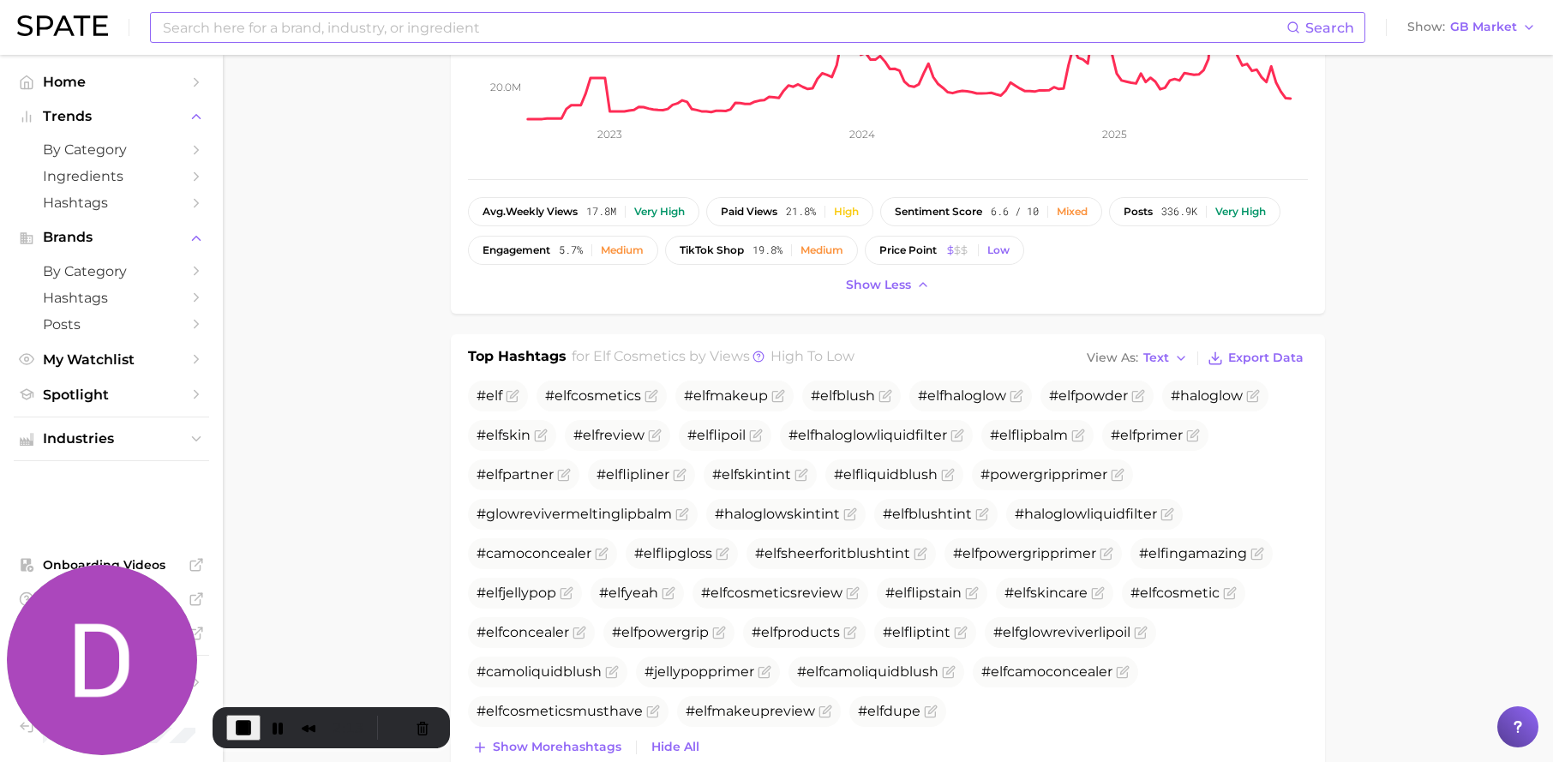
click at [402, 29] on input at bounding box center [723, 27] width 1125 height 29
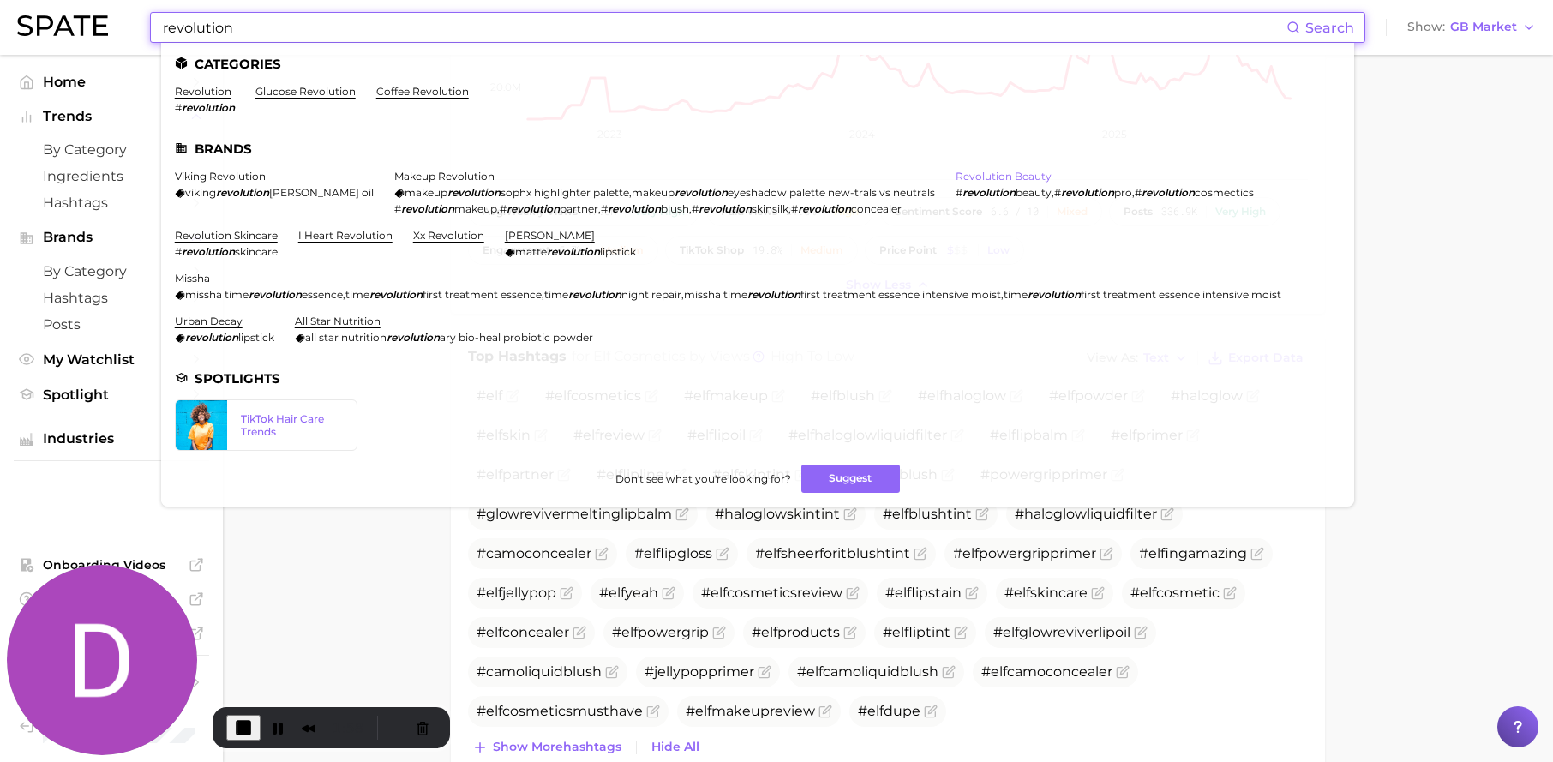
type input "revolution"
click at [985, 177] on link "revolution beauty" at bounding box center [1003, 176] width 96 height 13
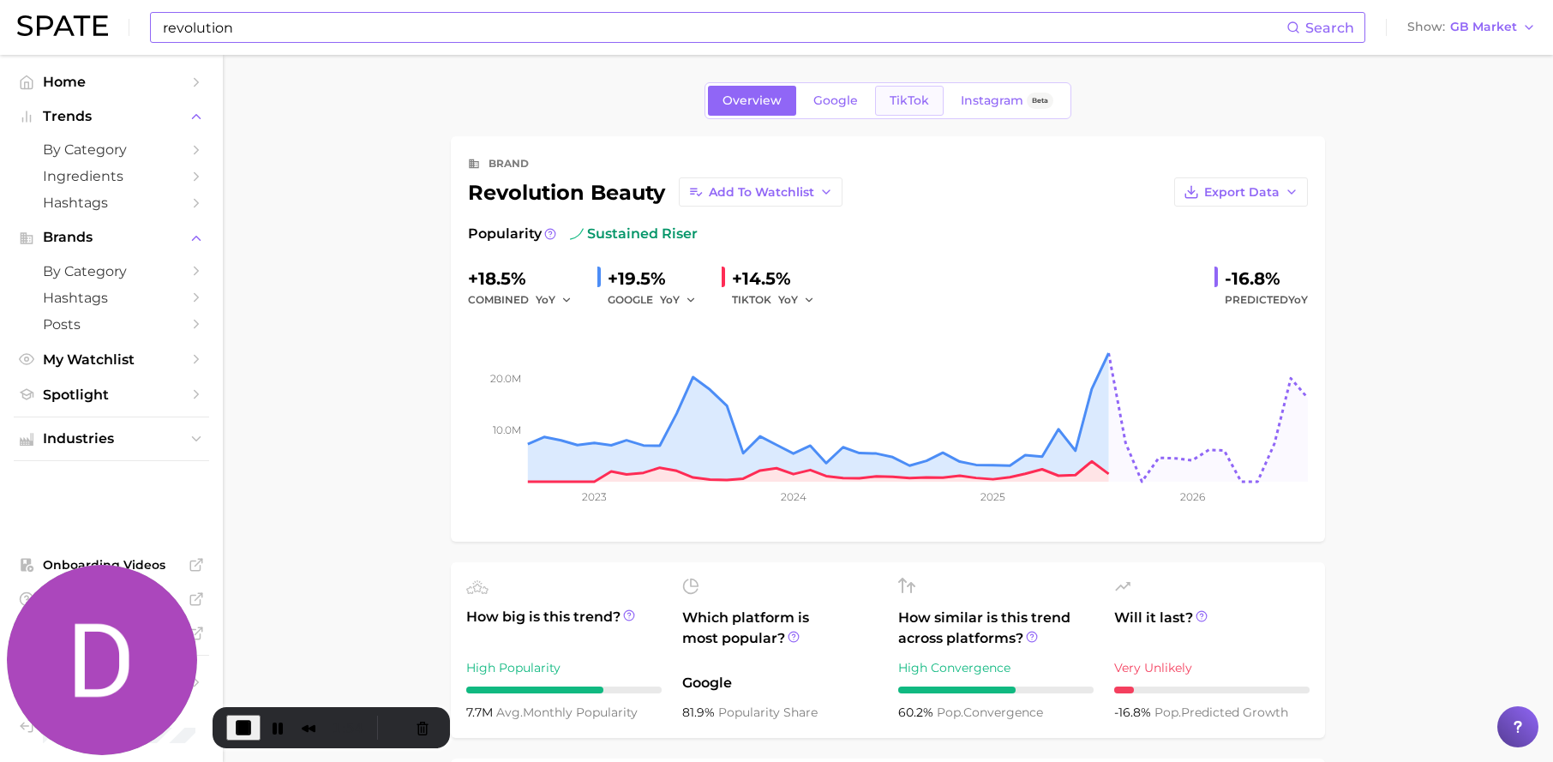
click at [920, 98] on span "TikTok" at bounding box center [908, 100] width 39 height 15
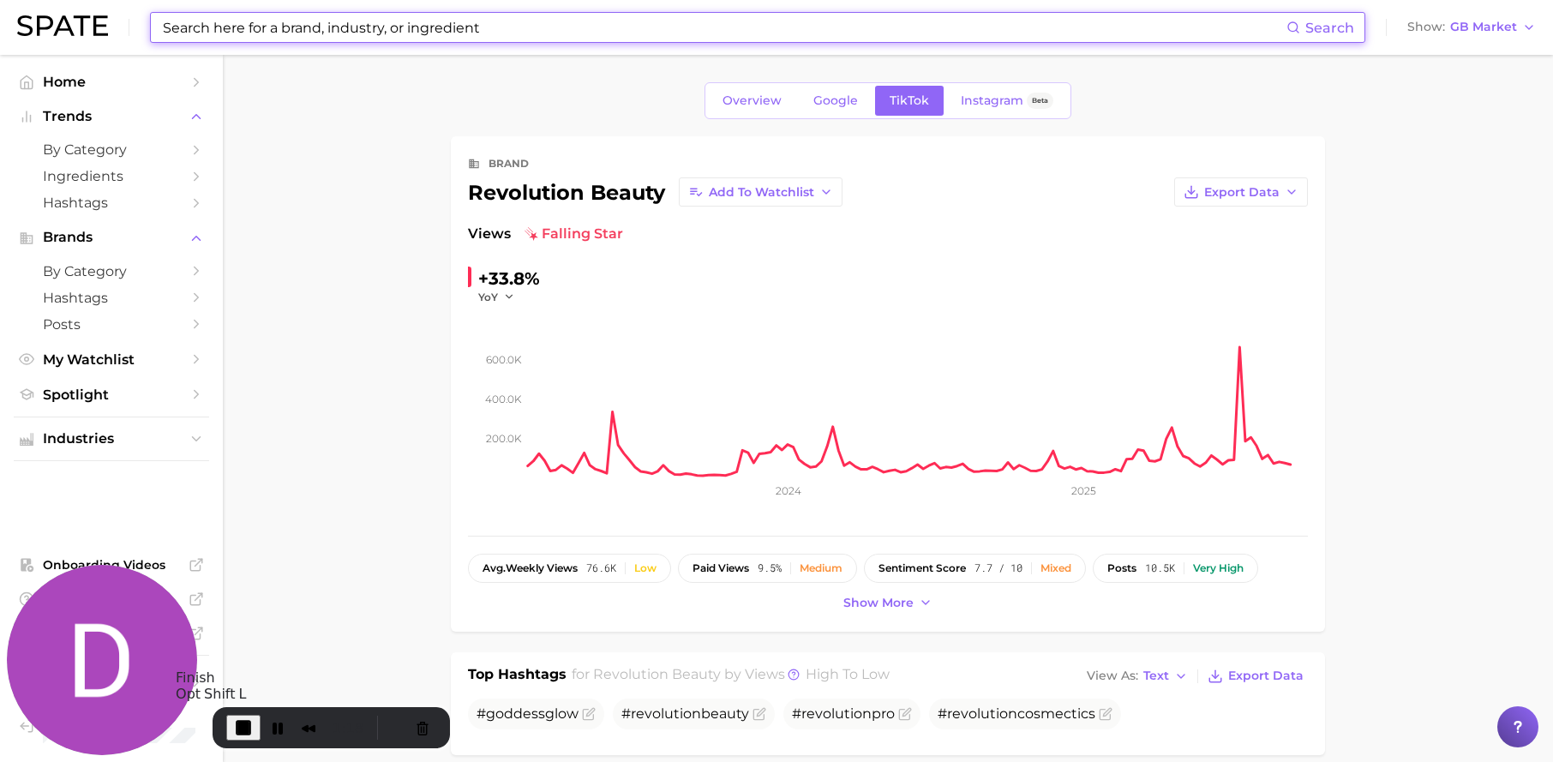
click at [242, 731] on span "End Recording" at bounding box center [243, 727] width 21 height 21
